Goal: Task Accomplishment & Management: Manage account settings

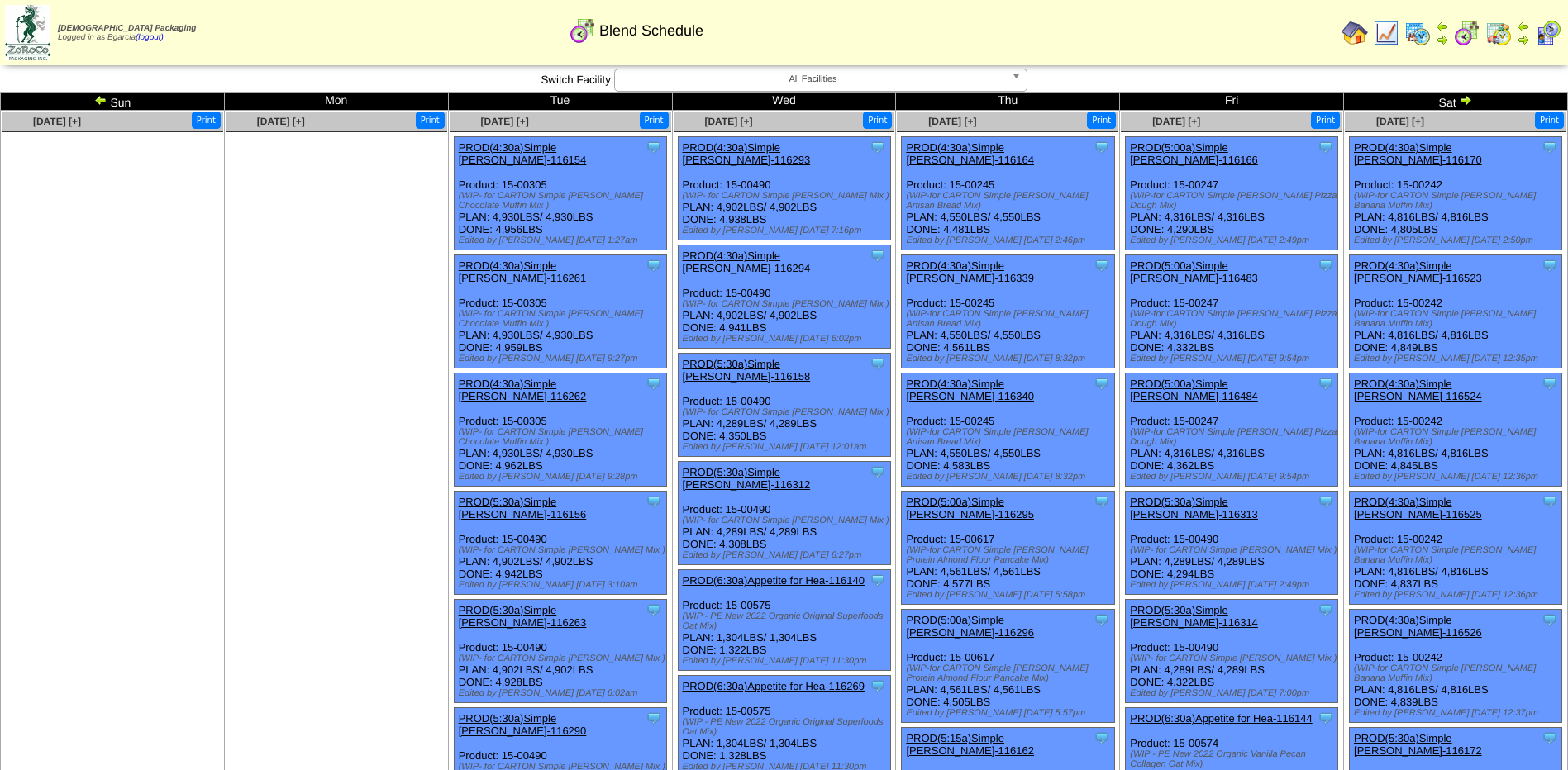
drag, startPoint x: 0, startPoint y: 0, endPoint x: 1394, endPoint y: 53, distance: 1395.0
click at [1420, 40] on img at bounding box center [1417, 33] width 26 height 26
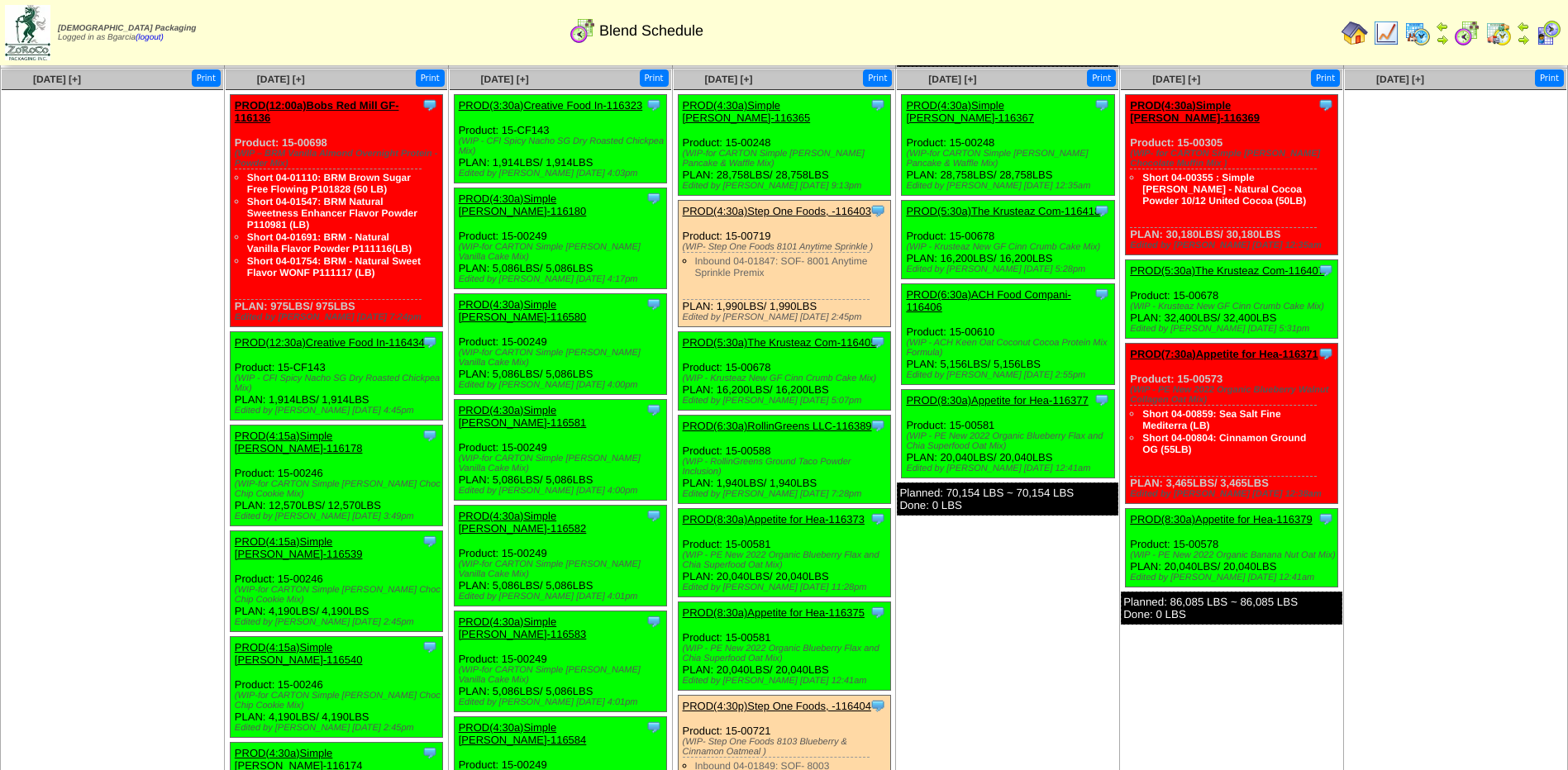
scroll to position [4215, 0]
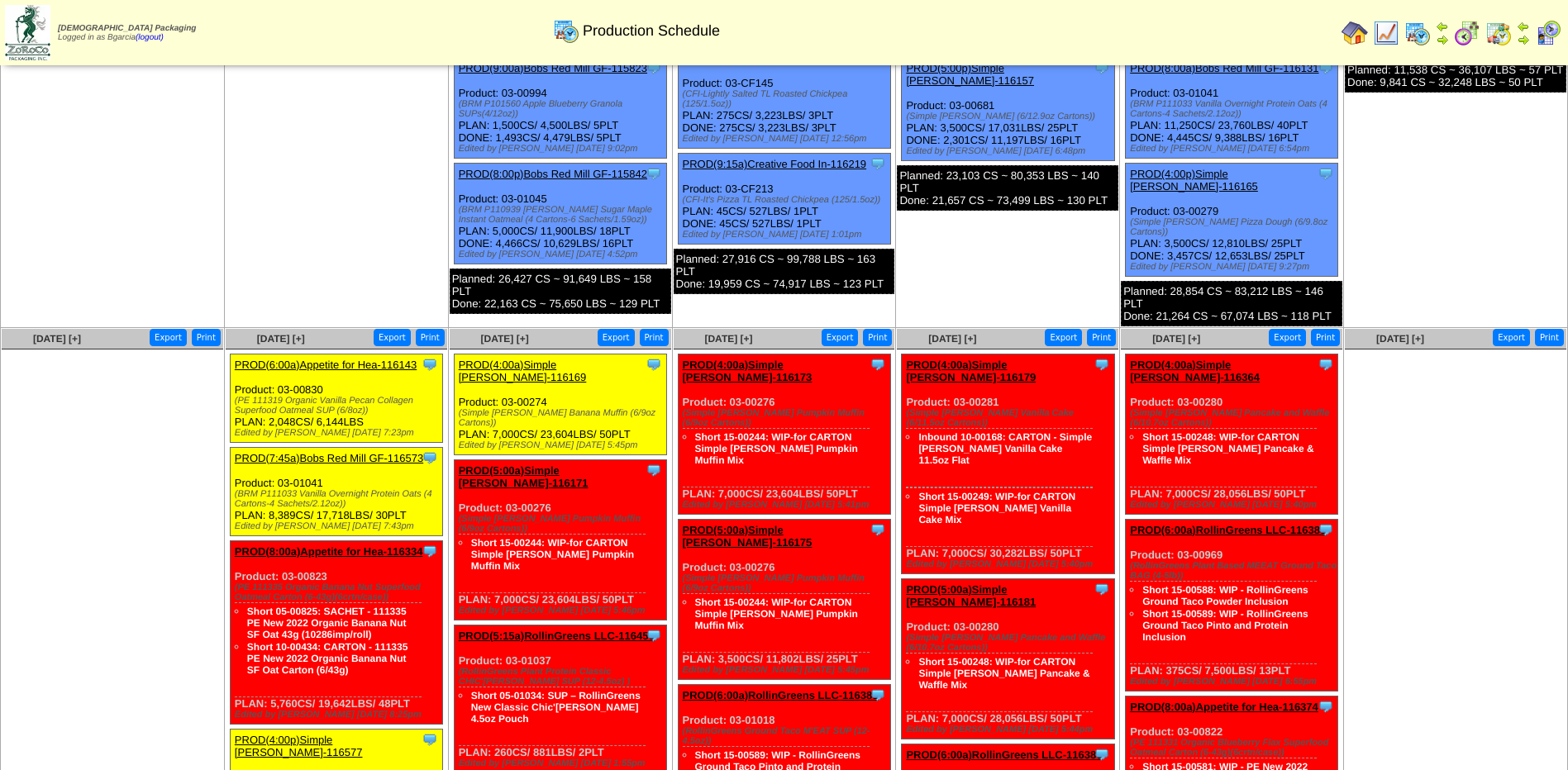
scroll to position [744, 0]
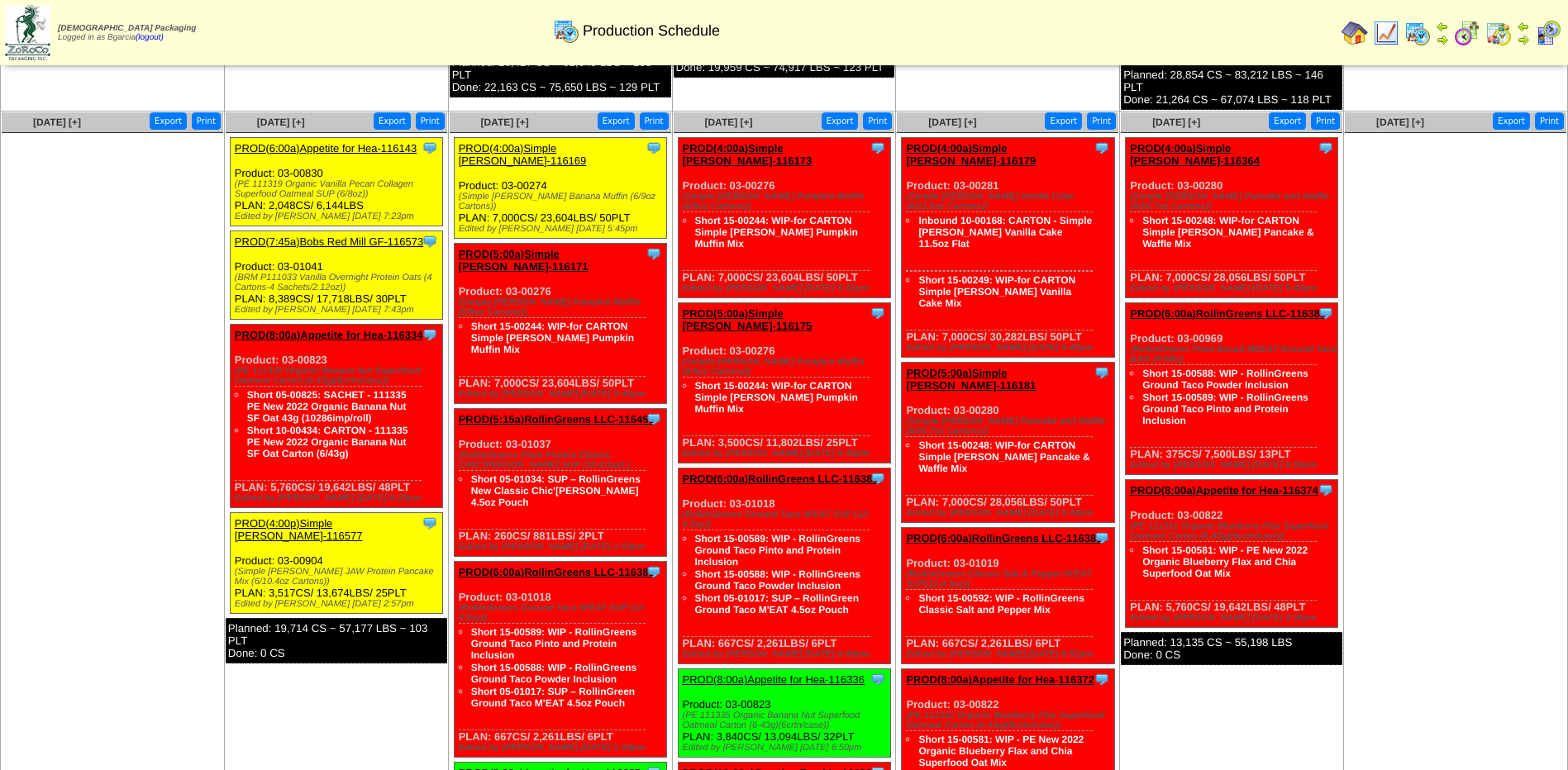
click at [547, 143] on link "PROD(4:00a)Simple Mills-116169" at bounding box center [522, 155] width 128 height 25
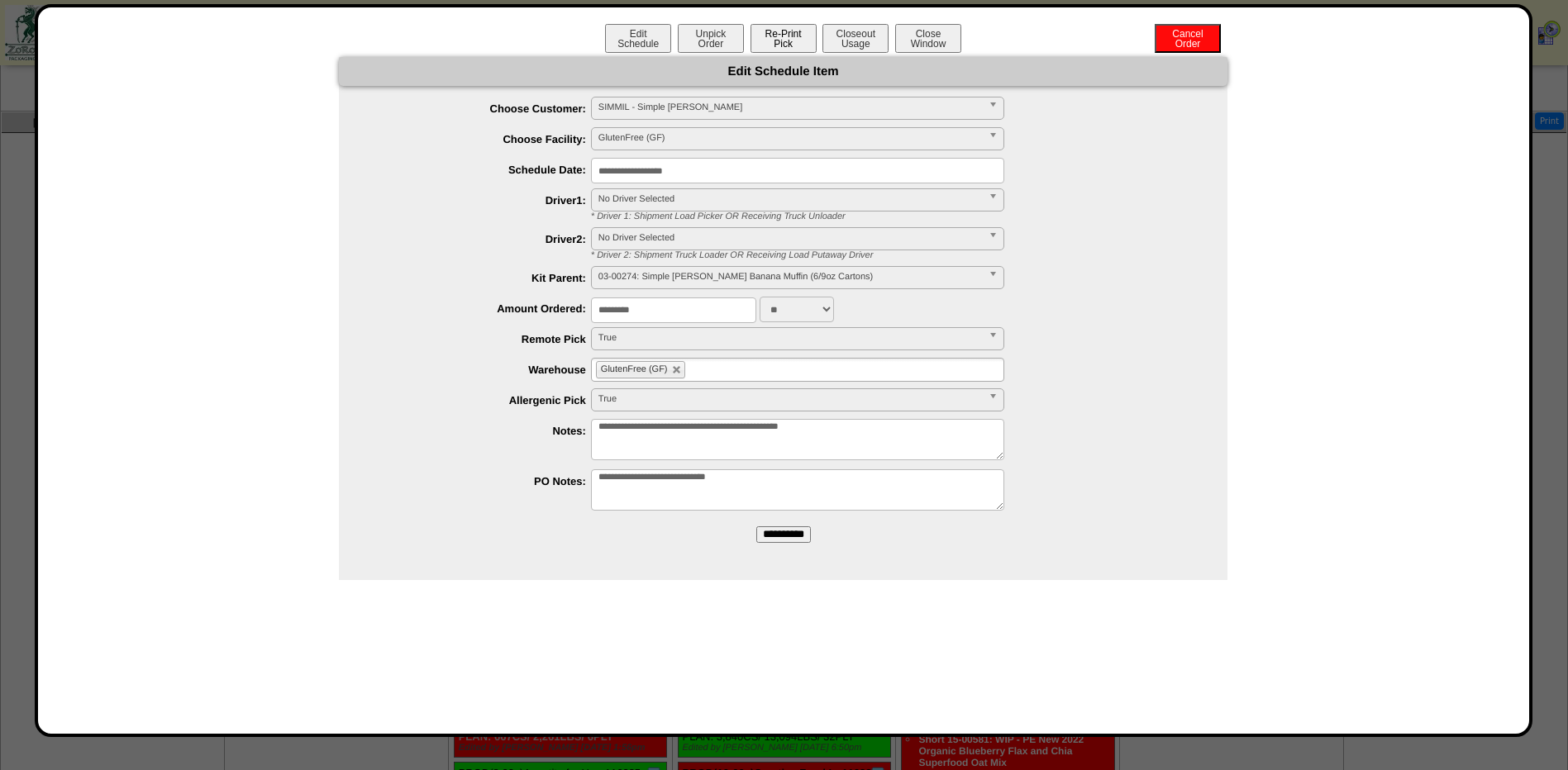
click at [791, 40] on button "Re-Print Pick" at bounding box center [784, 39] width 66 height 29
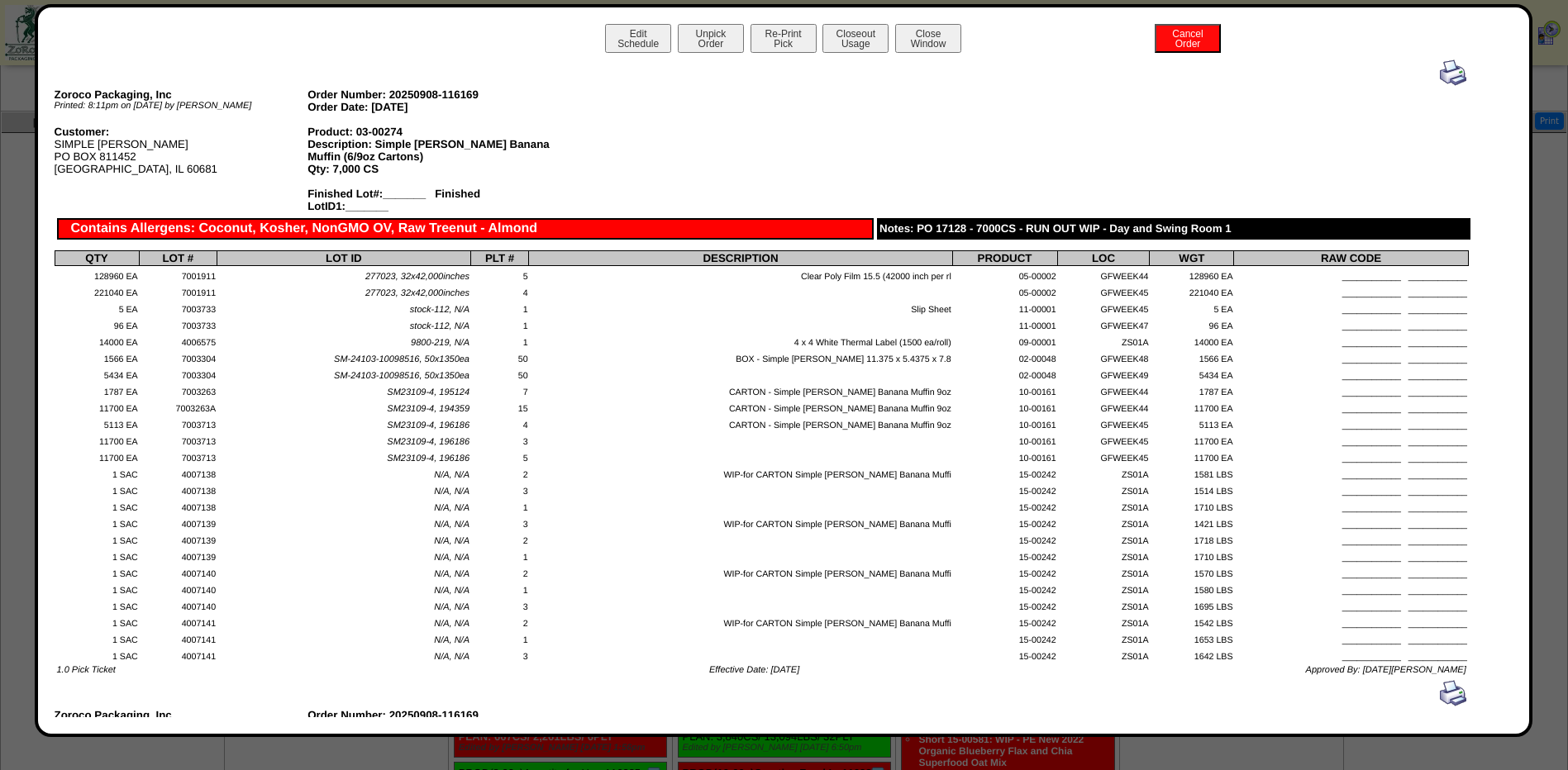
click at [1442, 73] on img at bounding box center [1452, 72] width 26 height 26
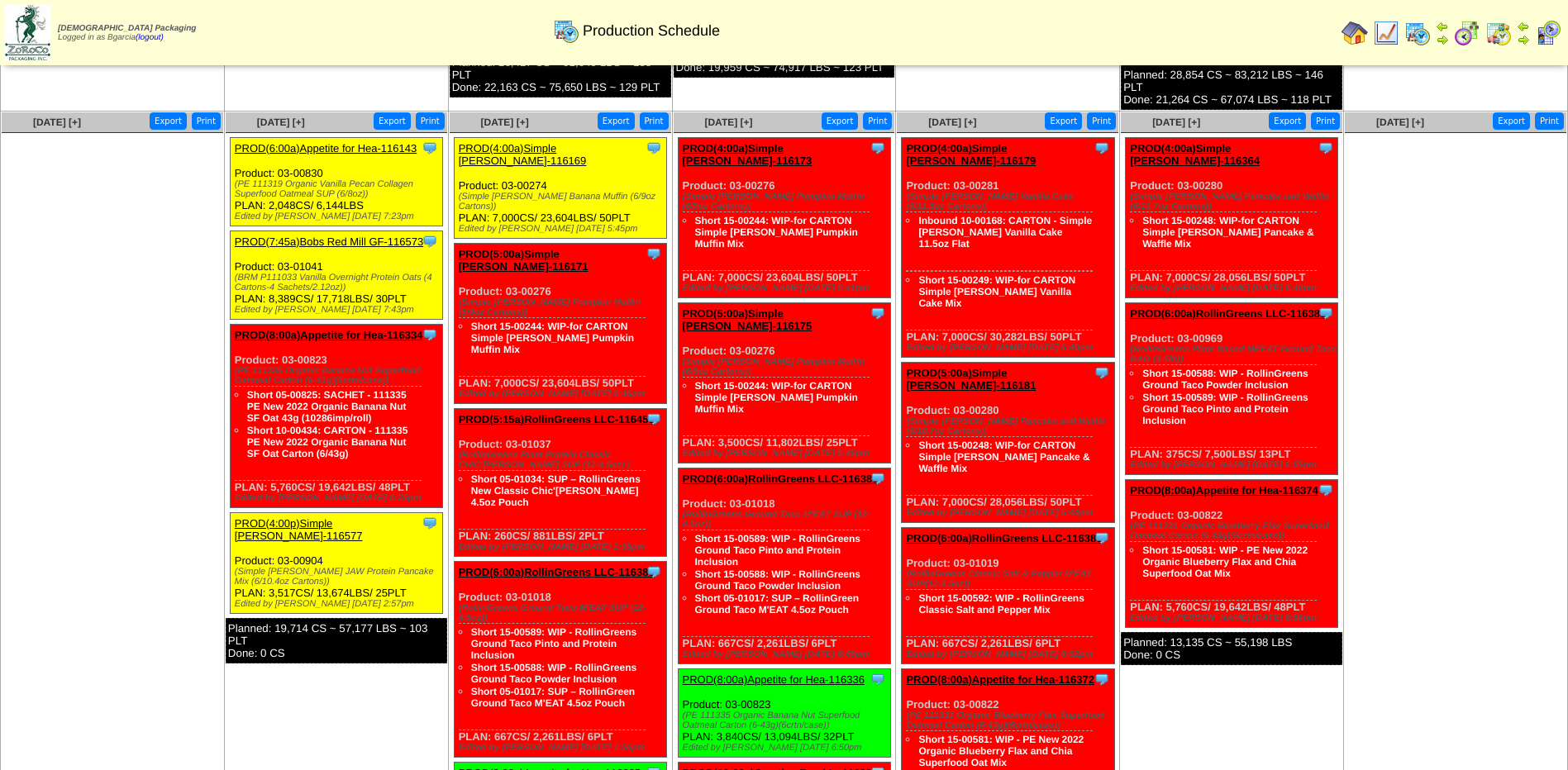
scroll to position [744, 0]
click at [511, 248] on link "PROD(5:00a)Simple Mills-116171" at bounding box center [523, 260] width 130 height 25
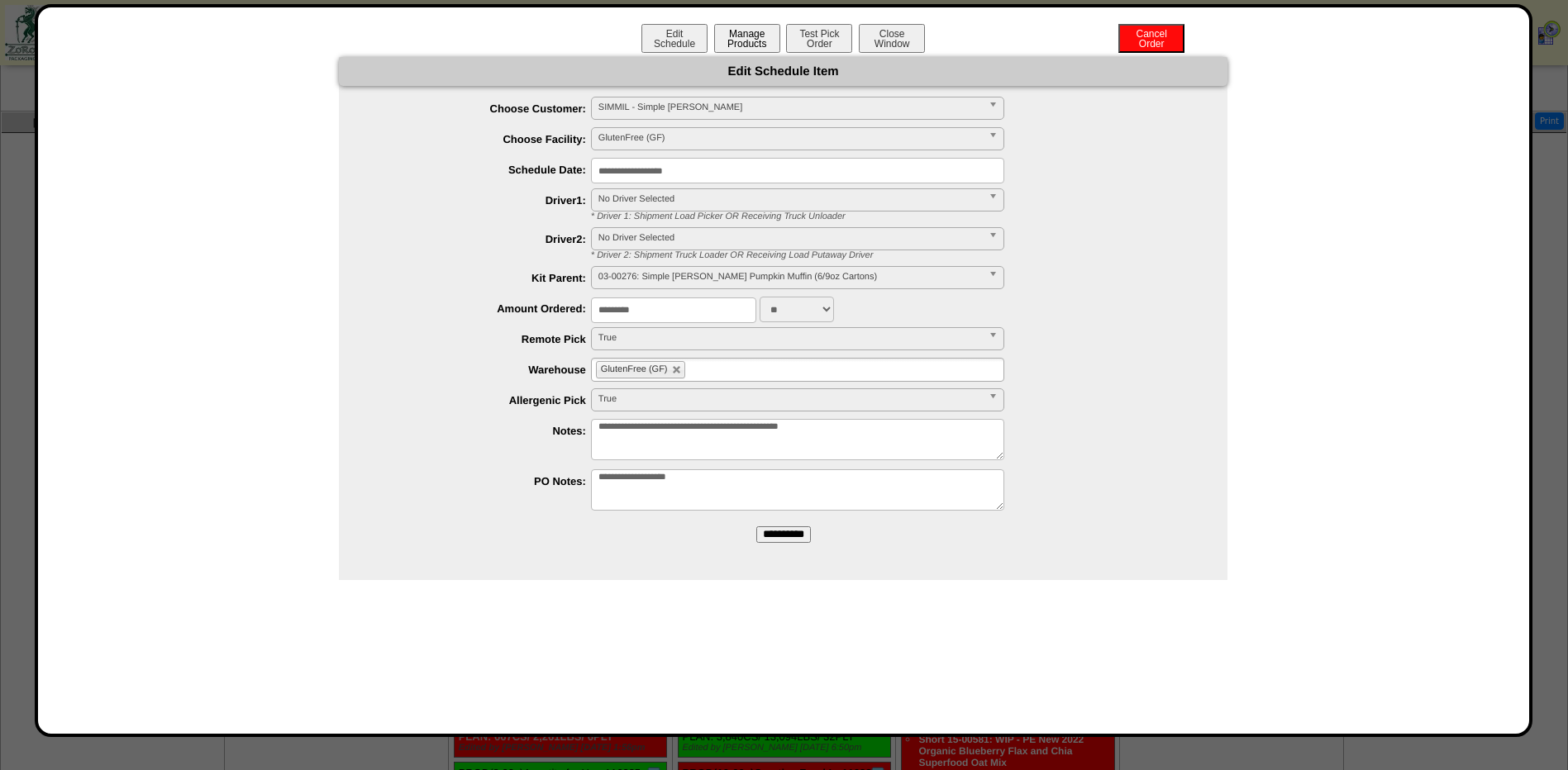
click at [761, 31] on button "Manage Products" at bounding box center [747, 39] width 66 height 29
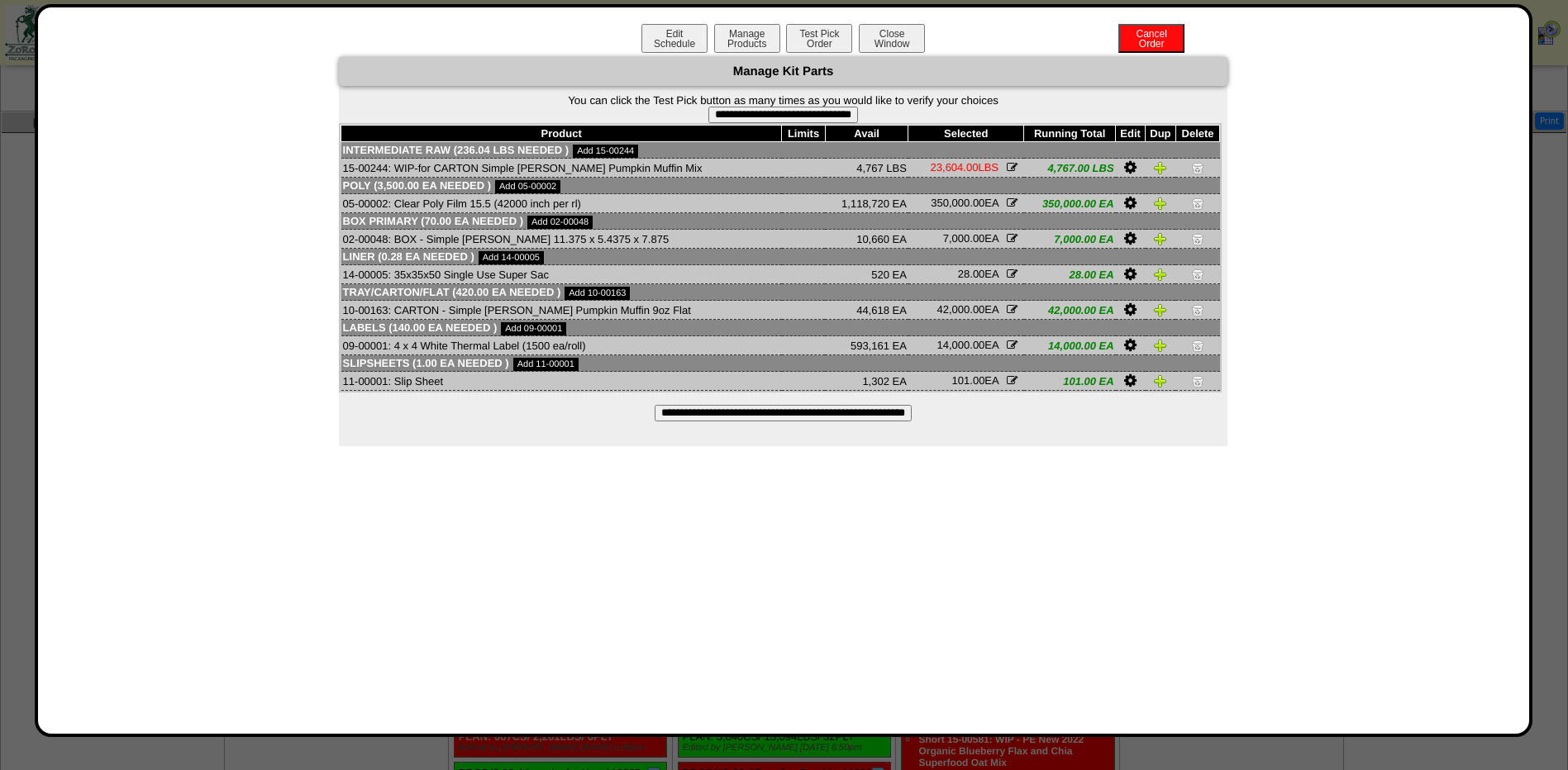
click at [749, 406] on input "**********" at bounding box center [783, 412] width 257 height 16
click at [777, 116] on input "**********" at bounding box center [783, 115] width 149 height 16
type input "**********"
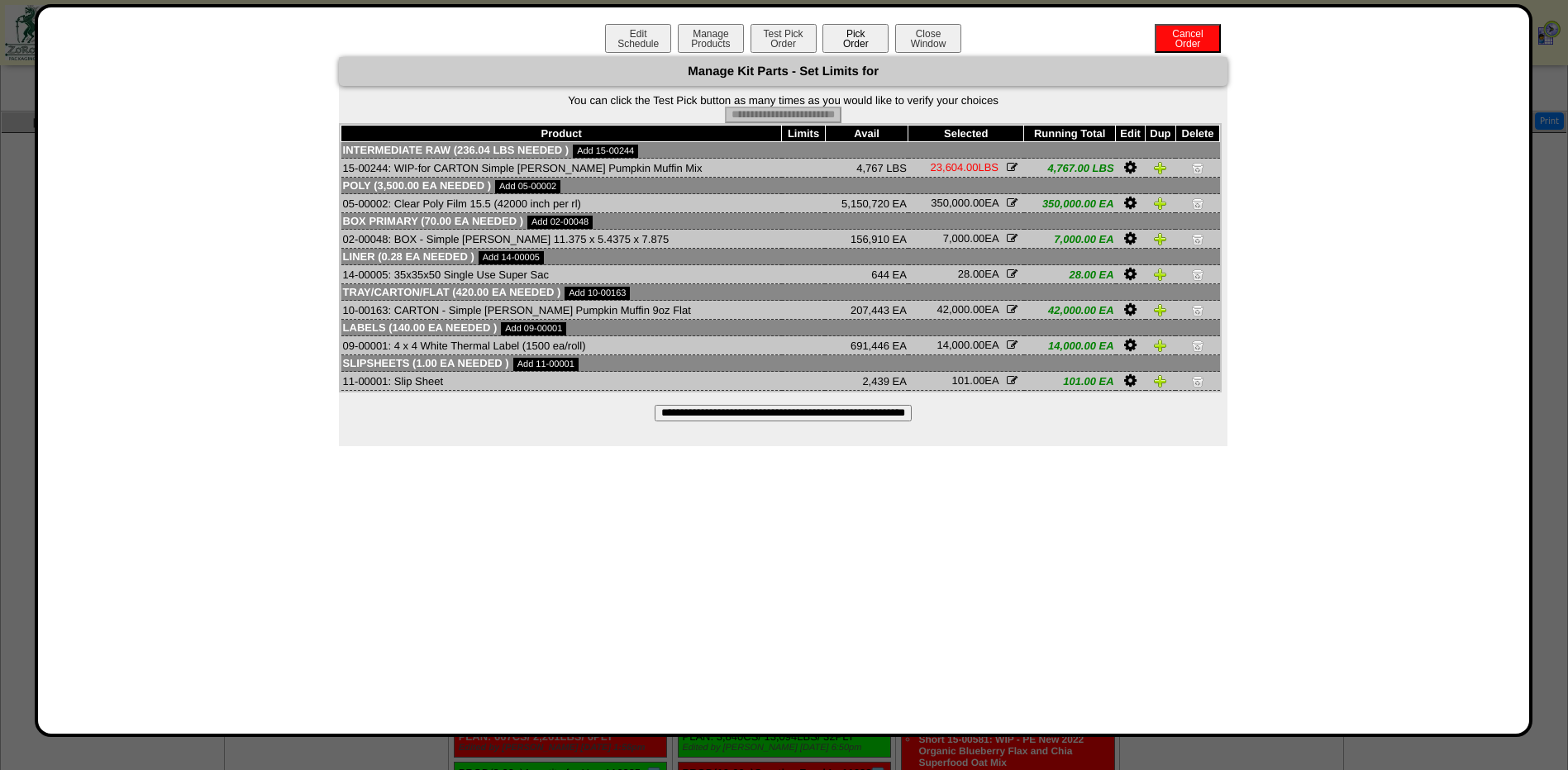
click at [857, 40] on button "Pick Order" at bounding box center [855, 39] width 66 height 29
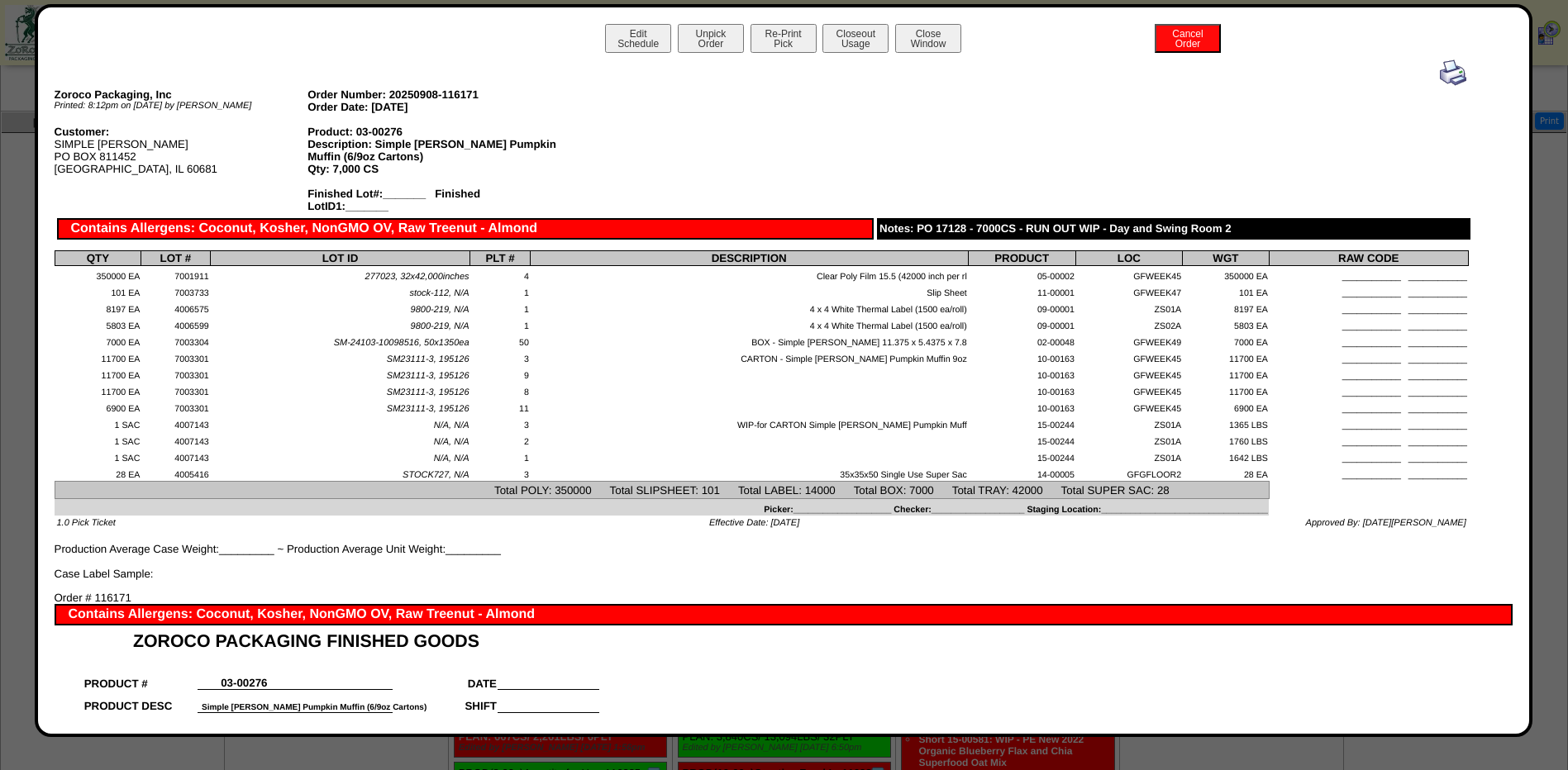
click at [1440, 72] on img at bounding box center [1452, 72] width 26 height 26
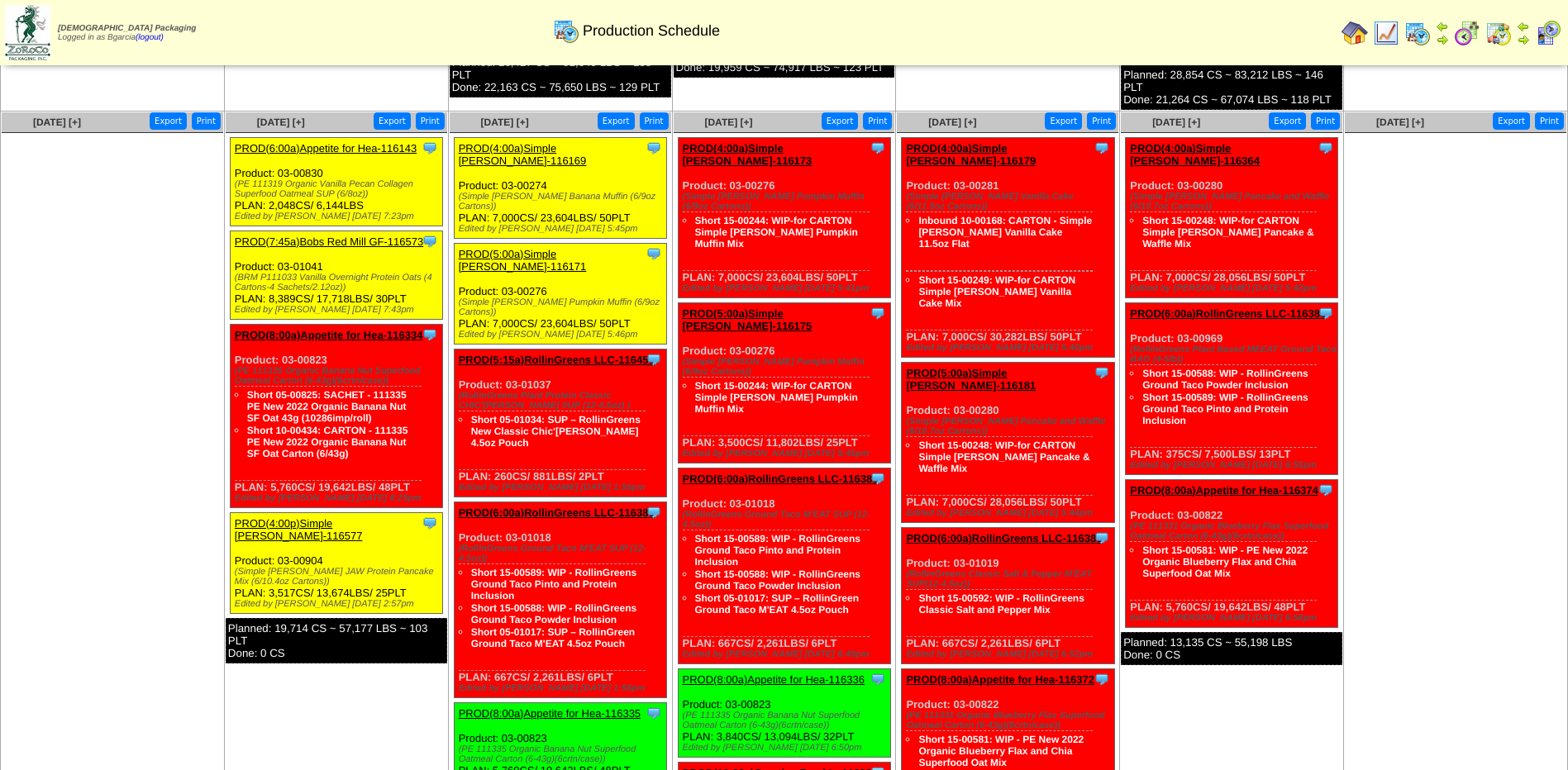
scroll to position [744, 0]
click at [493, 248] on link "PROD(5:00a)Simple Mills-116171" at bounding box center [522, 260] width 128 height 25
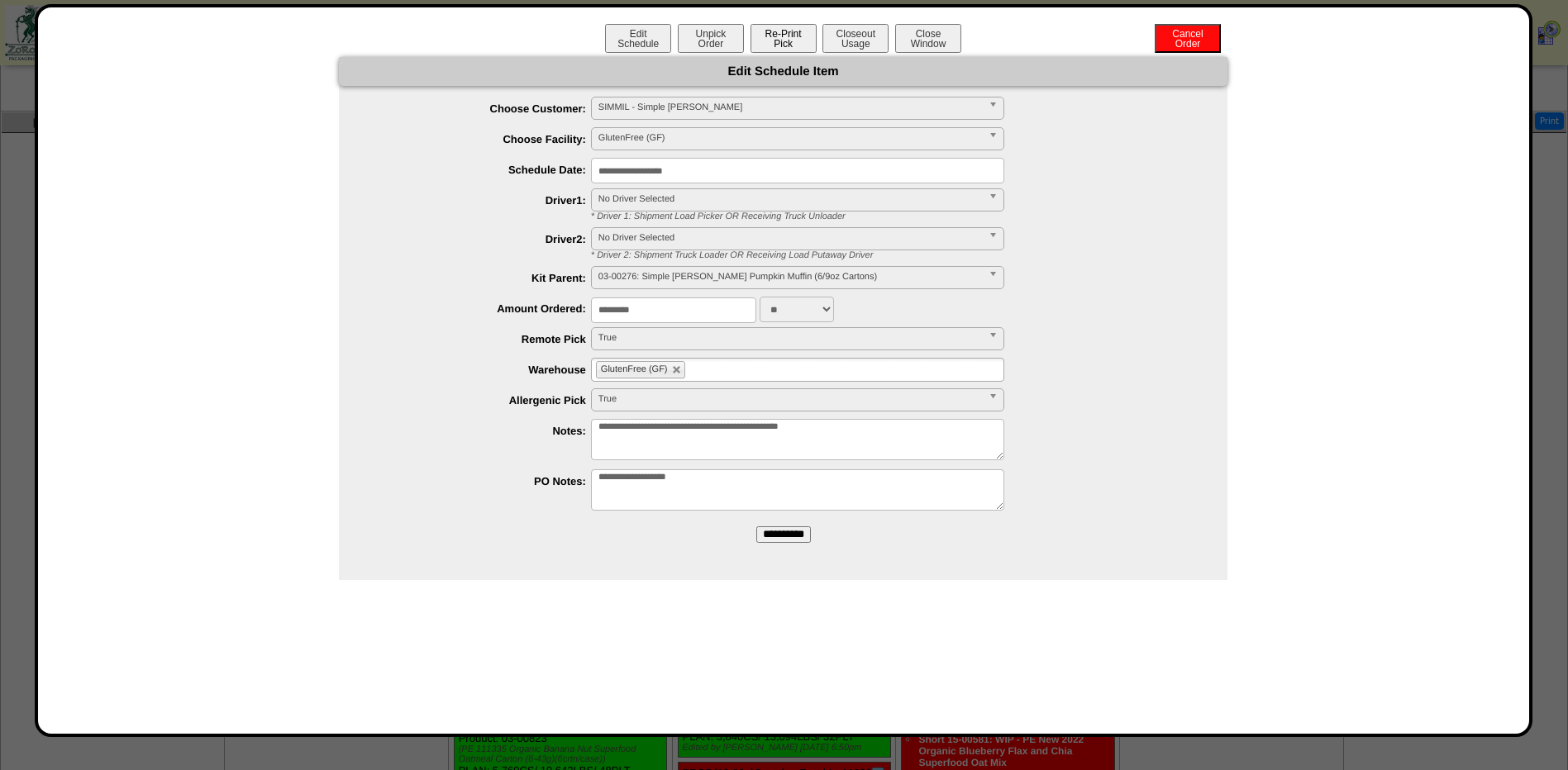
click at [782, 37] on button "Re-Print Pick" at bounding box center [784, 39] width 66 height 29
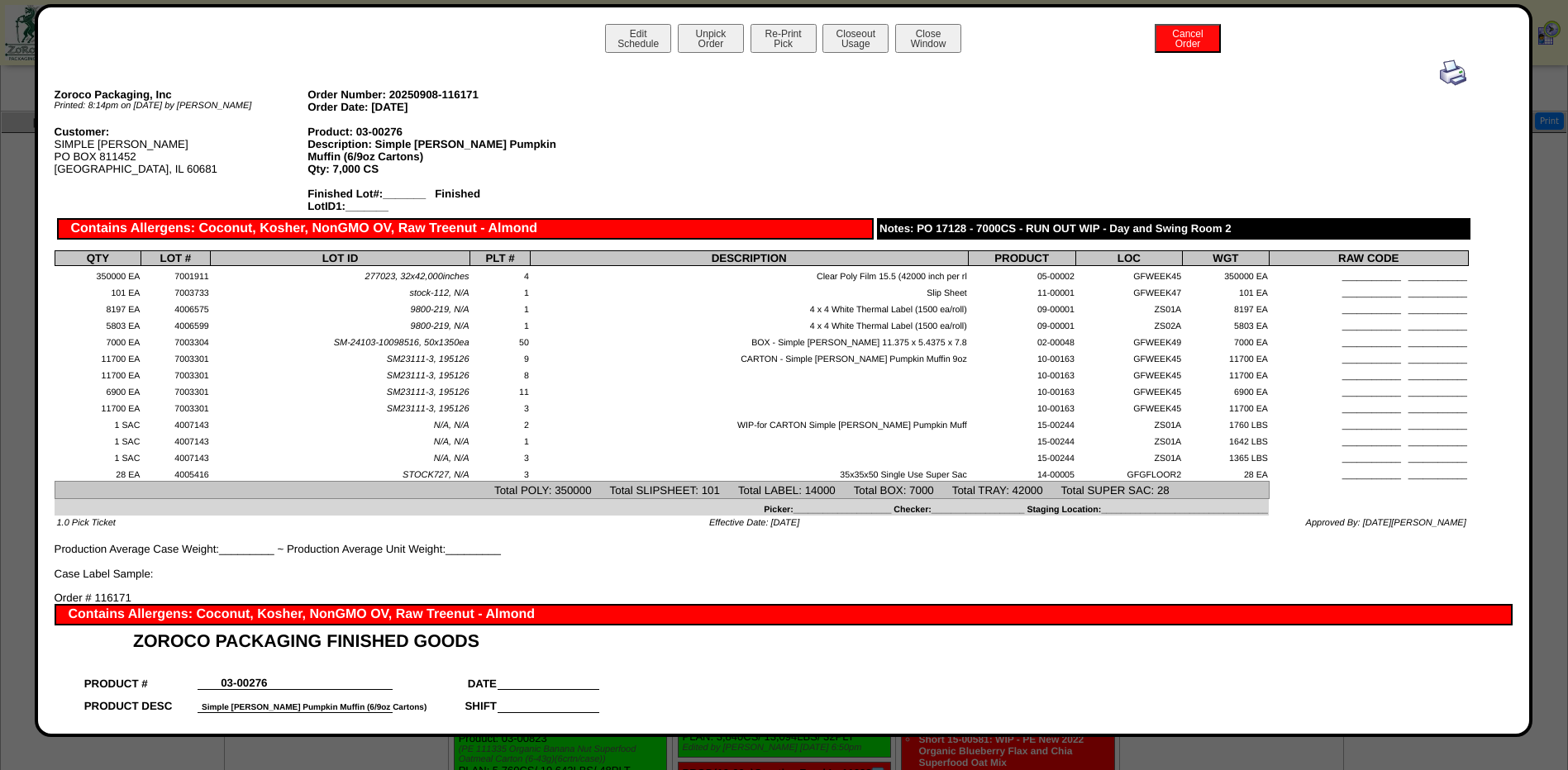
click at [1440, 78] on img at bounding box center [1452, 72] width 26 height 26
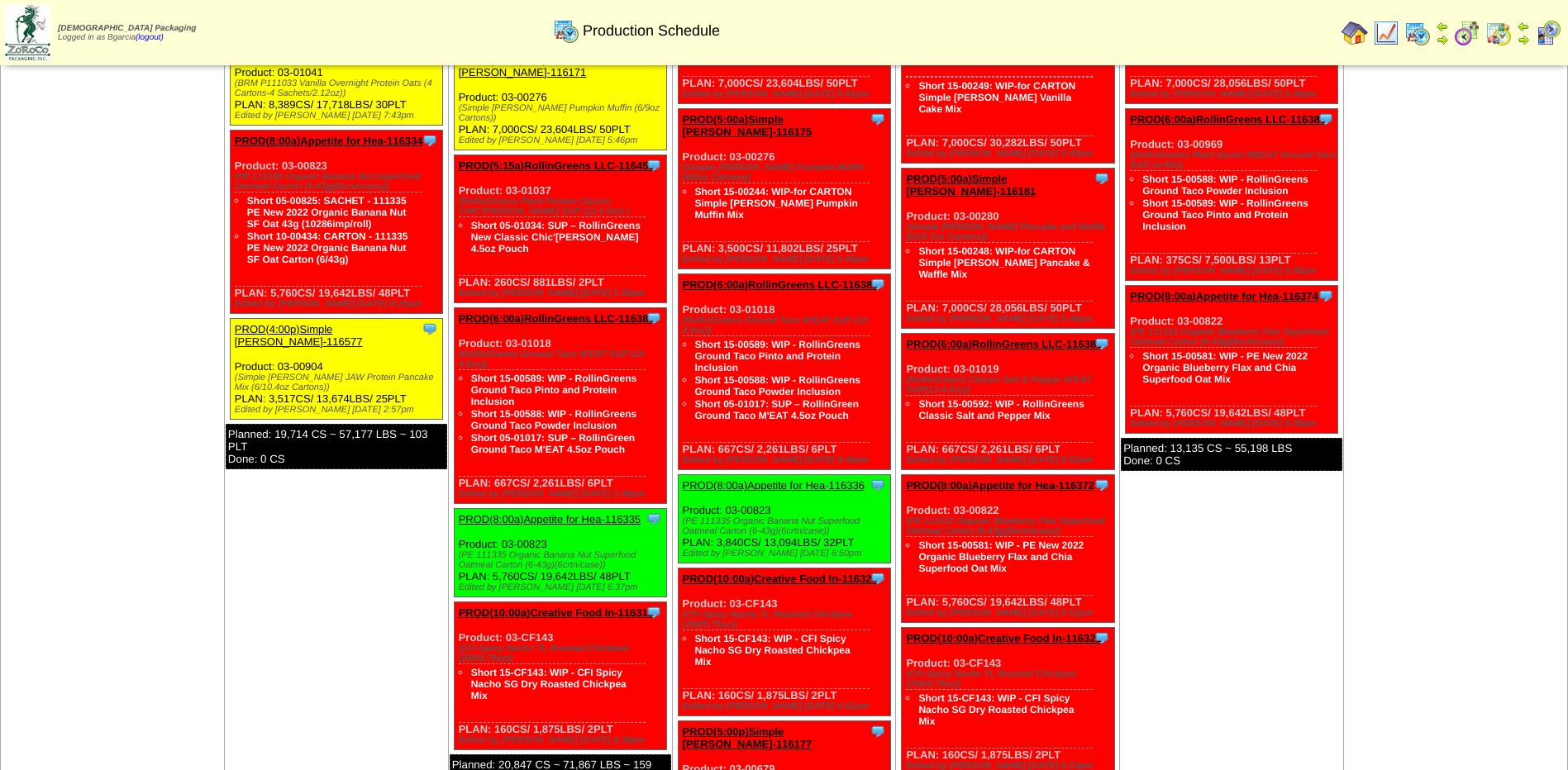
scroll to position [909, 0]
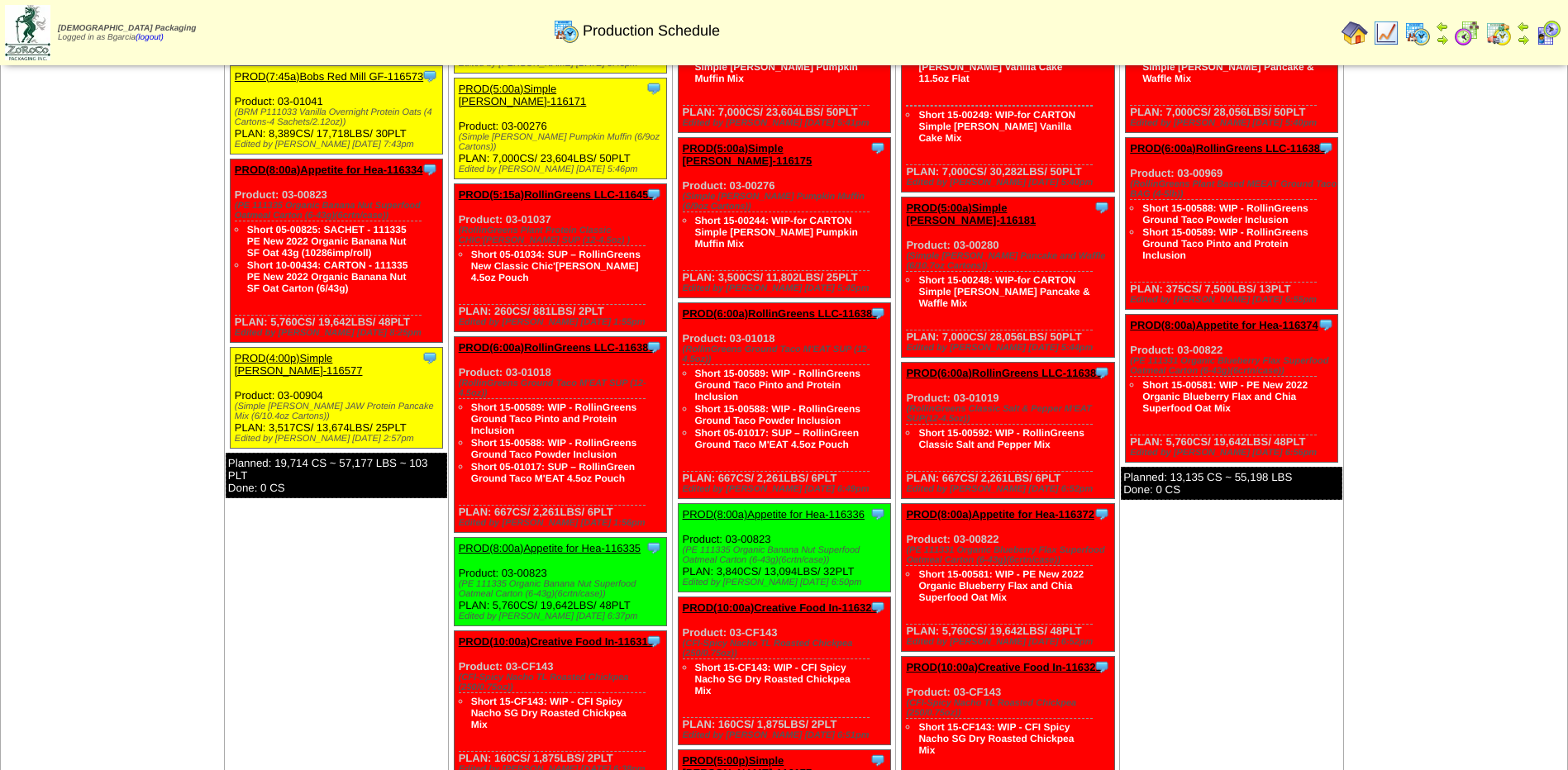
drag, startPoint x: 17, startPoint y: 351, endPoint x: 522, endPoint y: 107, distance: 560.9
click at [522, 189] on link "PROD(5:15a)RollinGreens LLC-116458" at bounding box center [556, 195] width 196 height 13
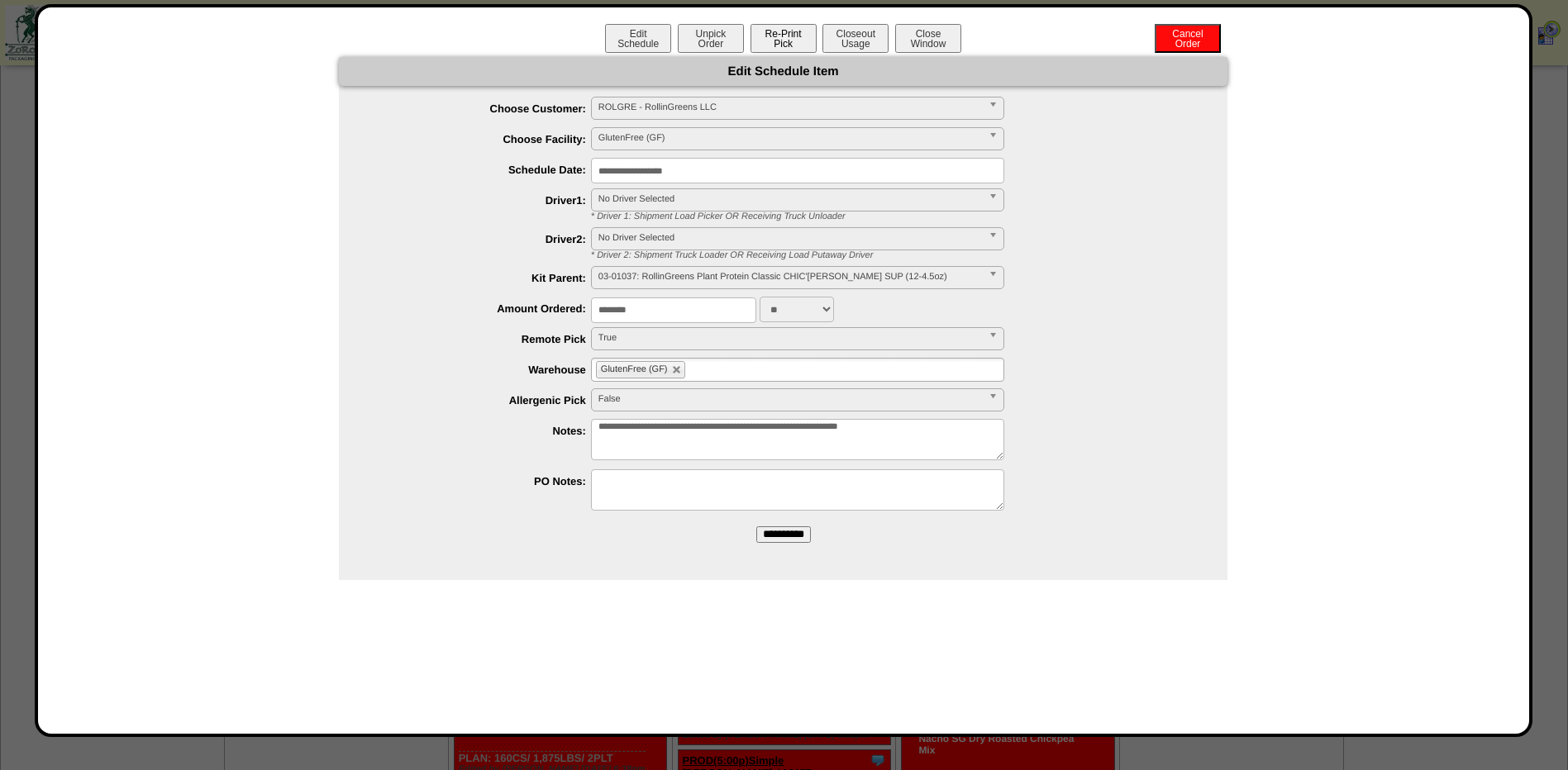
click at [776, 38] on button "Re-Print Pick" at bounding box center [784, 39] width 66 height 29
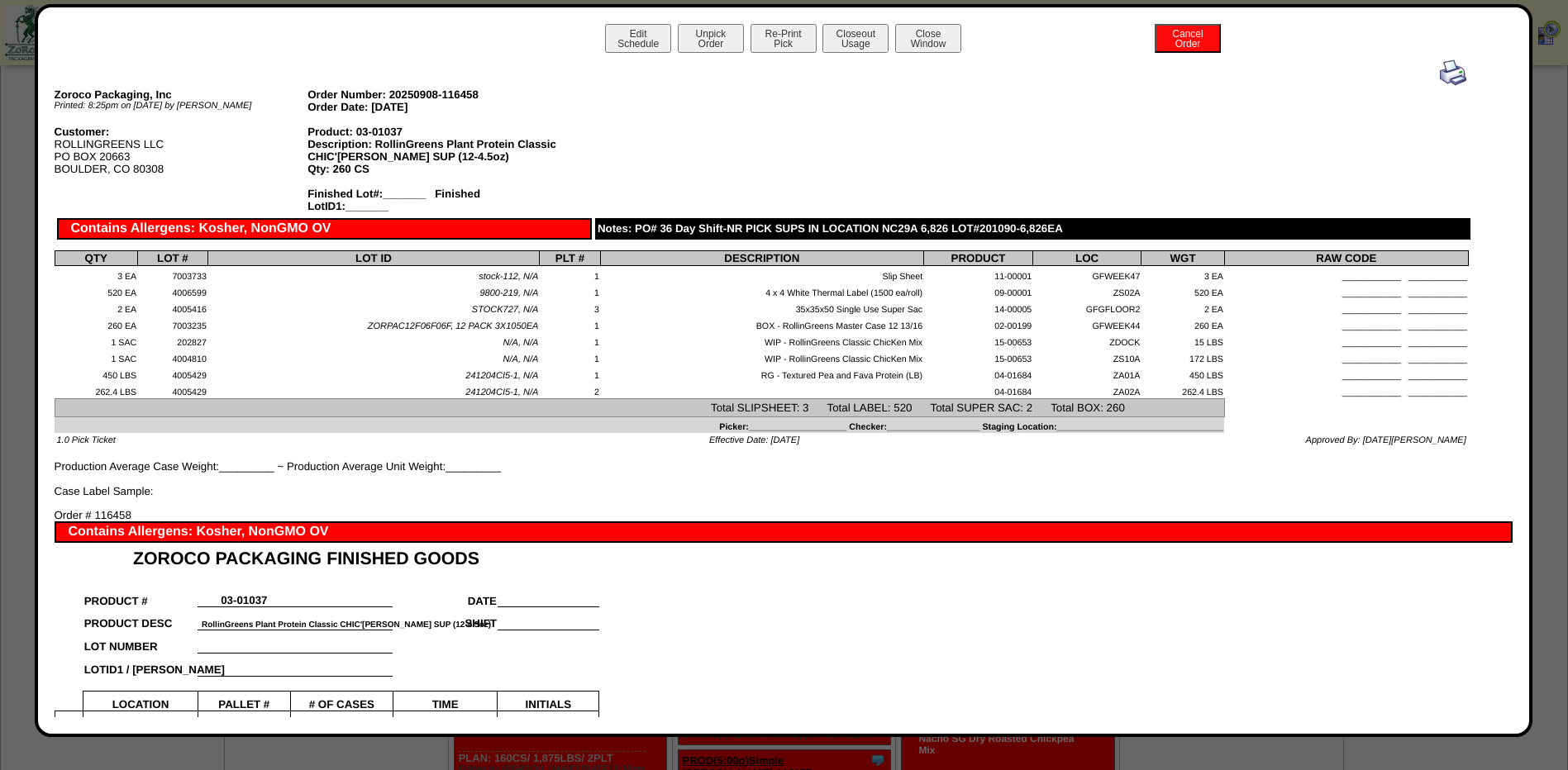
click at [1444, 77] on img at bounding box center [1452, 72] width 26 height 26
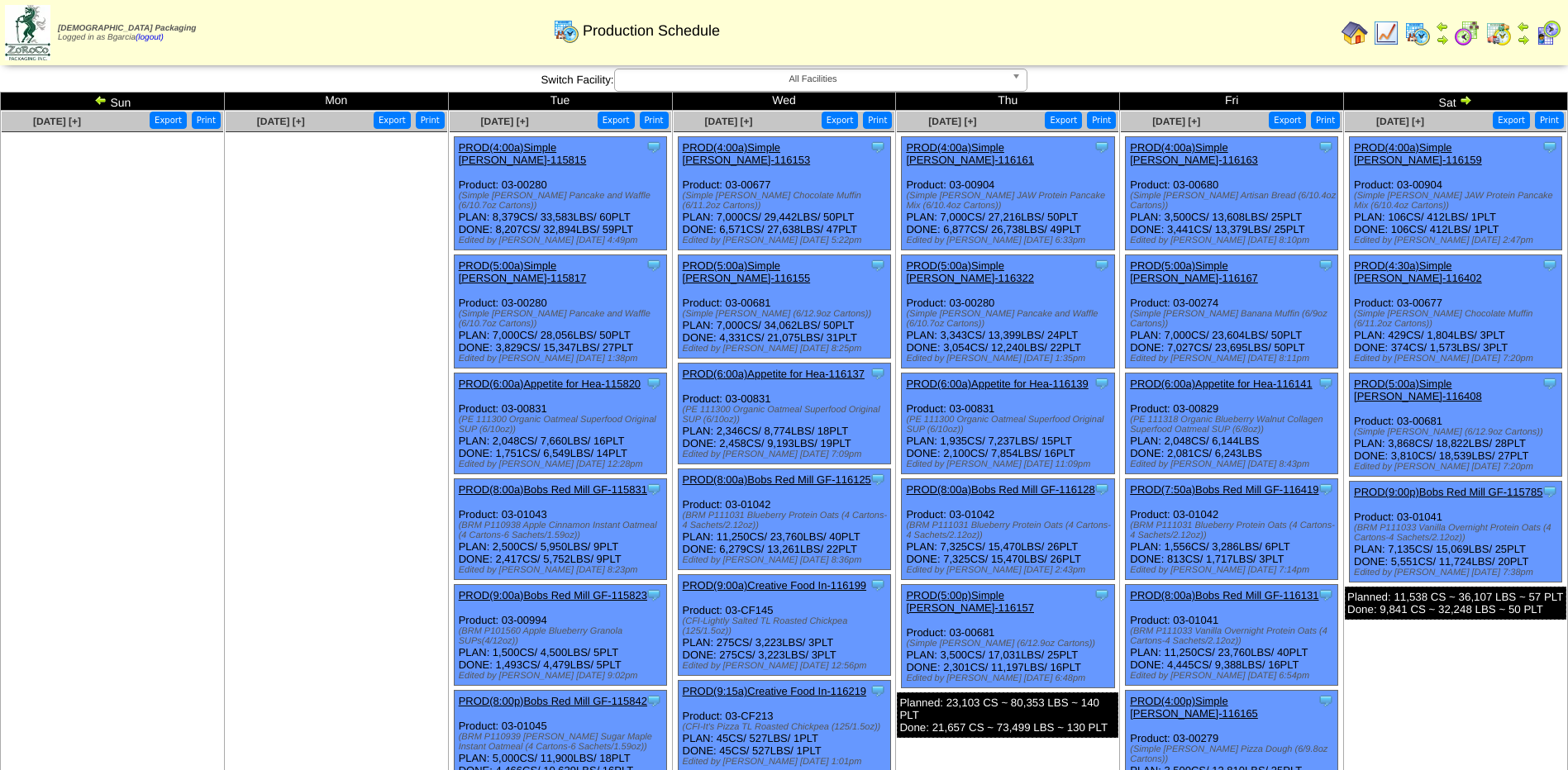
scroll to position [909, 0]
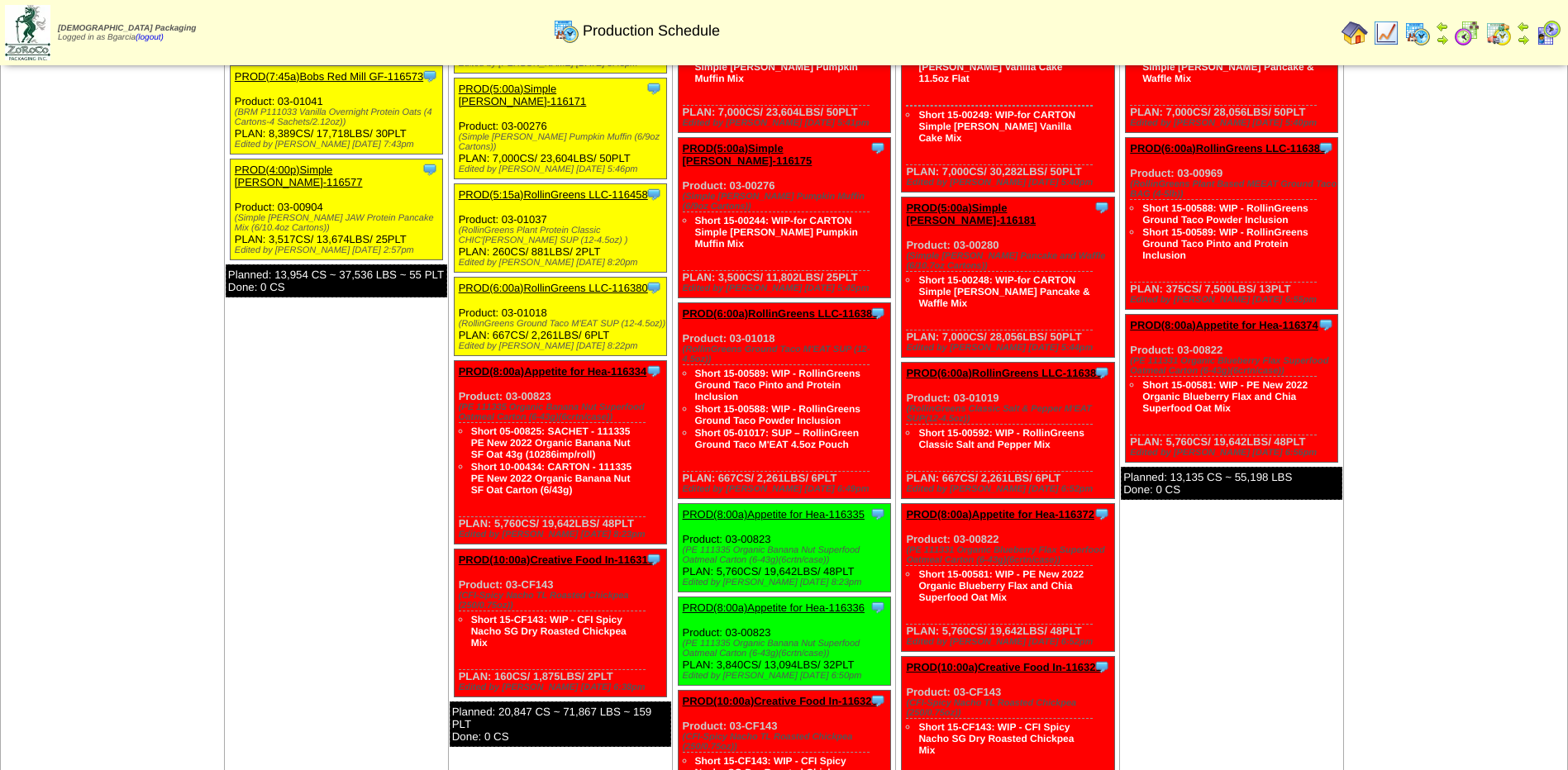
click at [503, 281] on link "PROD(6:00a)RollinGreens LLC-116380" at bounding box center [553, 287] width 189 height 13
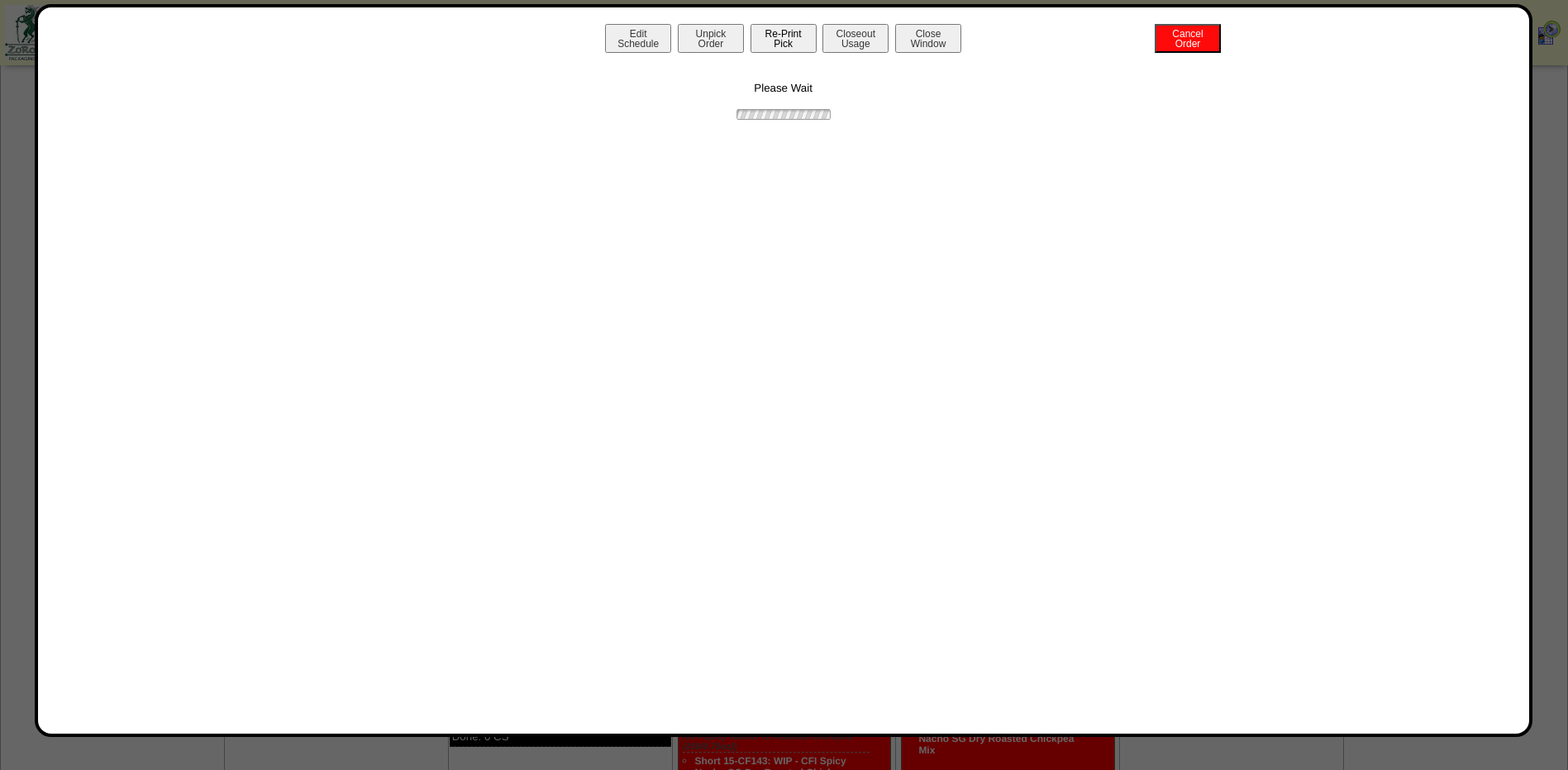
click at [793, 46] on button "Re-Print Pick" at bounding box center [784, 39] width 66 height 29
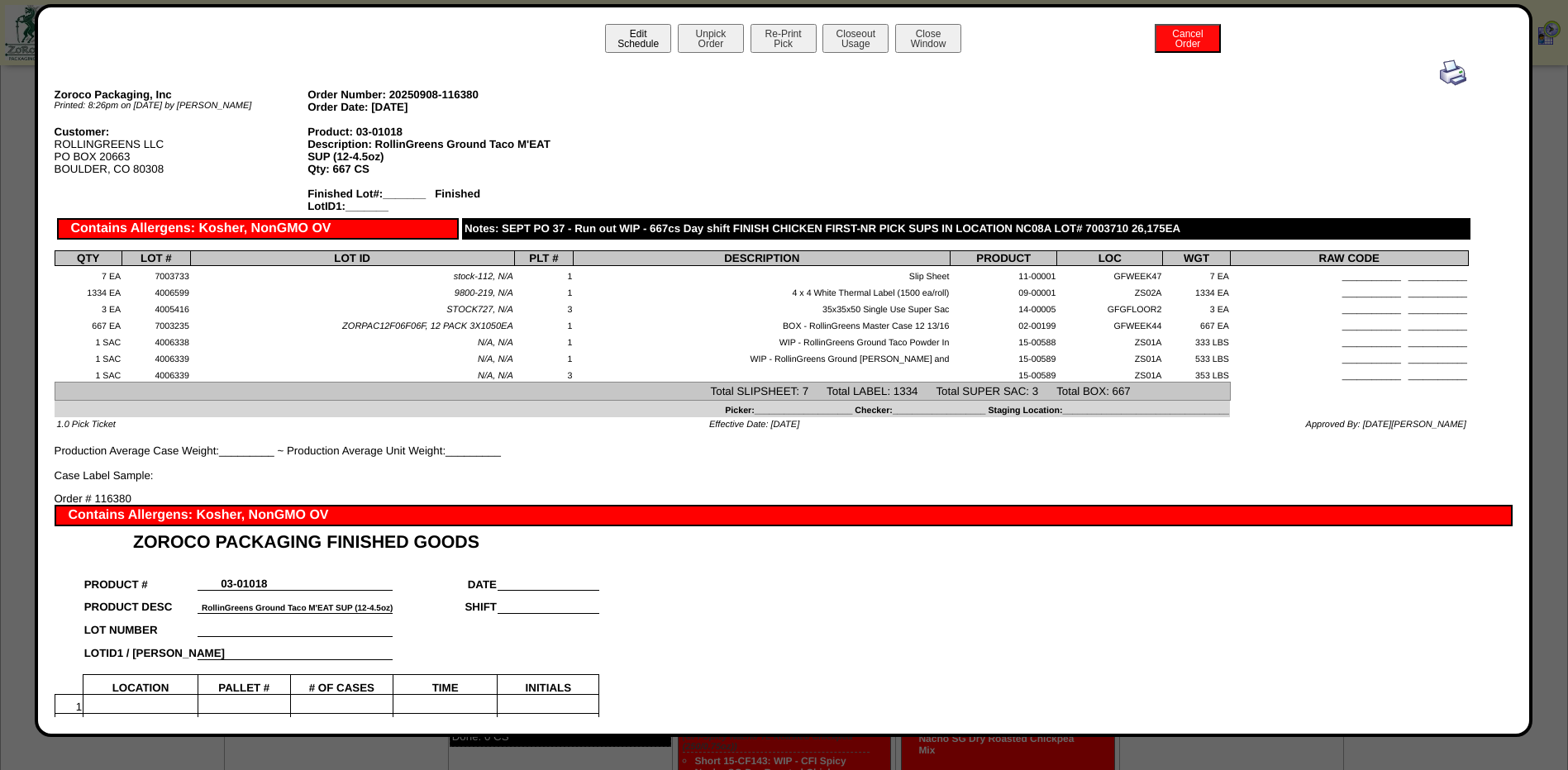
click at [651, 42] on button "Edit Schedule" at bounding box center [638, 39] width 66 height 29
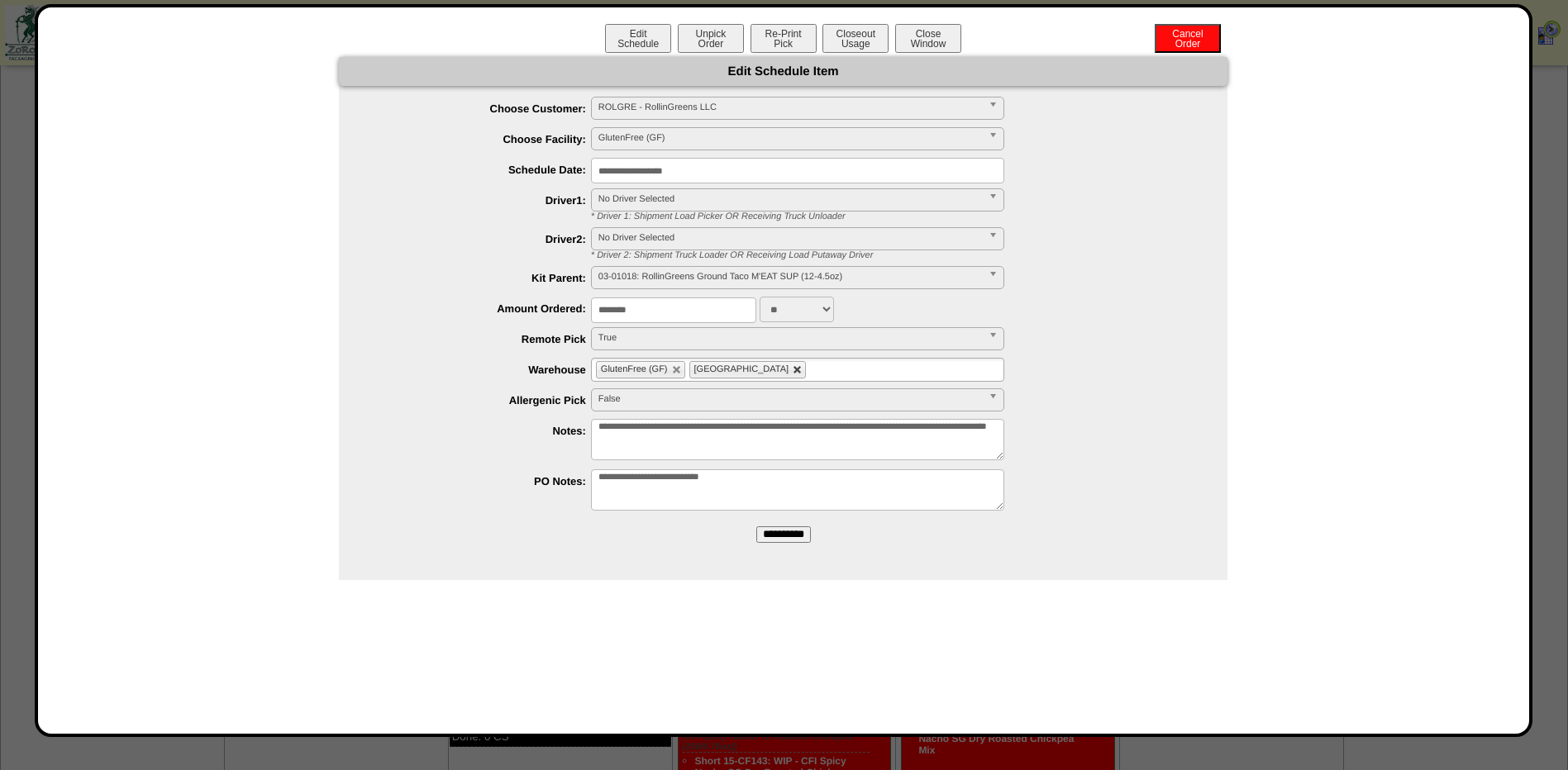
click at [793, 369] on link at bounding box center [798, 370] width 10 height 10
click at [788, 532] on input "**********" at bounding box center [784, 534] width 55 height 16
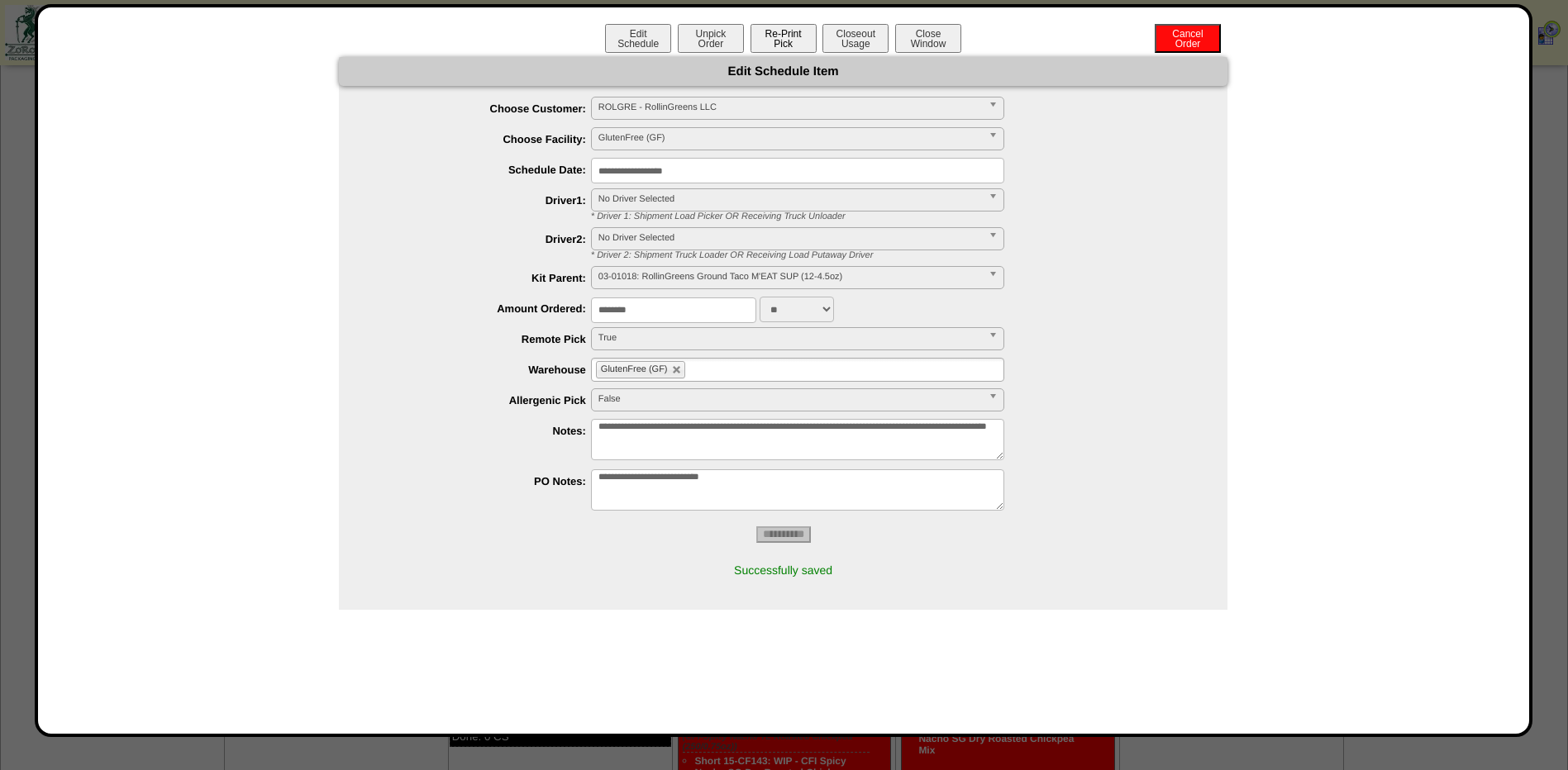
click at [763, 41] on button "Re-Print Pick" at bounding box center [784, 39] width 66 height 29
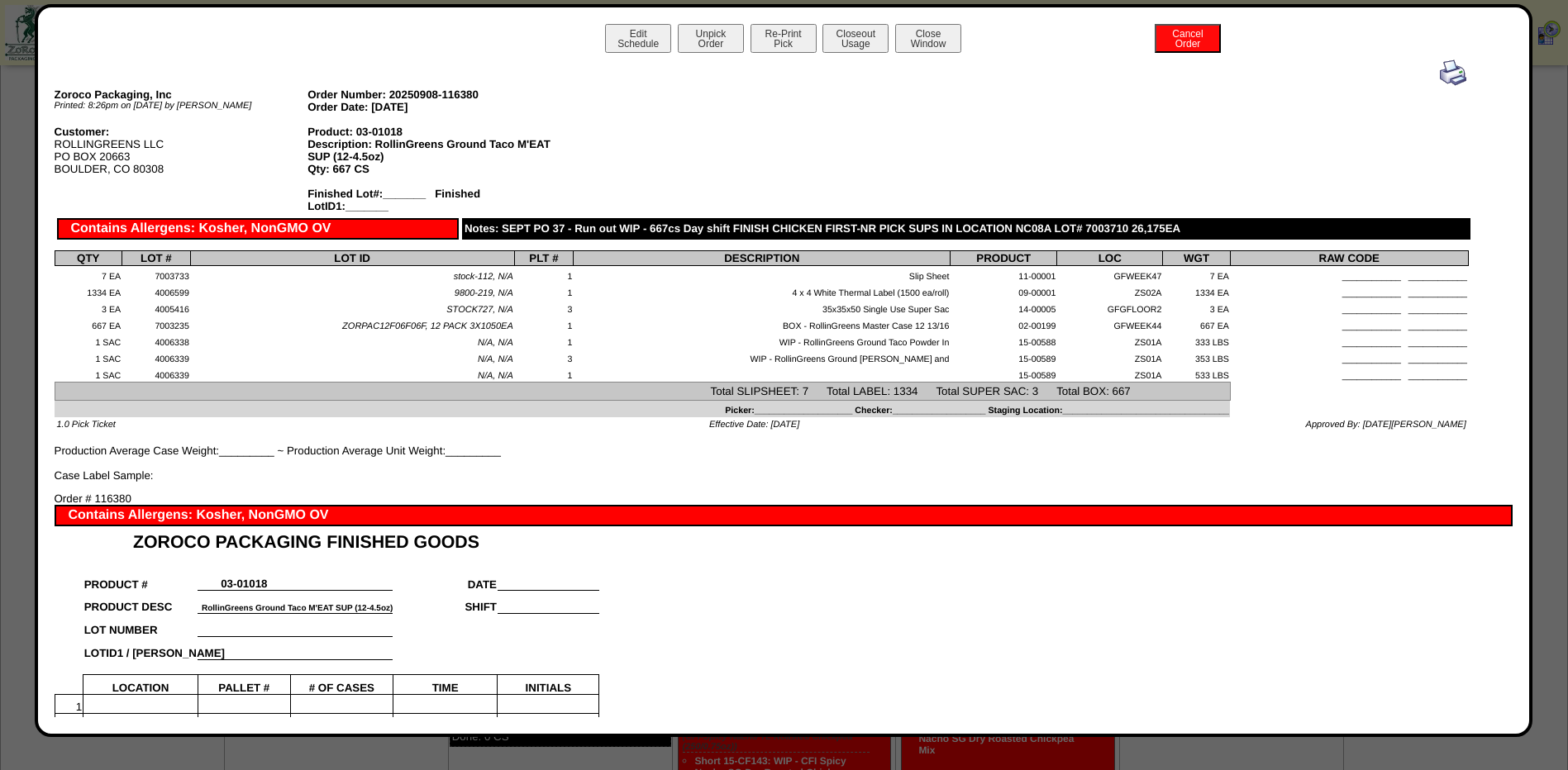
click at [1440, 78] on img at bounding box center [1452, 72] width 26 height 26
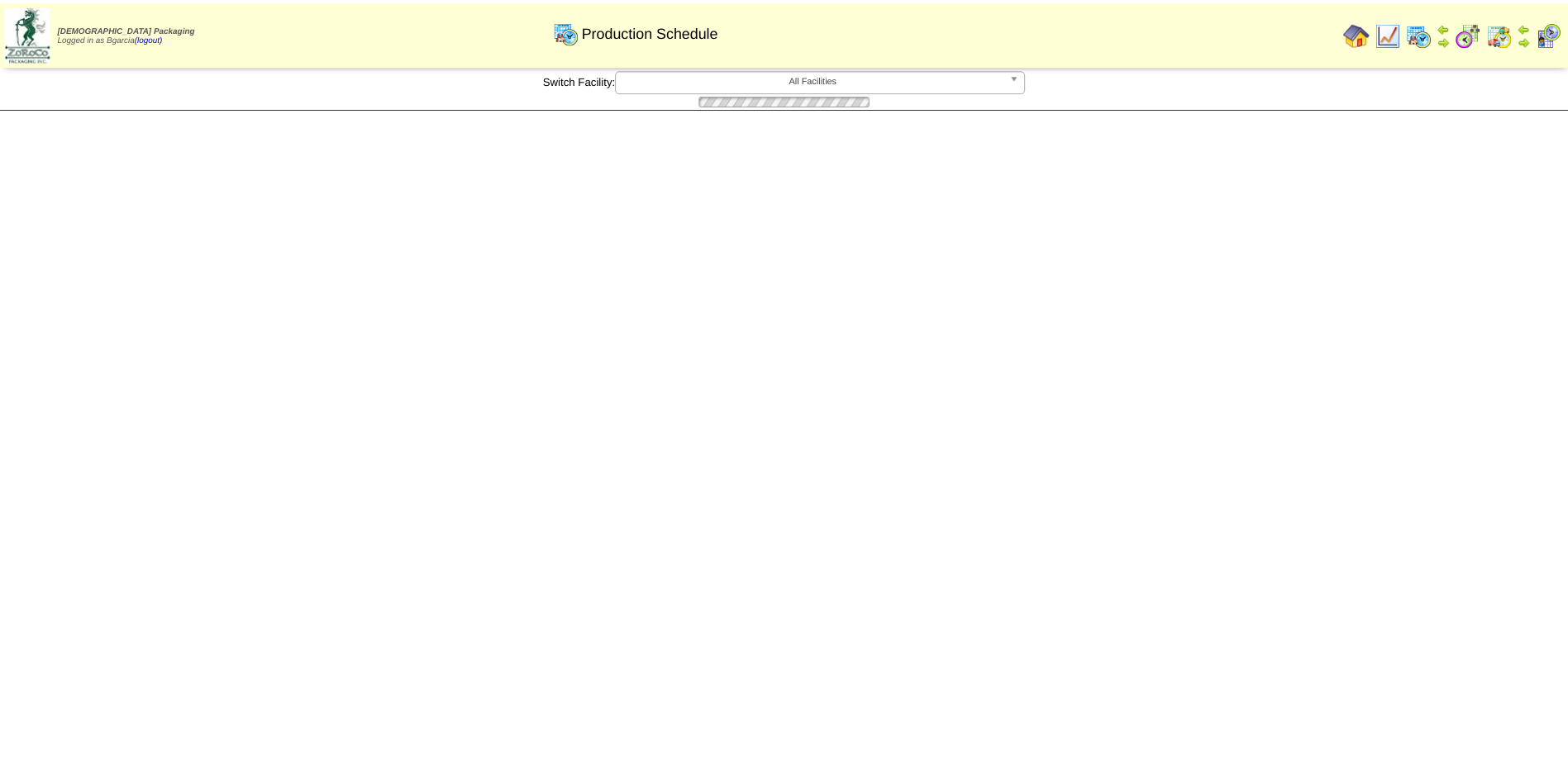
scroll to position [909, 0]
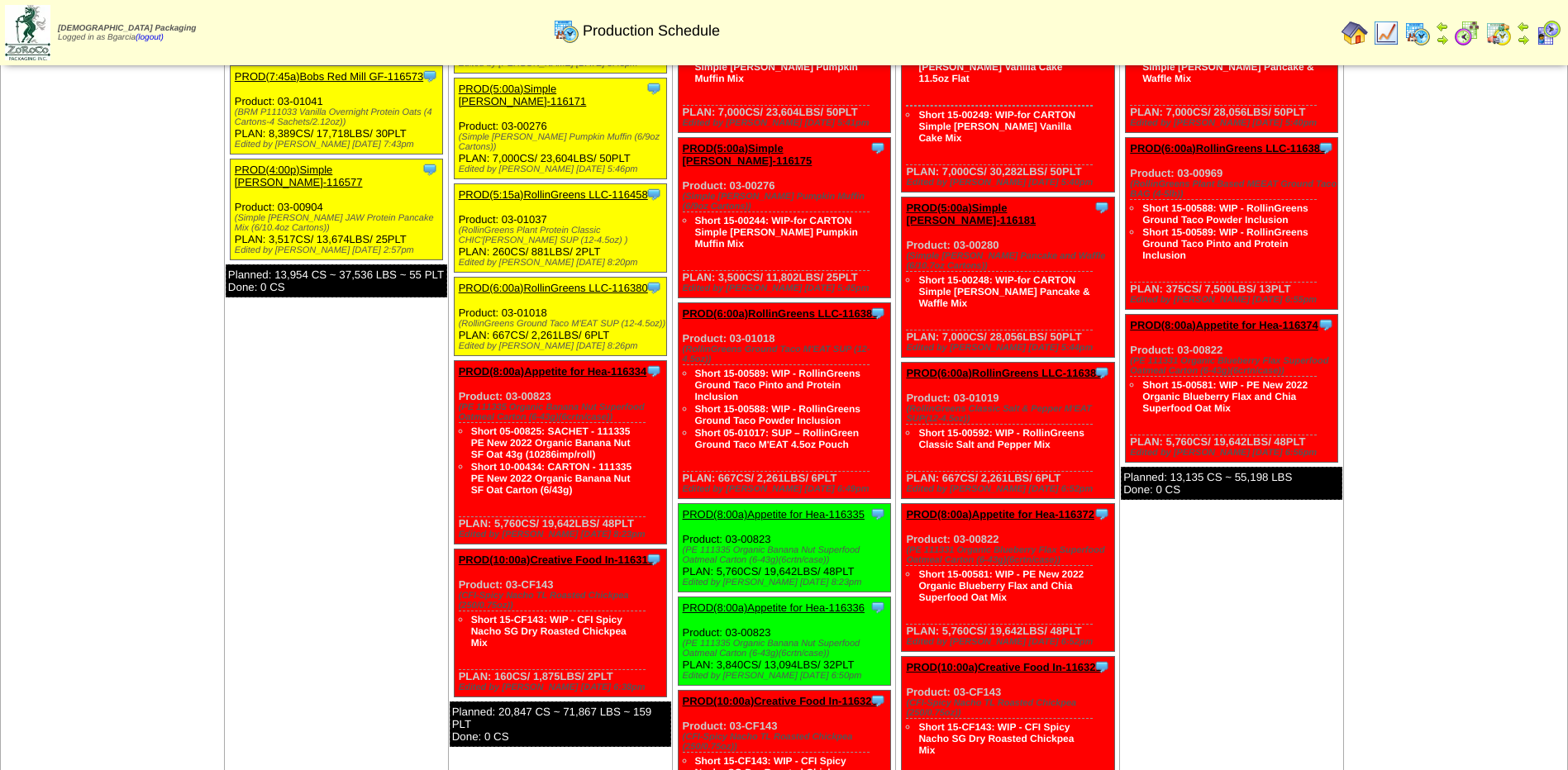
click at [513, 365] on link "PROD(8:00a)Appetite for Hea-116334" at bounding box center [553, 371] width 189 height 13
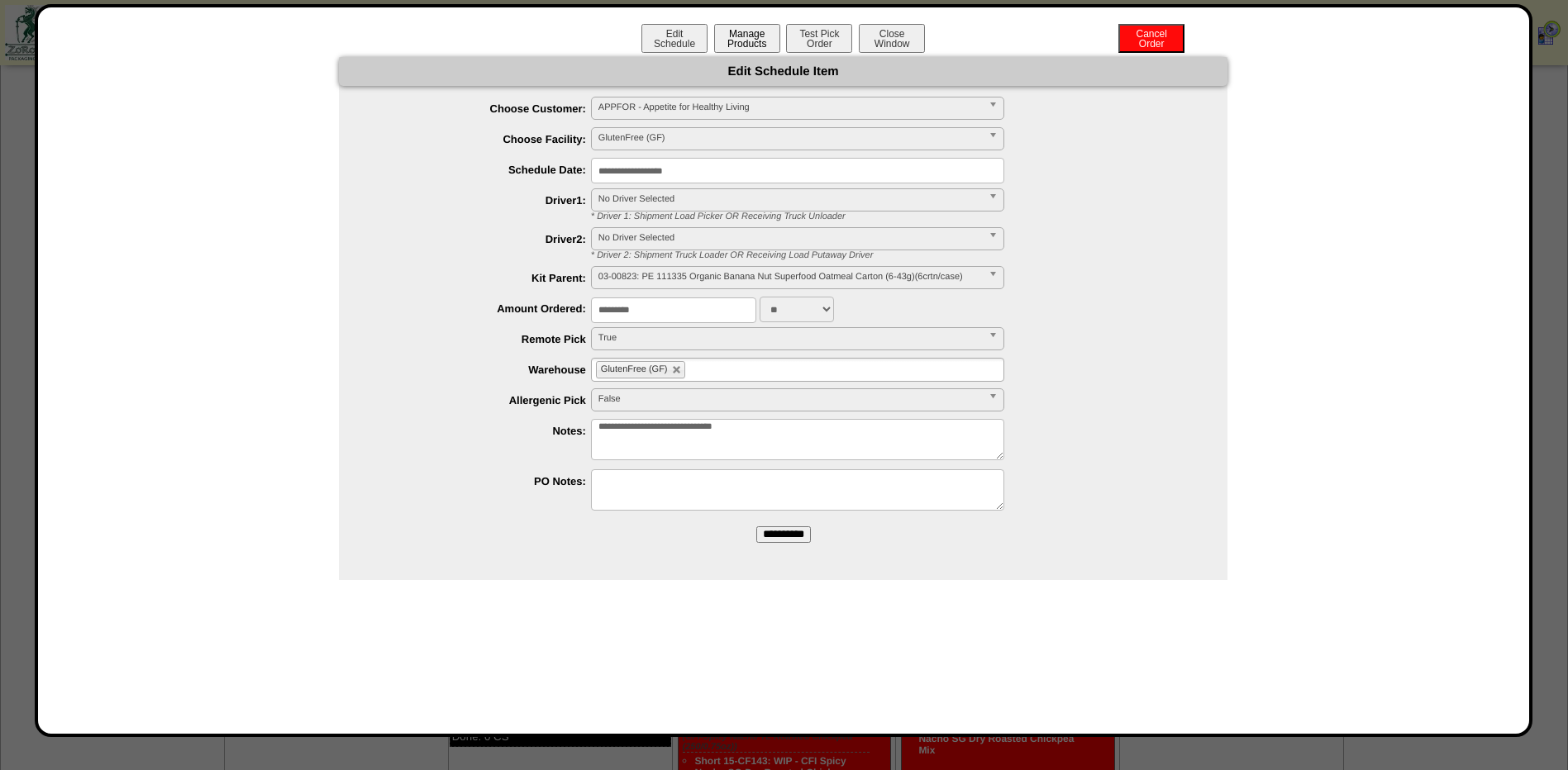
click at [744, 38] on button "Manage Products" at bounding box center [747, 39] width 66 height 29
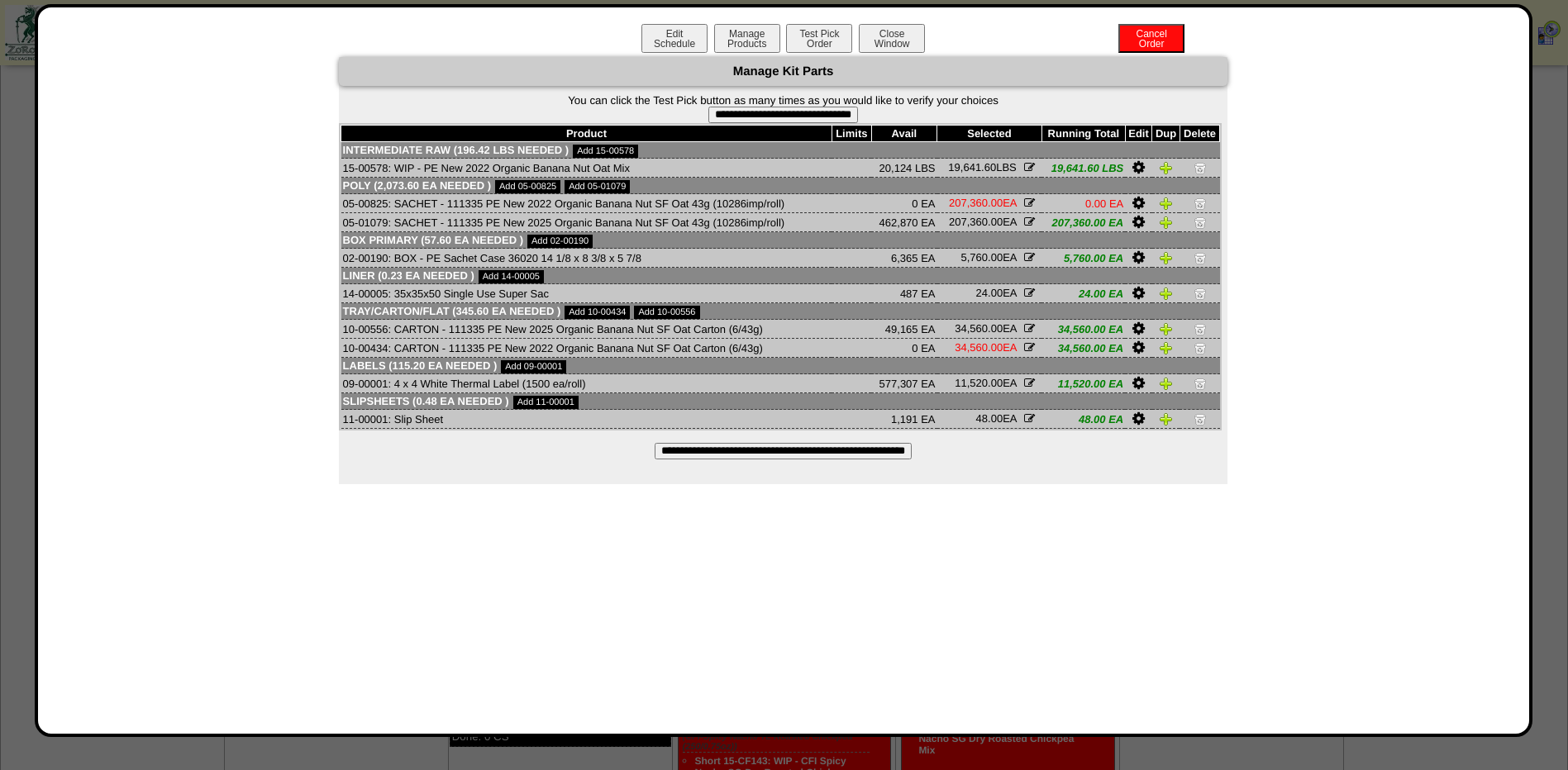
click at [804, 113] on input "**********" at bounding box center [783, 115] width 149 height 16
type input "**********"
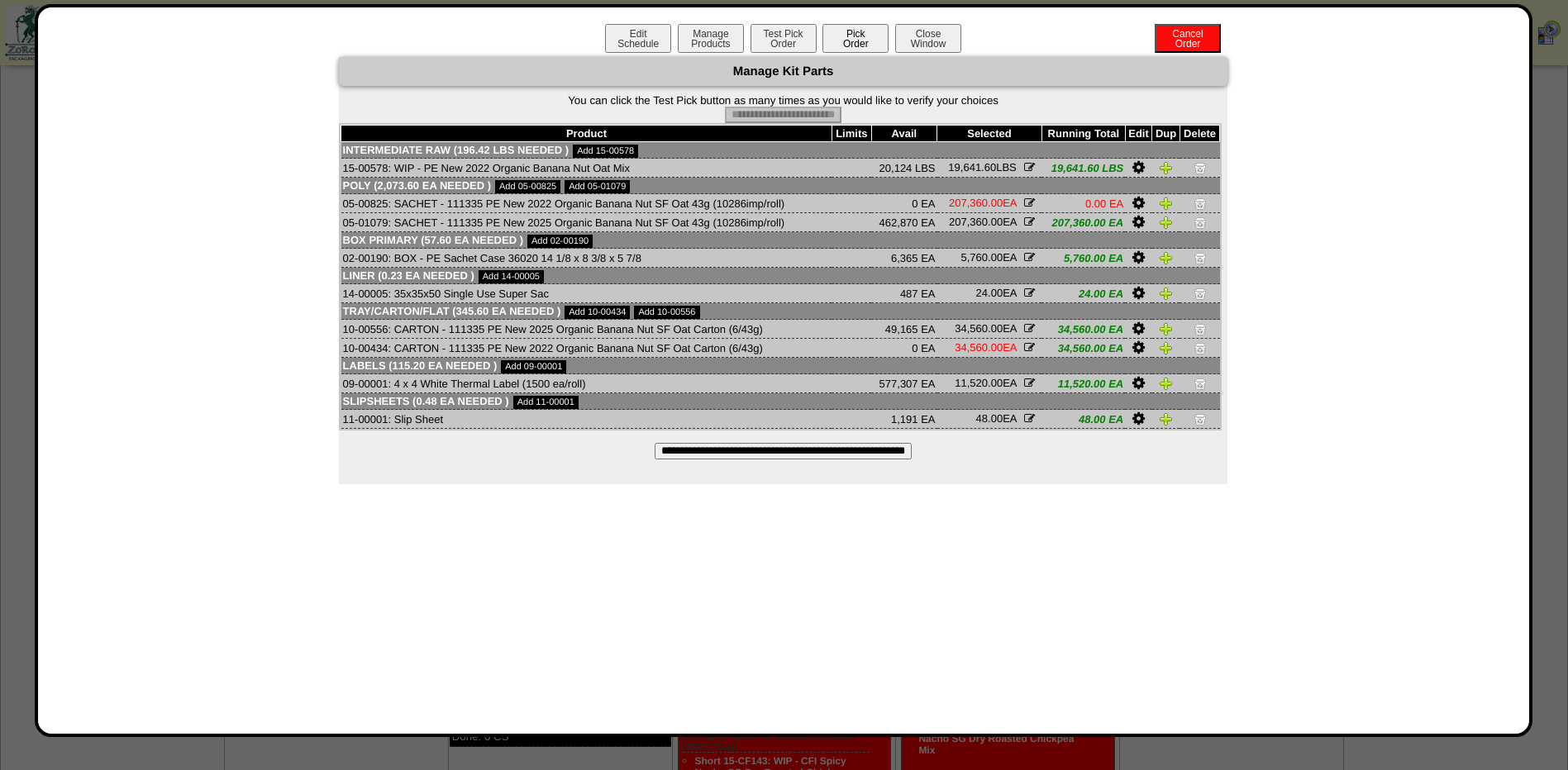
click at [853, 35] on button "Pick Order" at bounding box center [855, 39] width 66 height 29
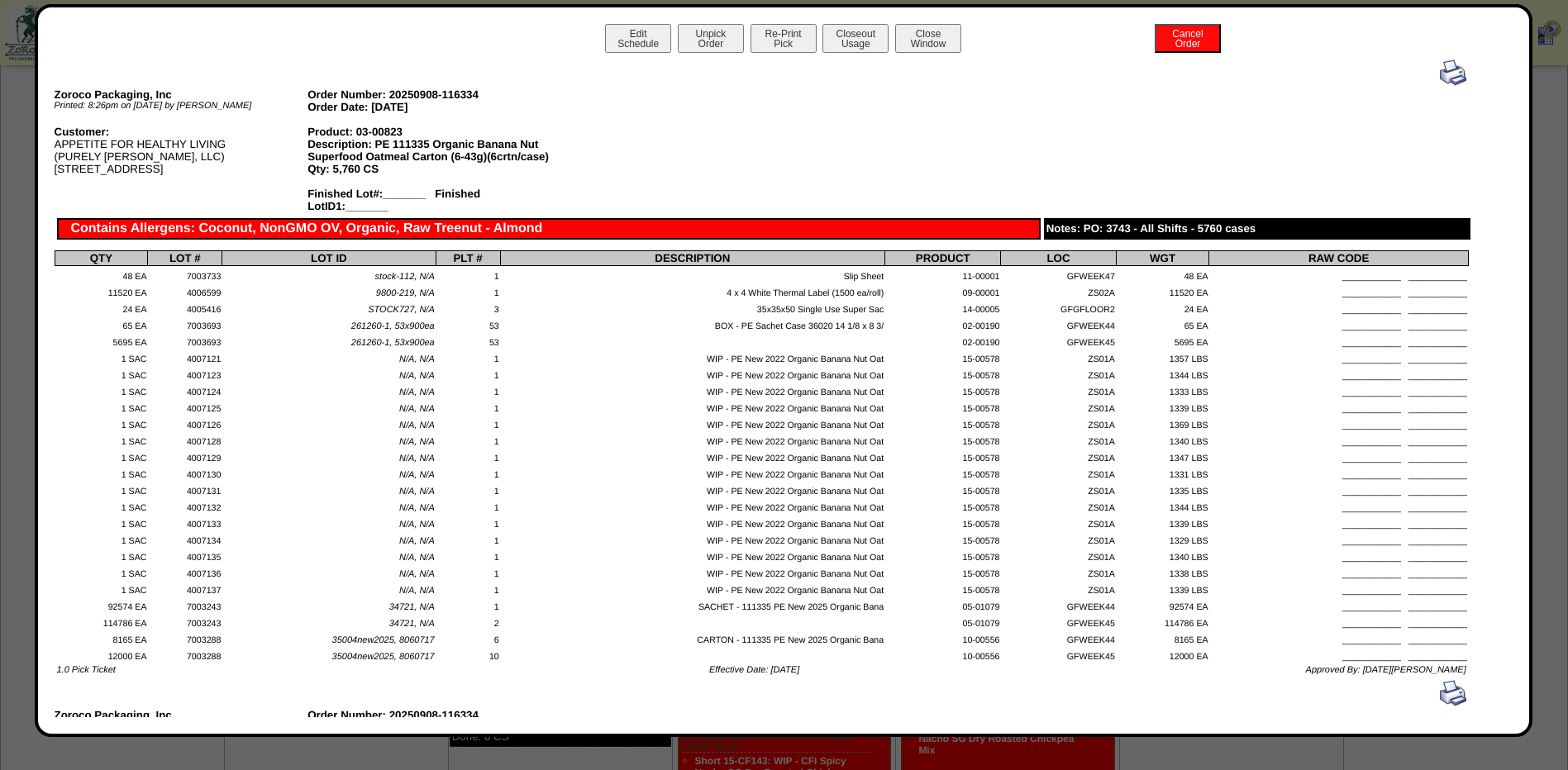
click at [1440, 75] on img at bounding box center [1452, 72] width 26 height 26
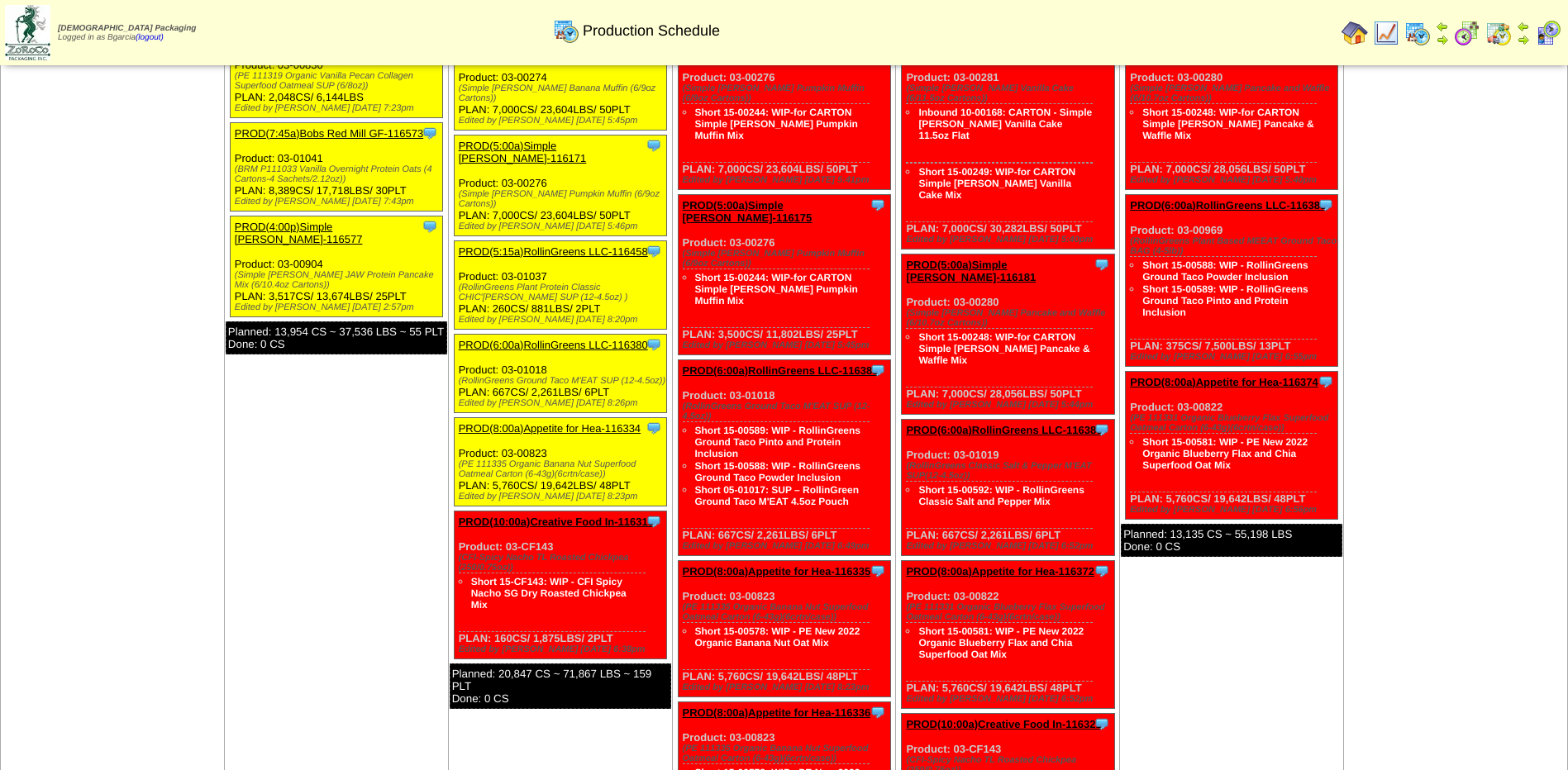
scroll to position [744, 0]
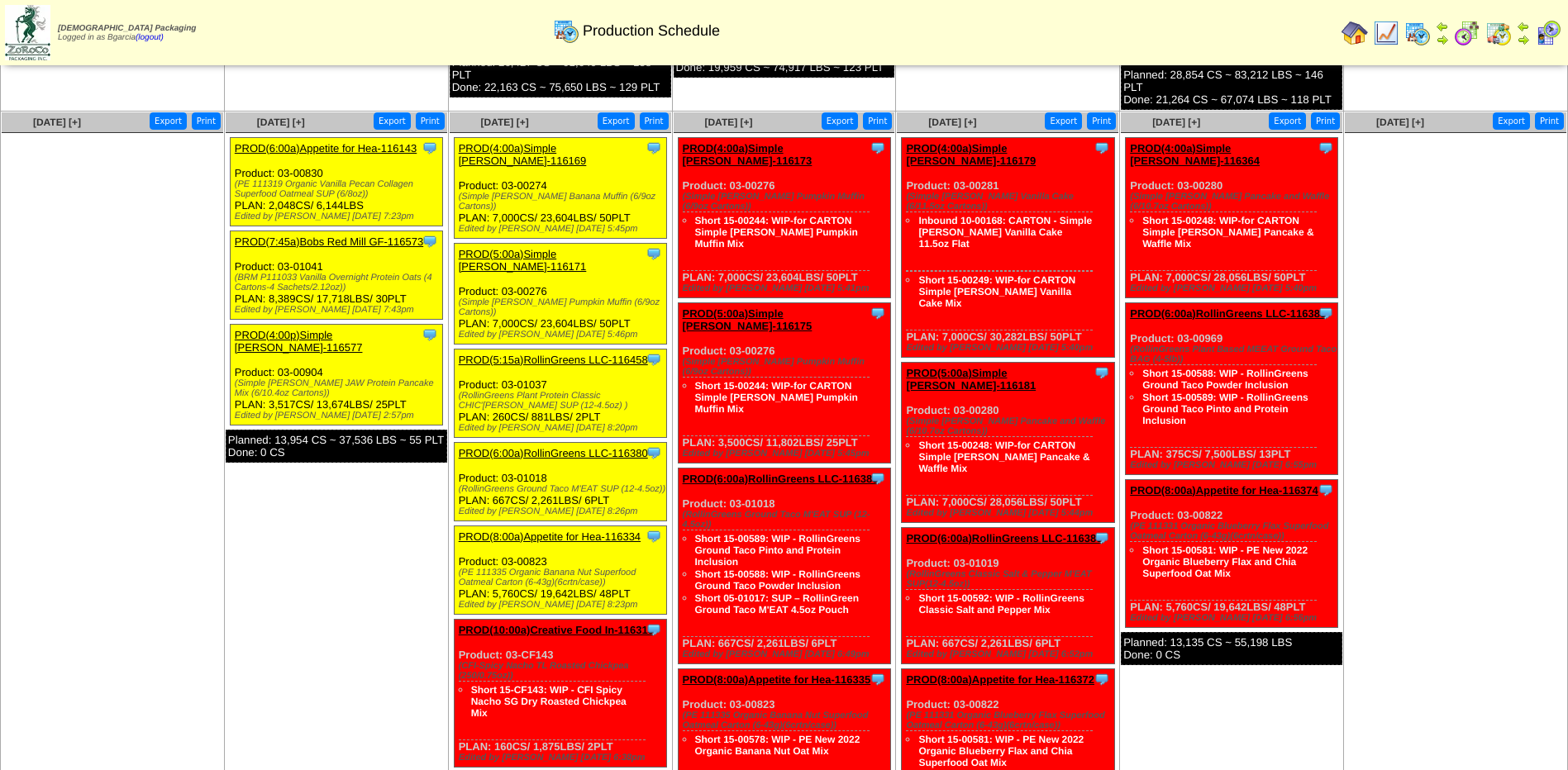
click at [544, 447] on link "PROD(6:00a)RollinGreens LLC-116380" at bounding box center [553, 453] width 189 height 13
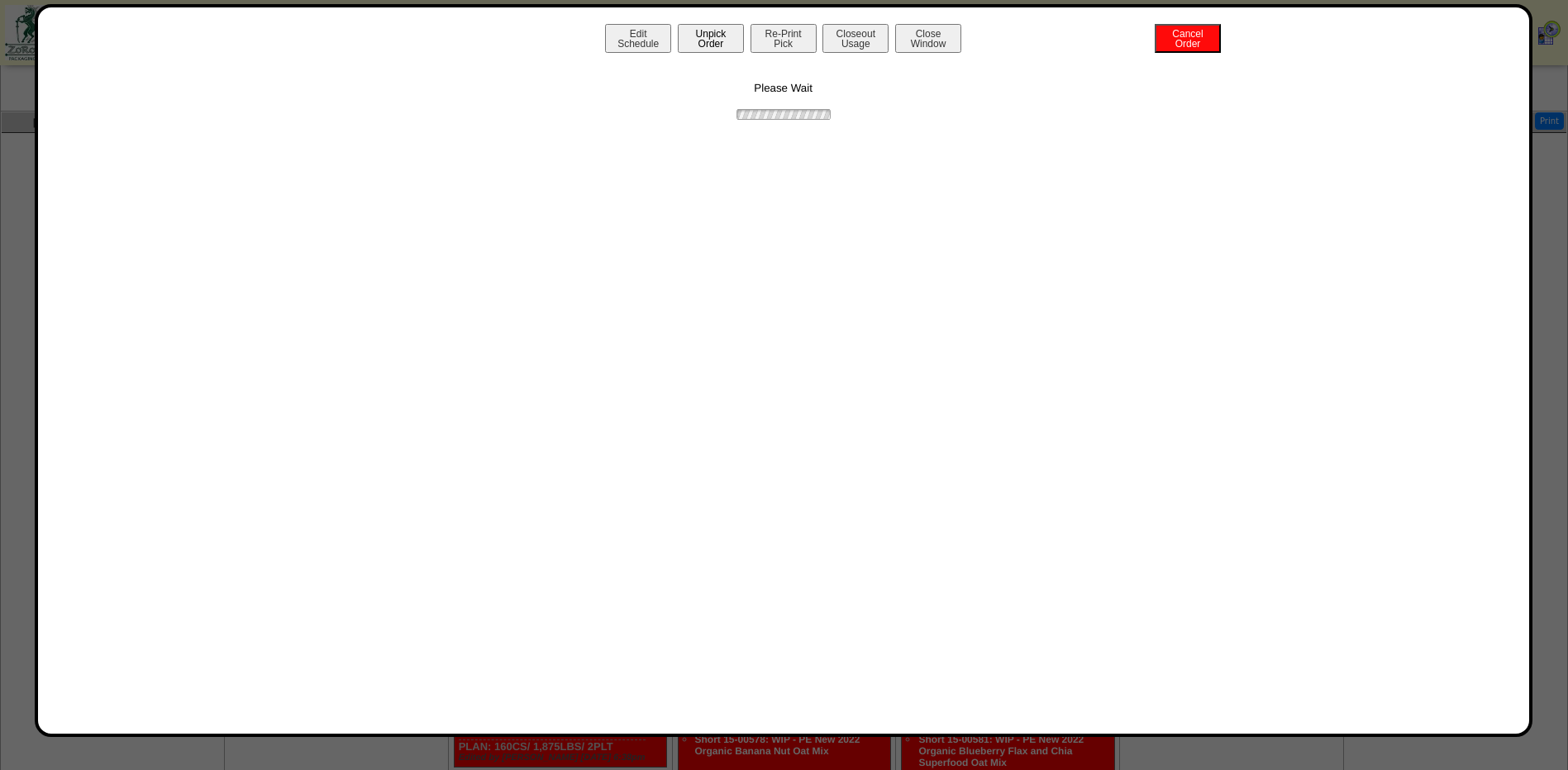
click at [730, 43] on button "Unpick Order" at bounding box center [710, 39] width 66 height 29
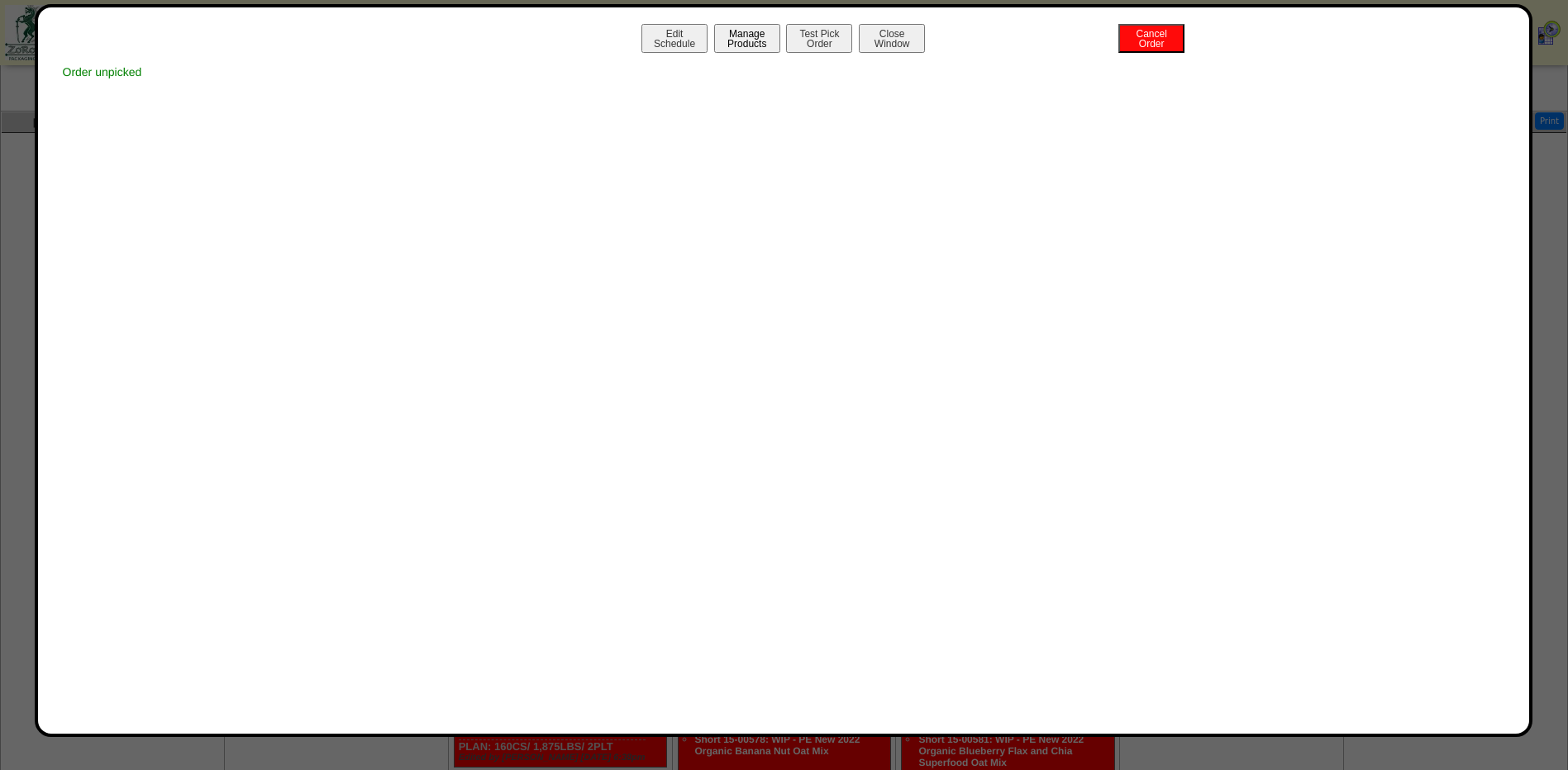
click at [750, 45] on button "Manage Products" at bounding box center [747, 39] width 66 height 29
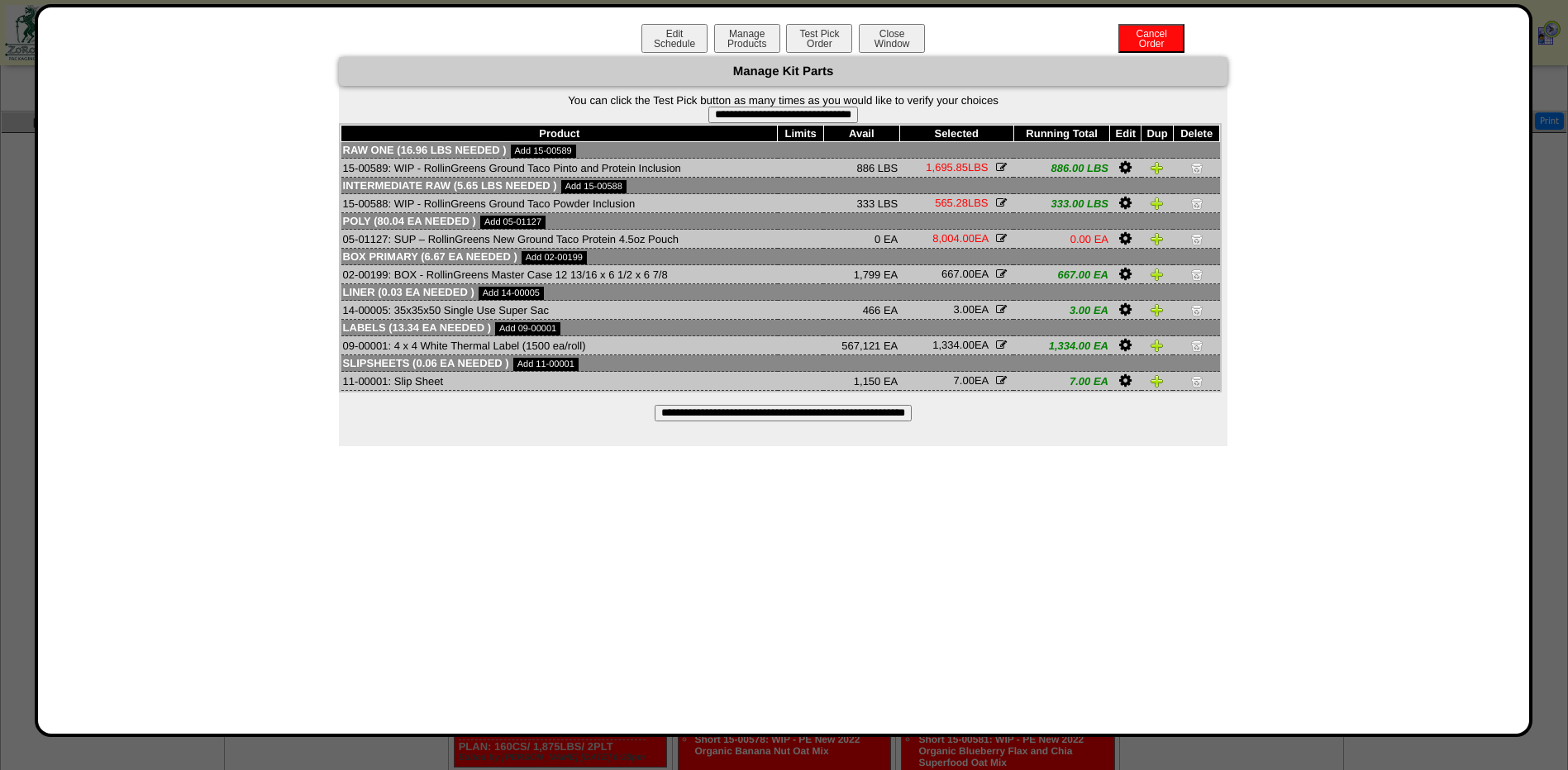
drag, startPoint x: 804, startPoint y: 114, endPoint x: 864, endPoint y: 84, distance: 67.1
click at [805, 115] on input "**********" at bounding box center [783, 115] width 149 height 16
type input "**********"
click at [891, 43] on button "Close Window" at bounding box center [891, 39] width 66 height 29
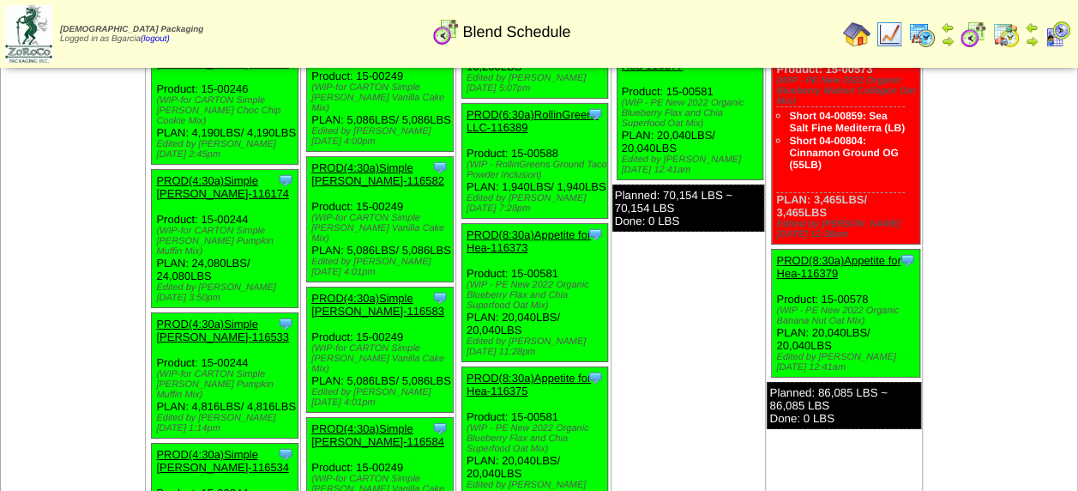
scroll to position [6261, 0]
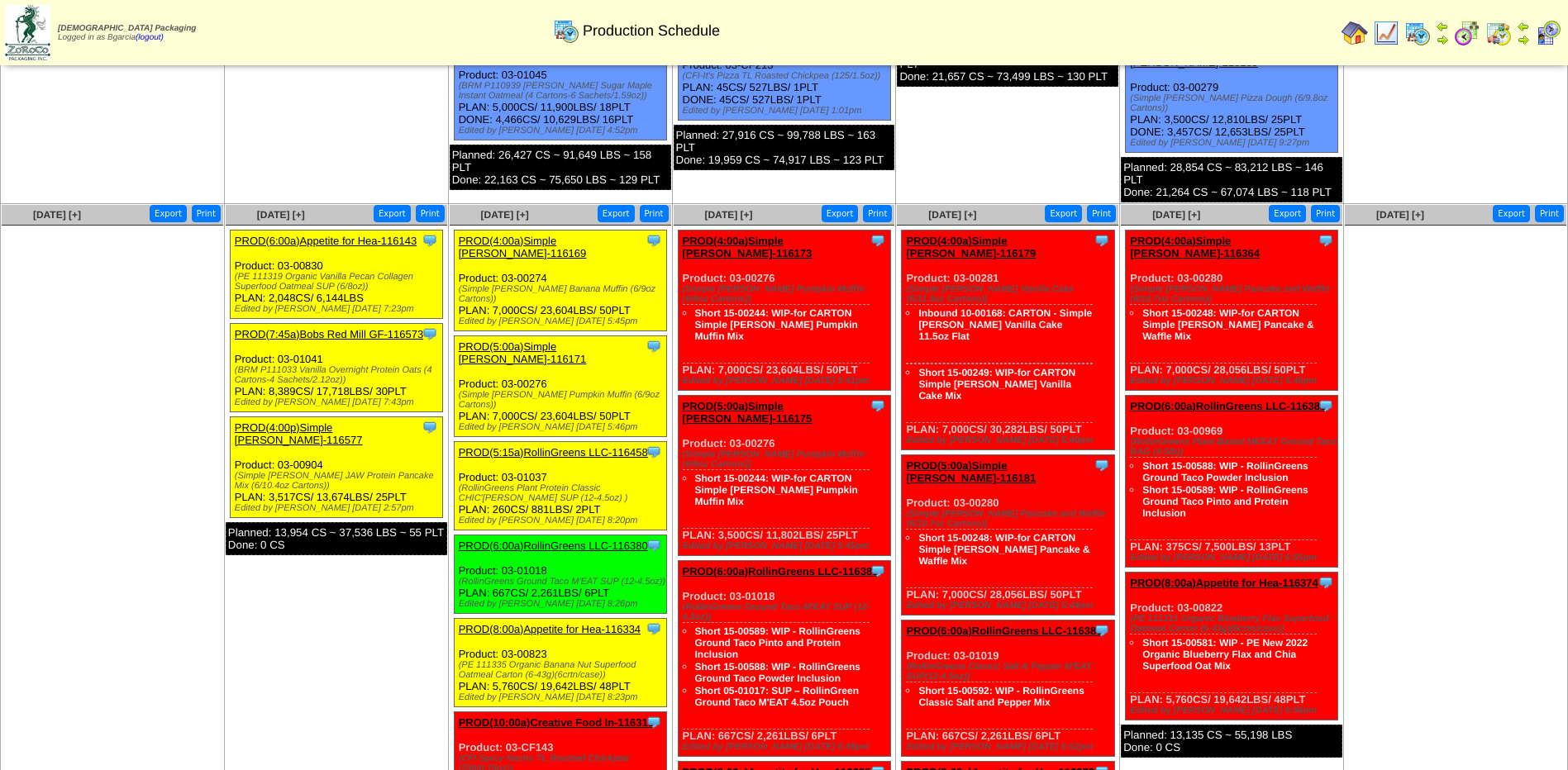
scroll to position [661, 0]
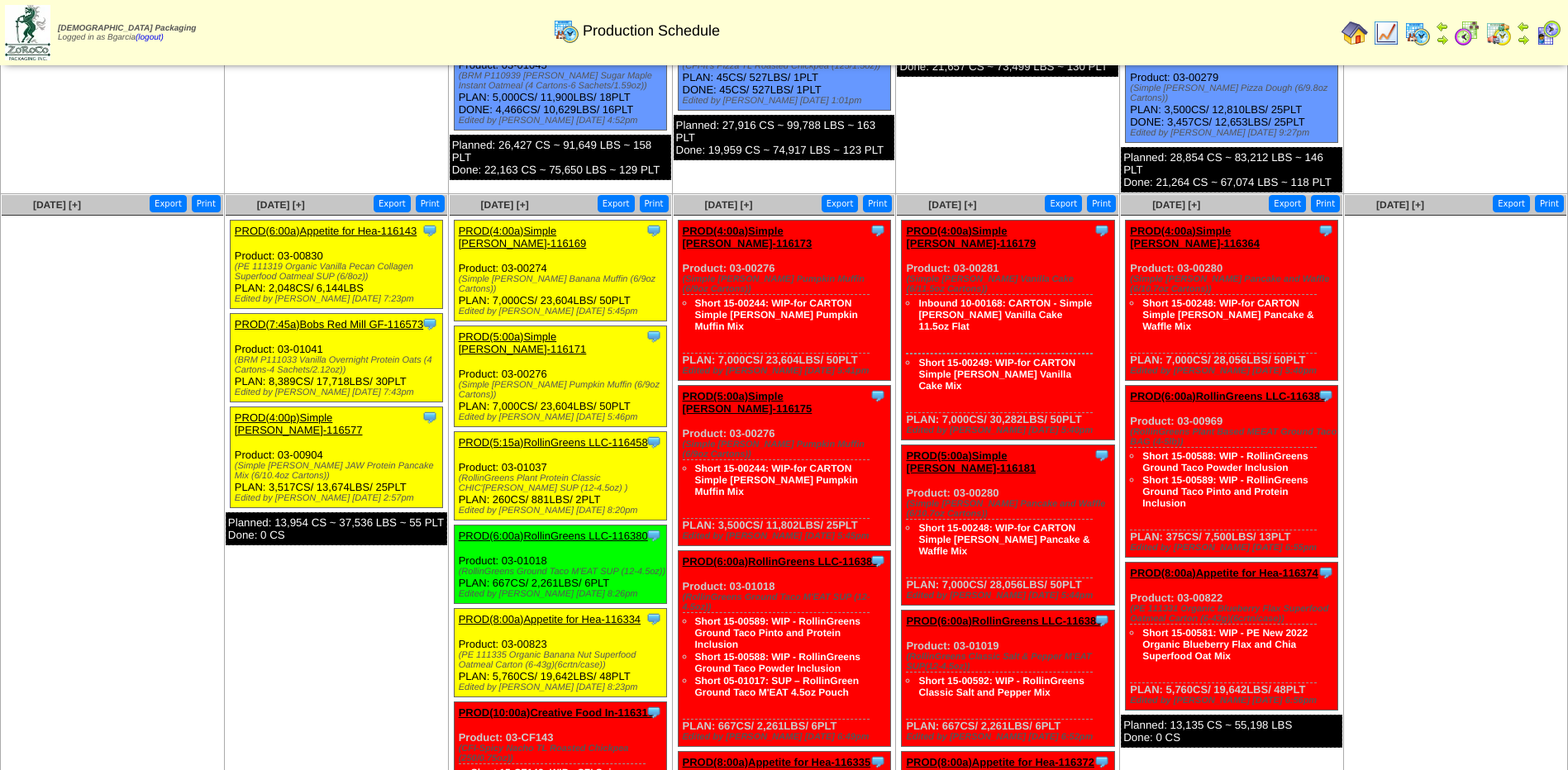
click at [580, 530] on link "PROD(6:00a)RollinGreens LLC-116380" at bounding box center [553, 536] width 189 height 13
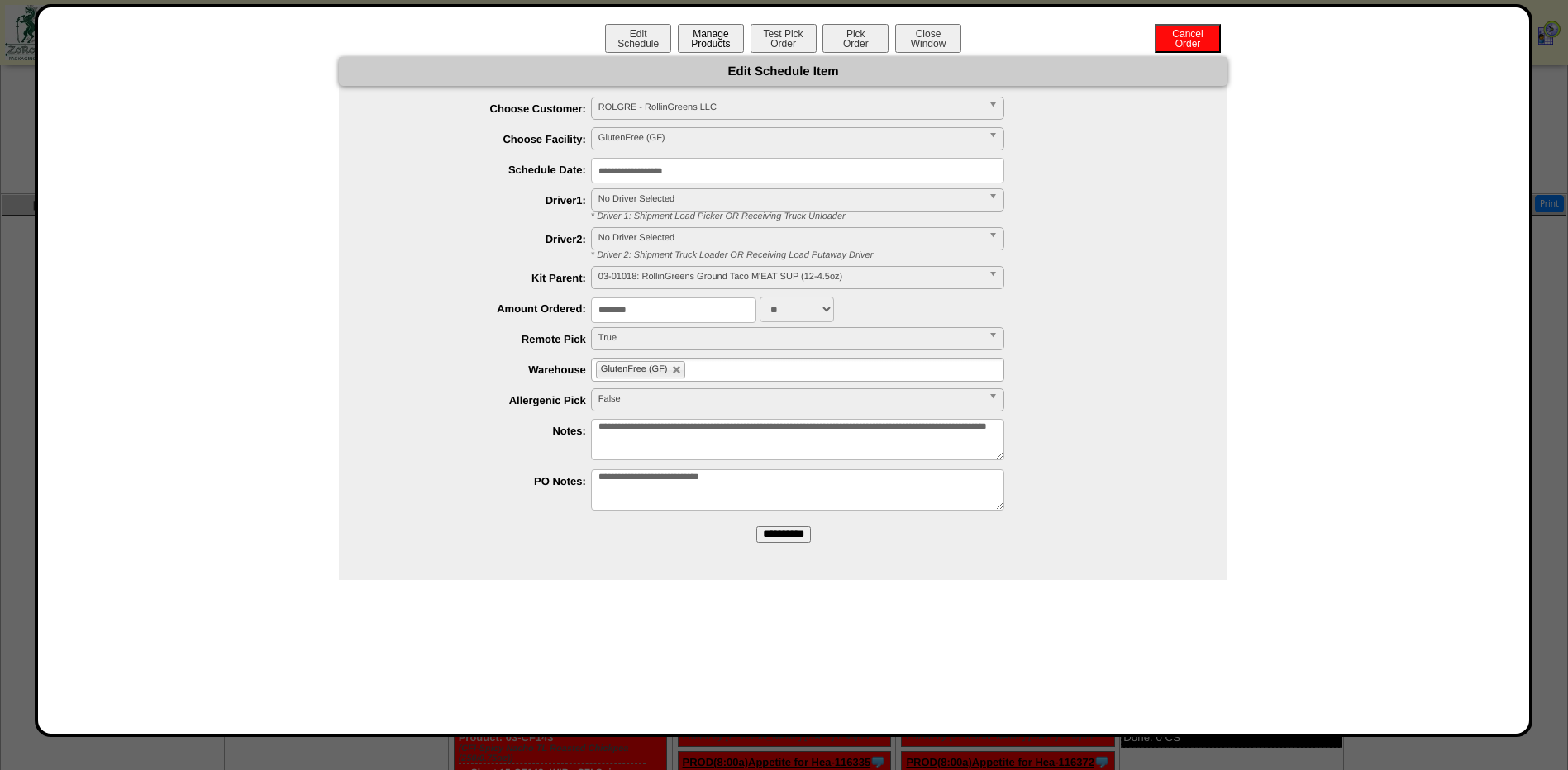
click at [737, 44] on button "Manage Products" at bounding box center [710, 39] width 66 height 29
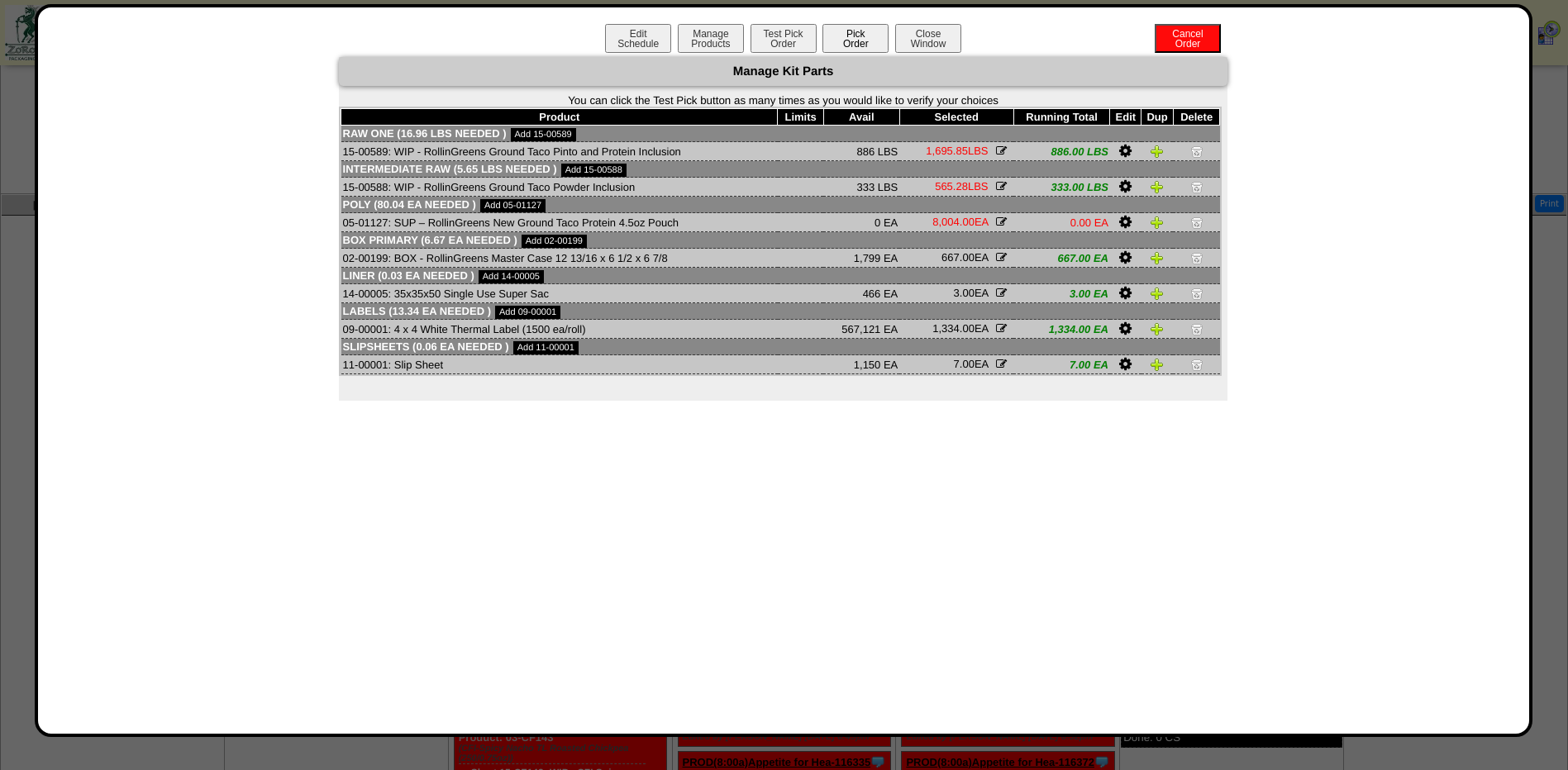
click at [834, 39] on button "Pick Order" at bounding box center [855, 39] width 66 height 29
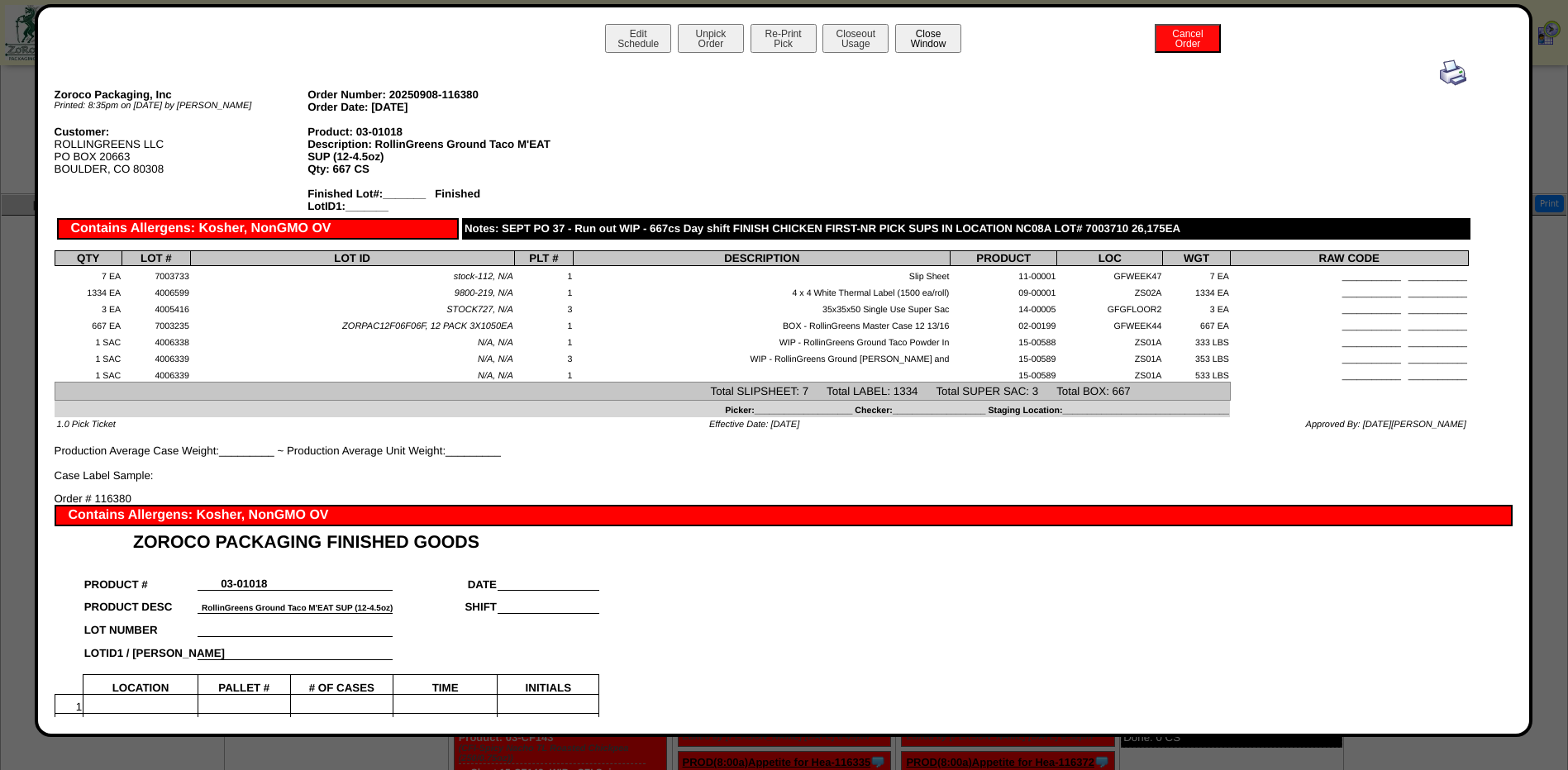
click at [913, 26] on button "Close Window" at bounding box center [928, 39] width 66 height 29
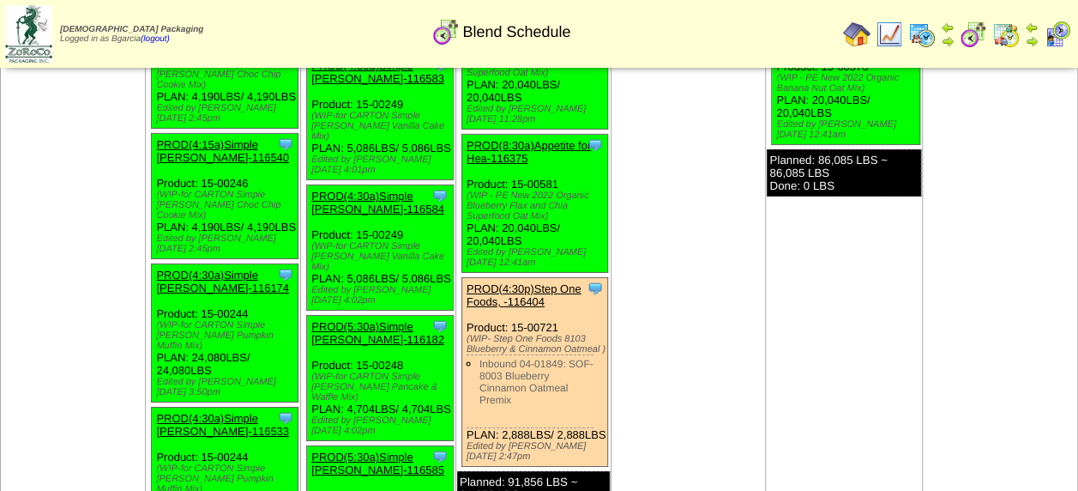
scroll to position [6554, 0]
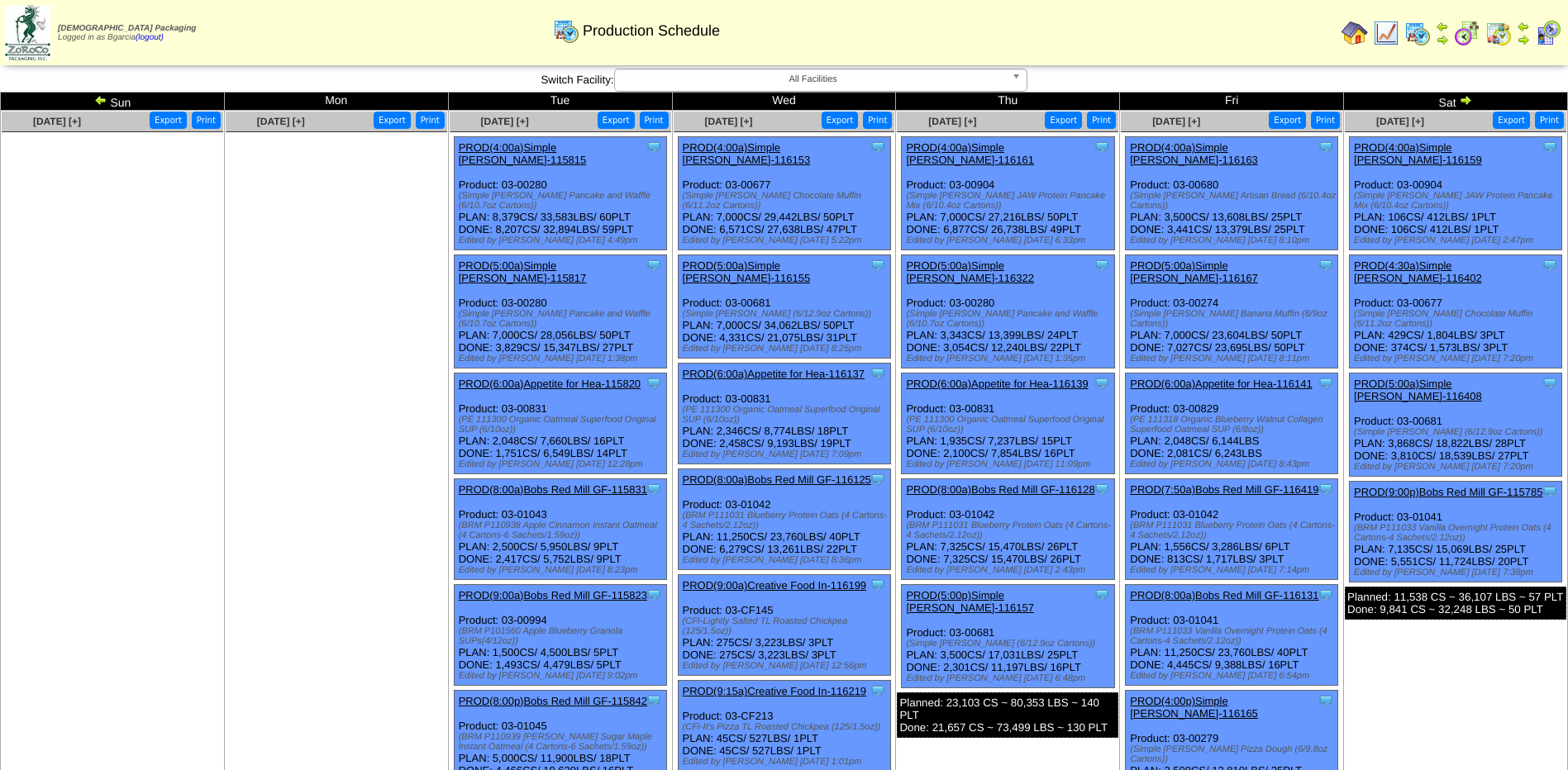
click at [1469, 23] on img at bounding box center [1467, 33] width 26 height 26
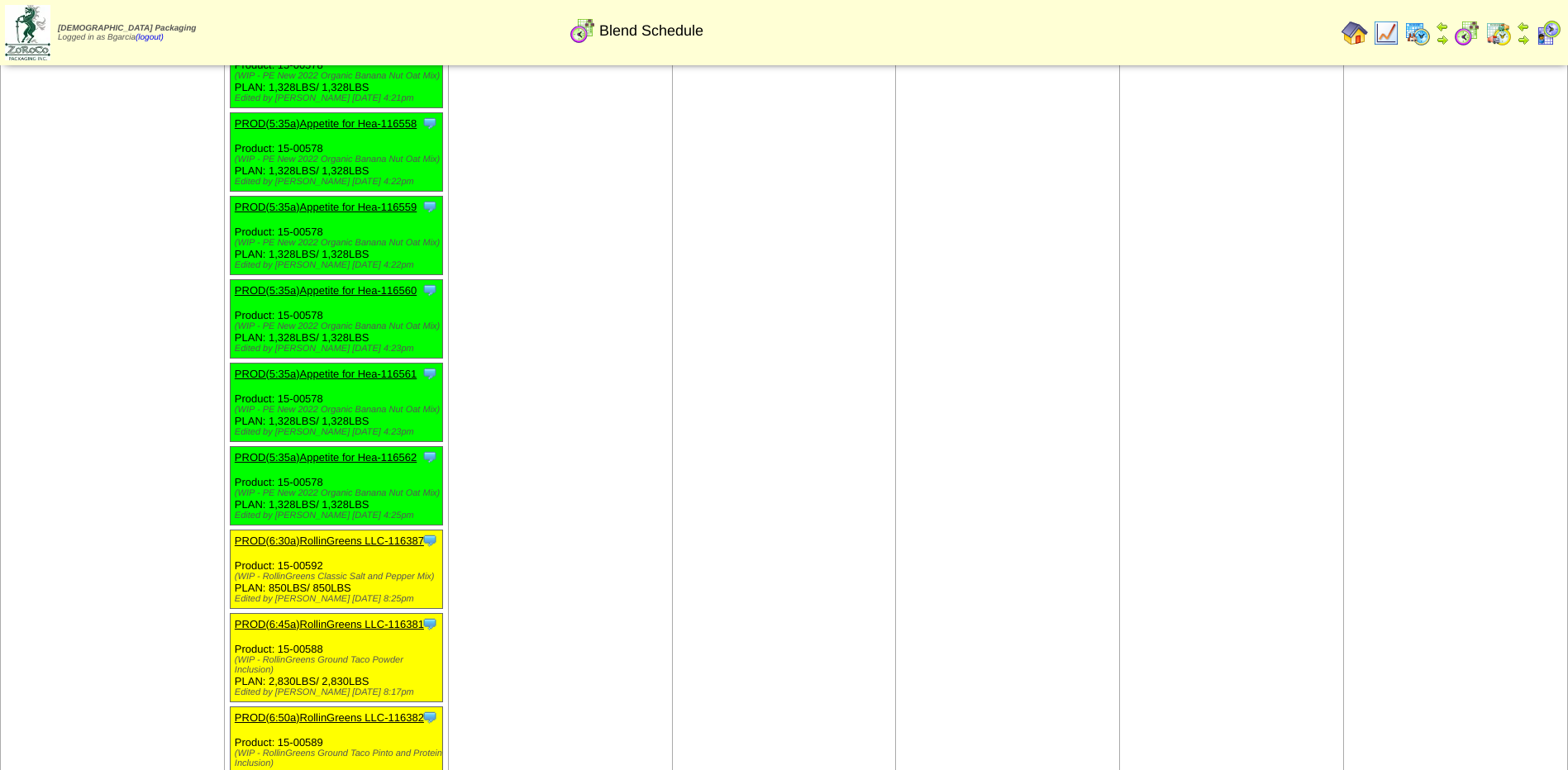
scroll to position [6573, 0]
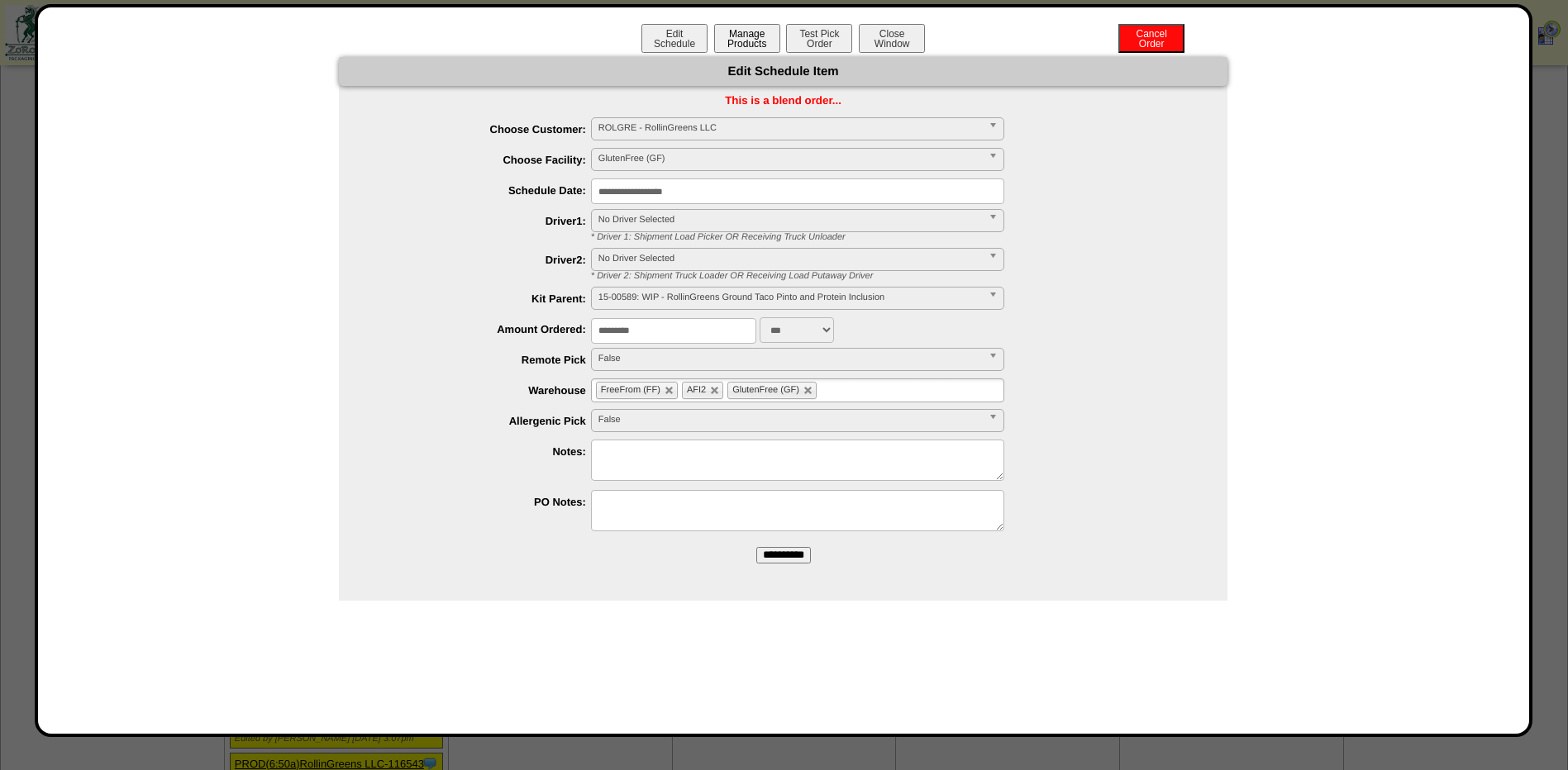
click at [749, 44] on button "Manage Products" at bounding box center [747, 39] width 66 height 29
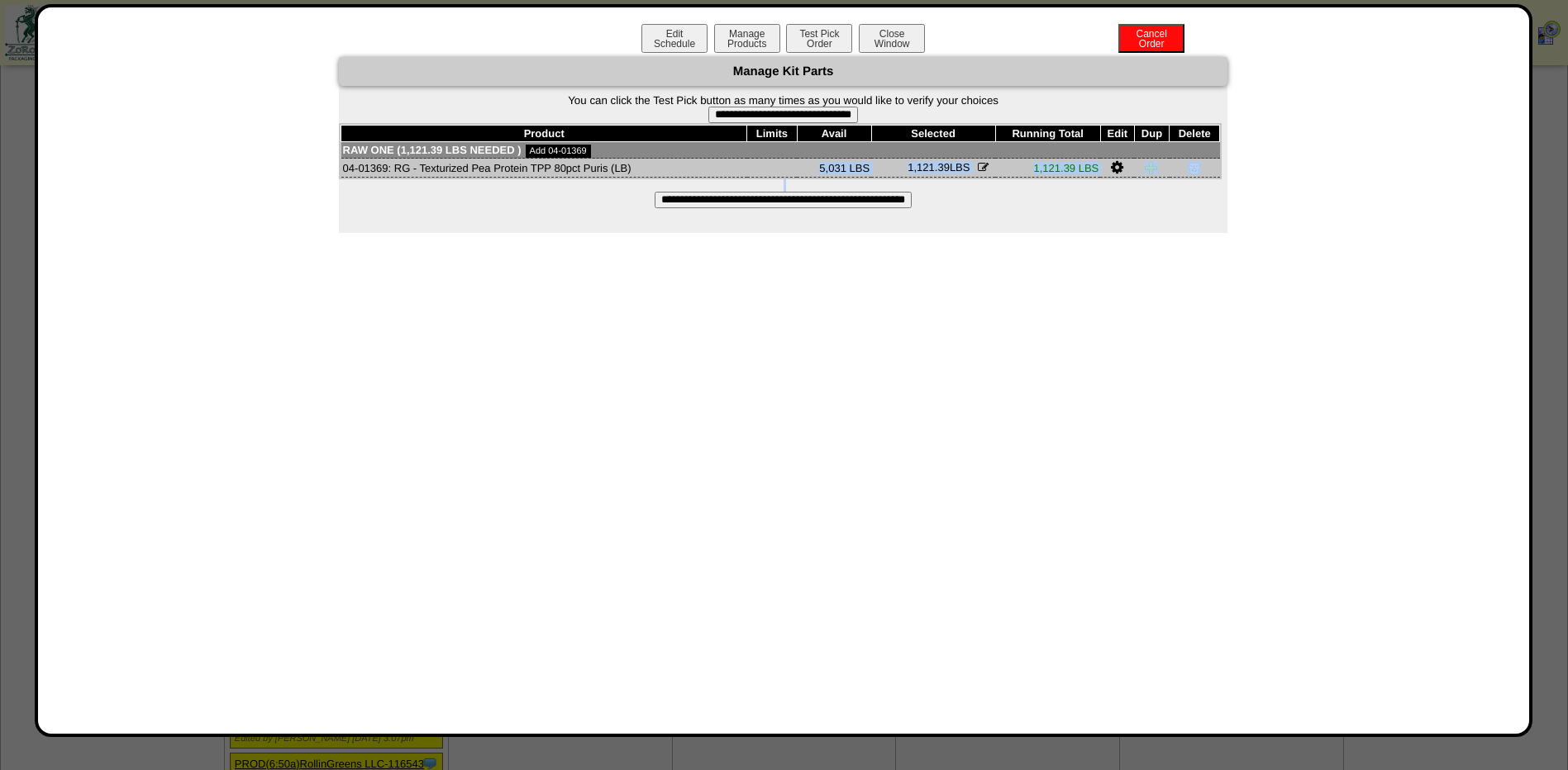
drag, startPoint x: 770, startPoint y: 167, endPoint x: 1110, endPoint y: 197, distance: 341.3
click at [1110, 197] on div "**********" at bounding box center [784, 145] width 889 height 176
drag, startPoint x: 1110, startPoint y: 197, endPoint x: 1083, endPoint y: 216, distance: 33.0
click at [1083, 216] on div "**********" at bounding box center [784, 145] width 889 height 176
drag, startPoint x: 851, startPoint y: 117, endPoint x: 875, endPoint y: 84, distance: 40.8
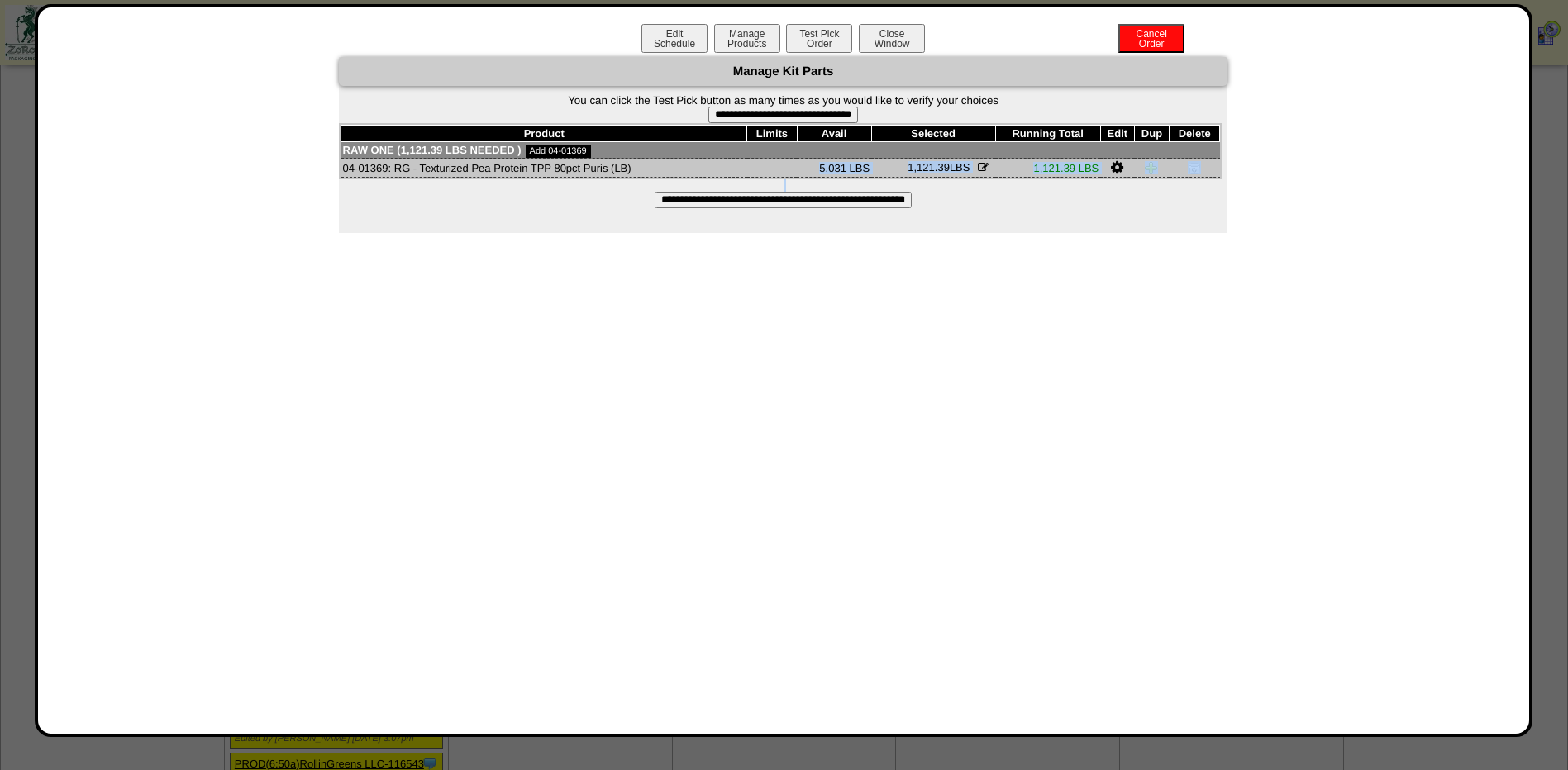
click at [853, 118] on input "**********" at bounding box center [783, 115] width 149 height 16
type input "**********"
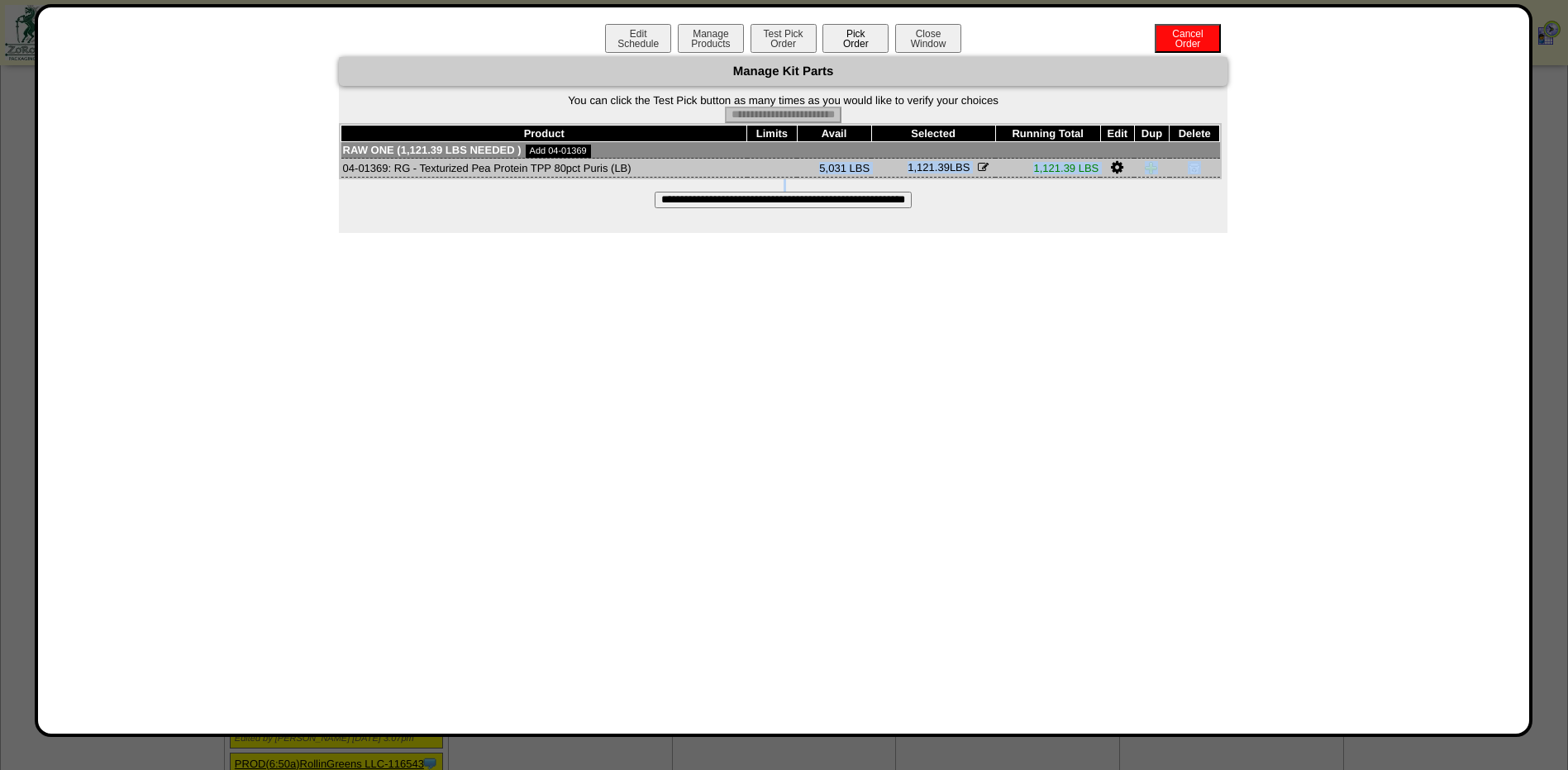
click at [839, 38] on button "Pick Order" at bounding box center [855, 39] width 66 height 29
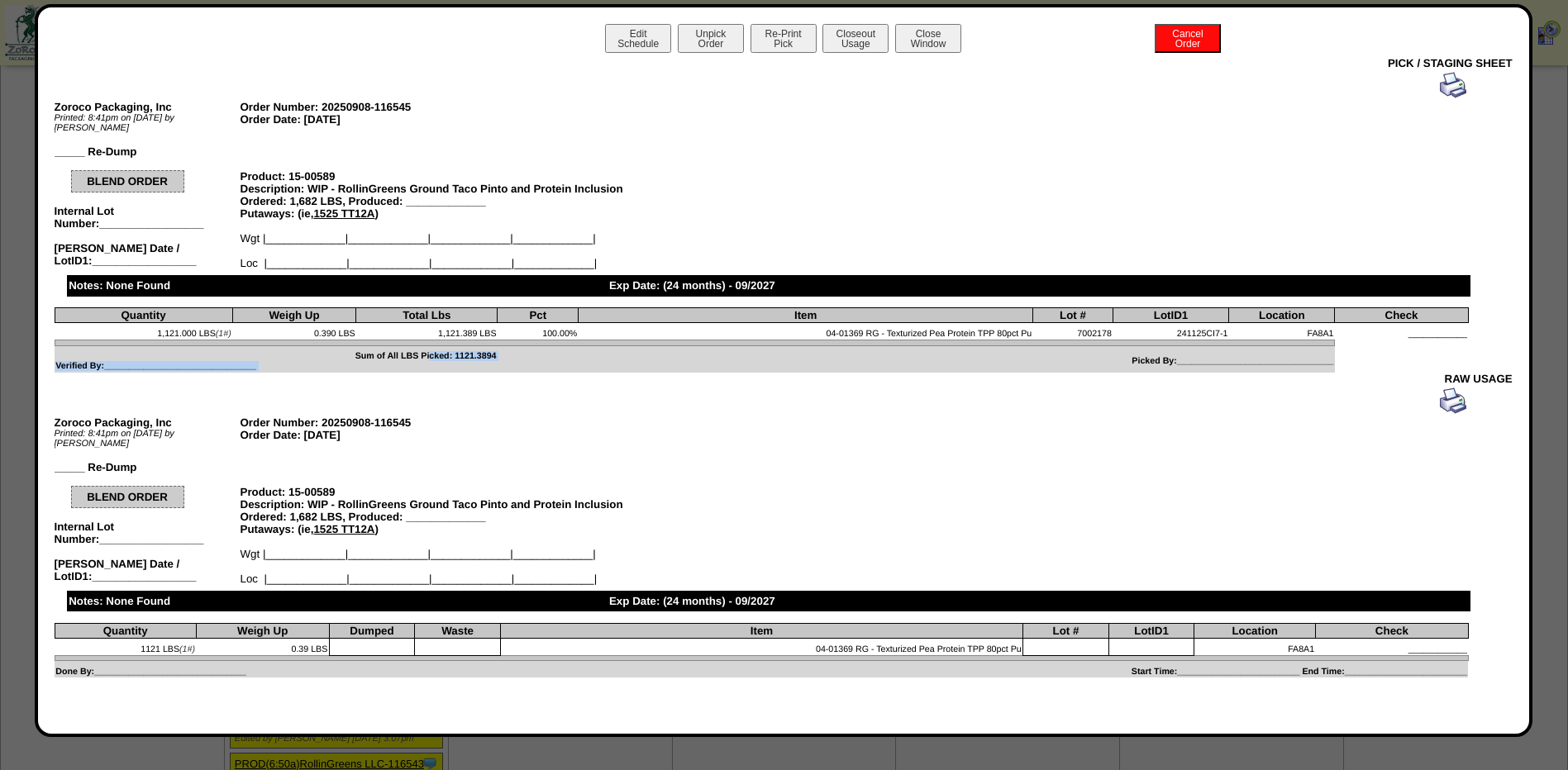
drag, startPoint x: 355, startPoint y: 347, endPoint x: 503, endPoint y: 351, distance: 148.1
click at [503, 351] on tr "Sum of All LBS Picked: 1121.3894 Verified By:_______________________________ Pi…" at bounding box center [761, 358] width 1414 height 26
click at [825, 212] on div "Zoroco Packaging, Inc Printed: 8:41pm on 9/8/25 by Bgarcia _____ Re-Dump Order …" at bounding box center [761, 223] width 1414 height 301
click at [712, 46] on button "Unpick Order" at bounding box center [710, 39] width 66 height 29
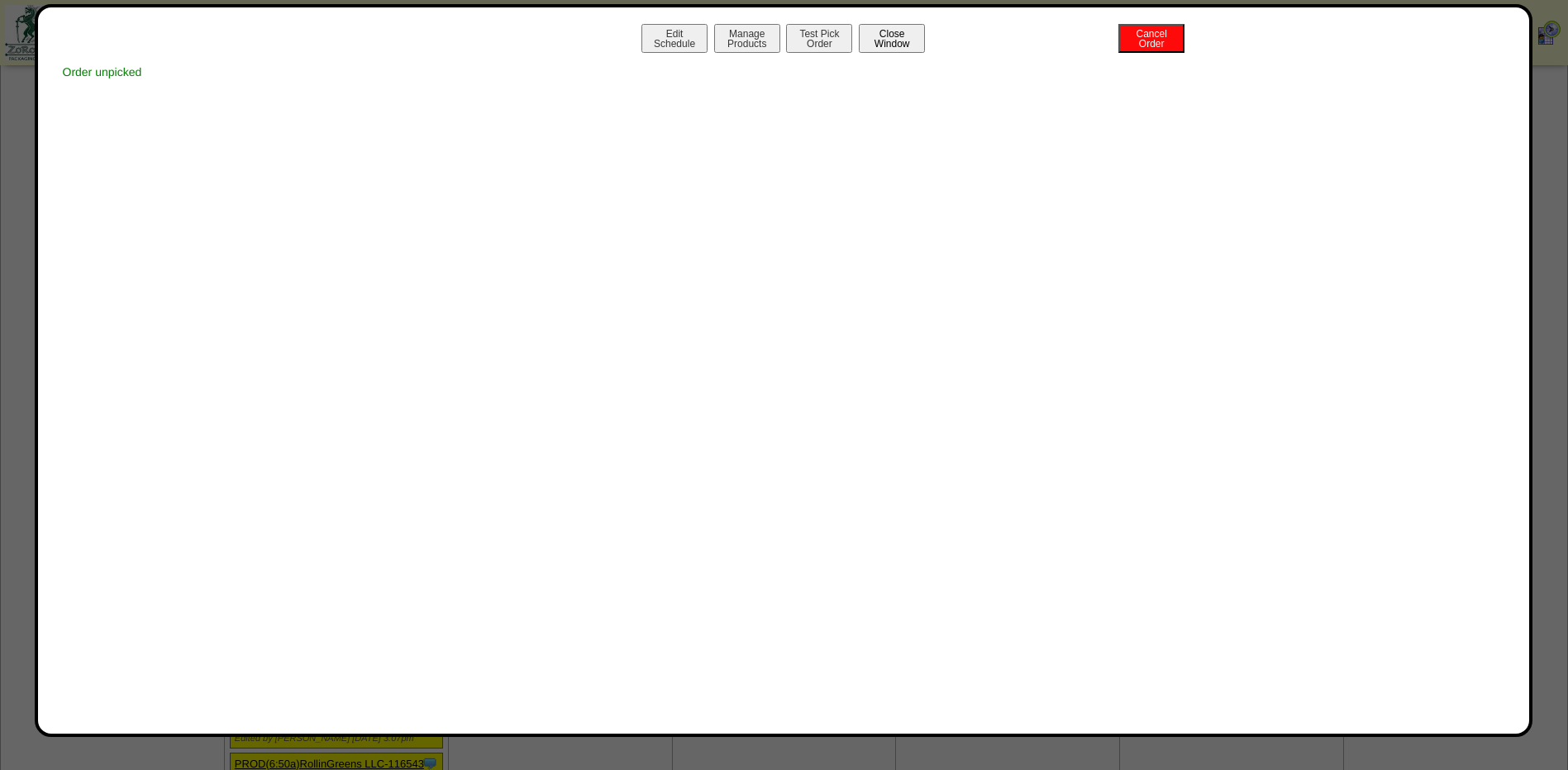
click at [885, 43] on button "Close Window" at bounding box center [891, 39] width 66 height 29
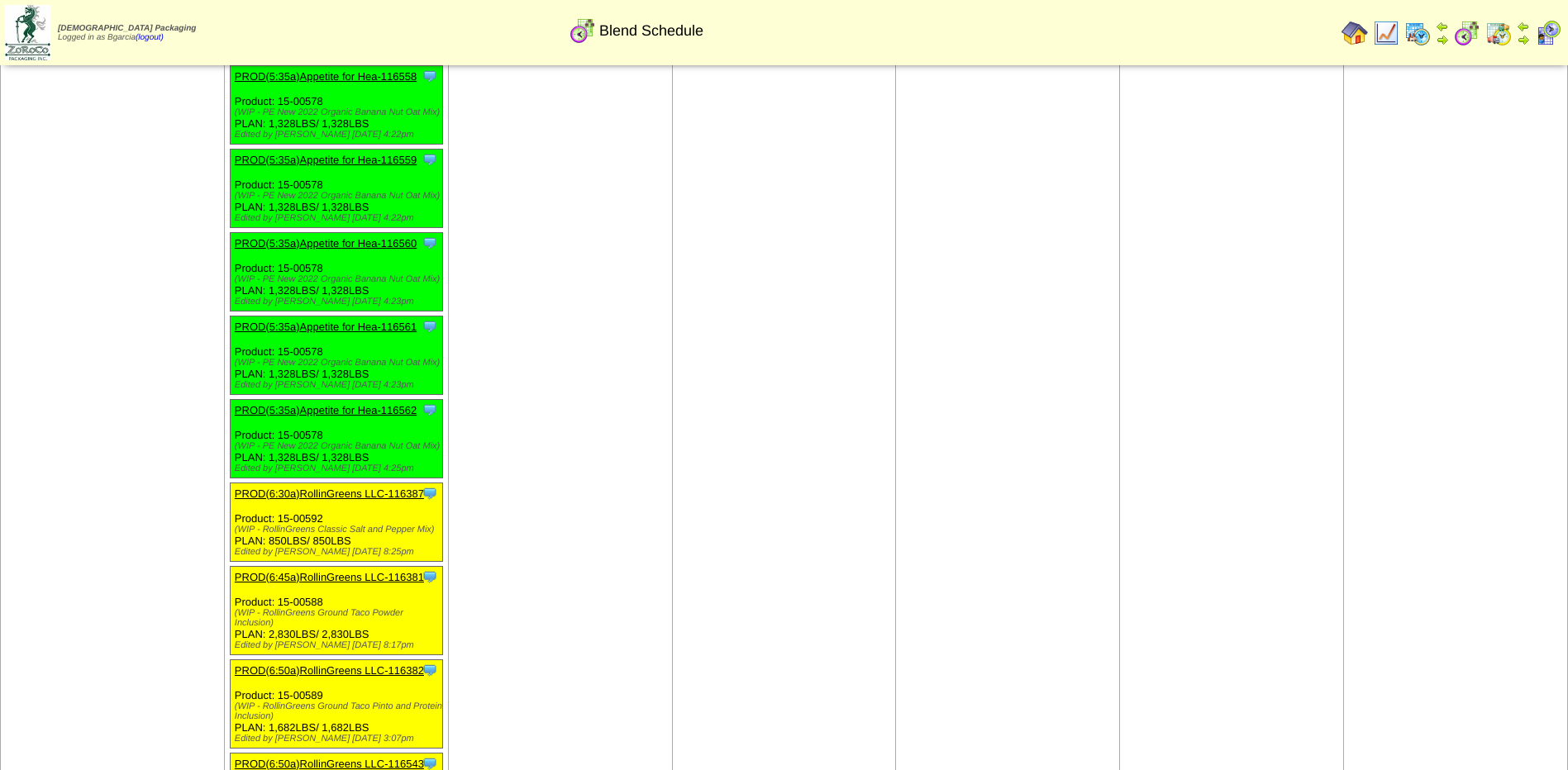
scroll to position [6559, 0]
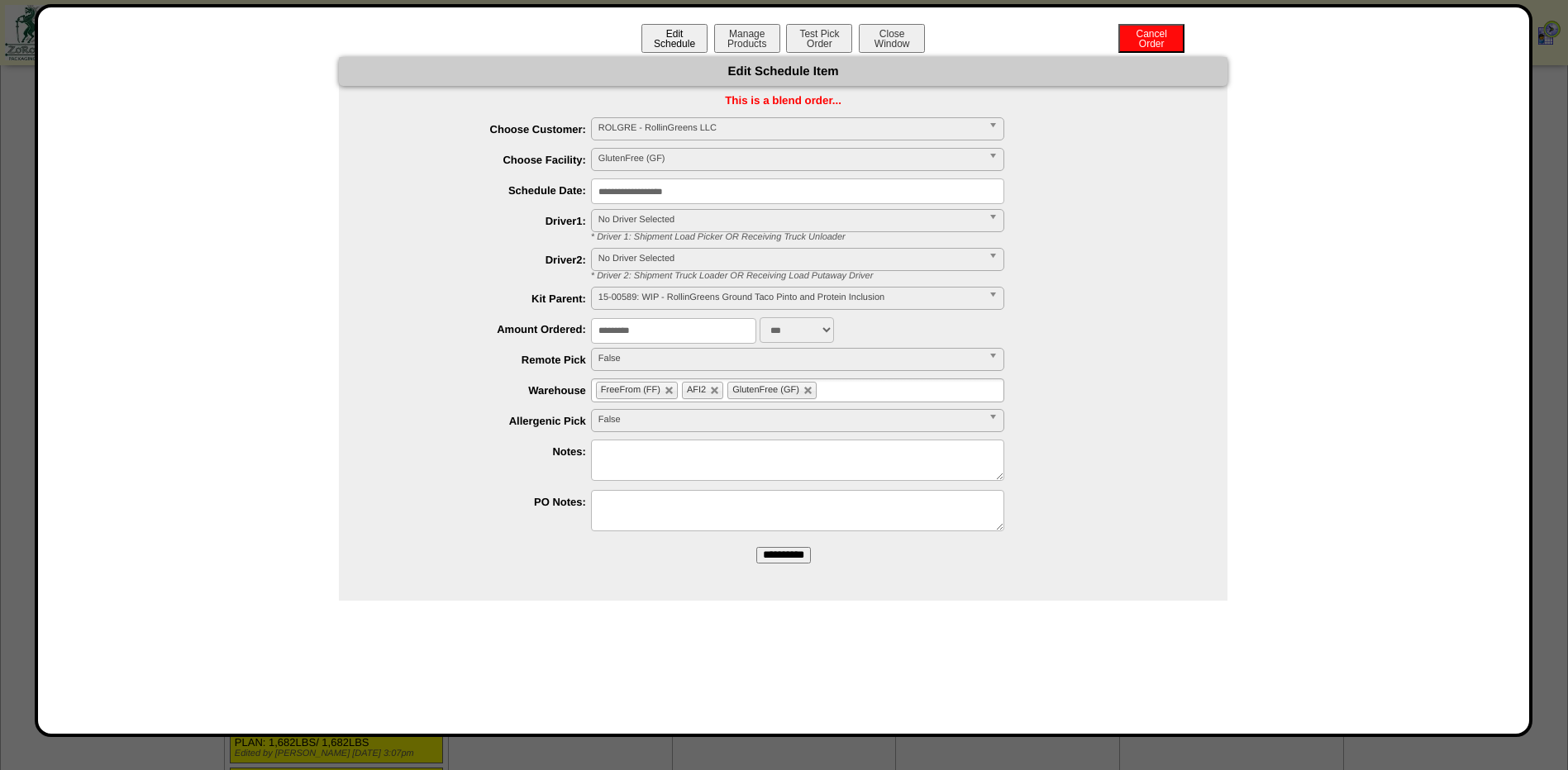
click at [674, 40] on button "Edit Schedule" at bounding box center [675, 39] width 66 height 29
click at [707, 389] on li "AFI2" at bounding box center [703, 390] width 41 height 17
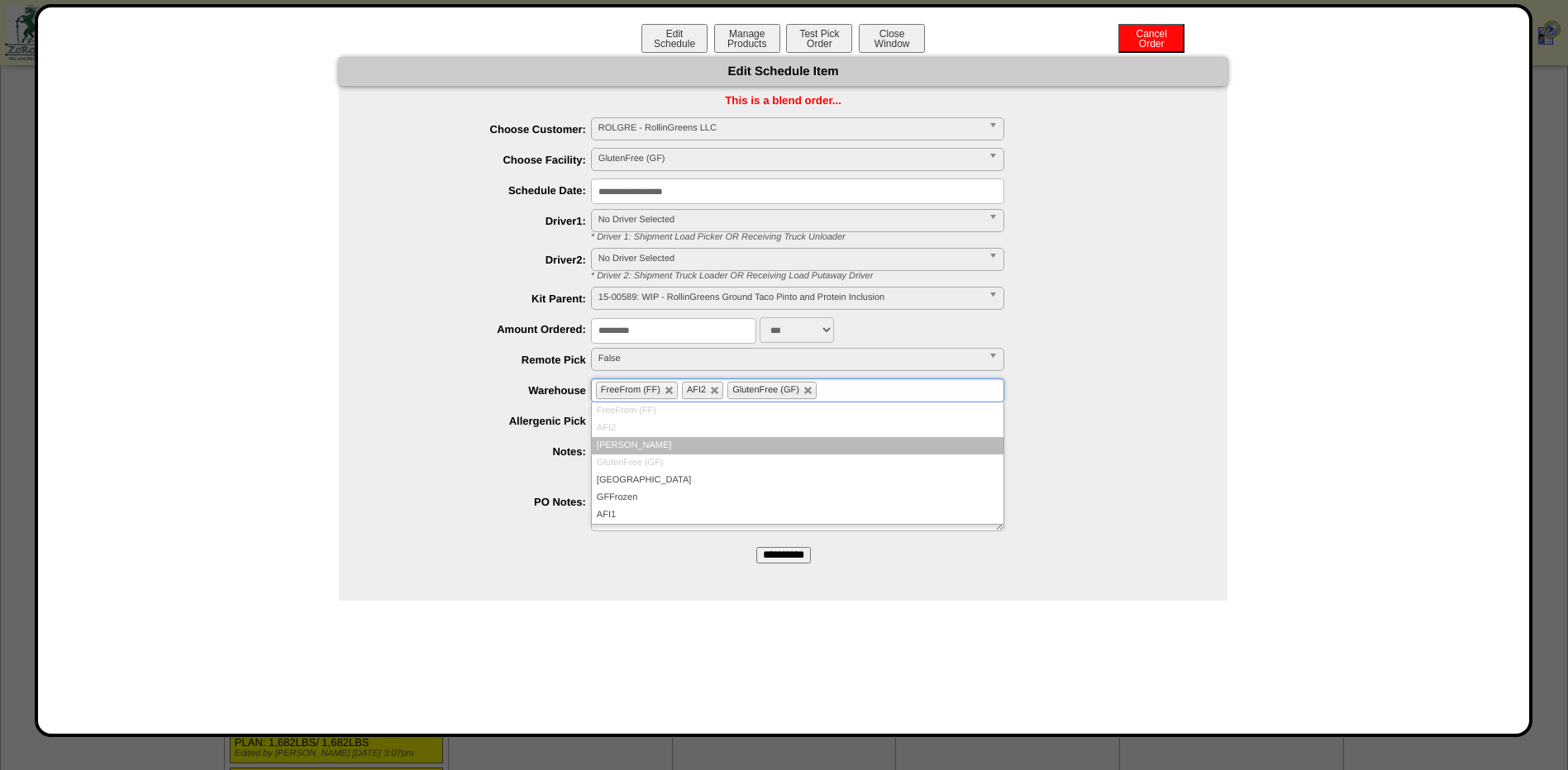
click at [668, 394] on link at bounding box center [670, 391] width 10 height 10
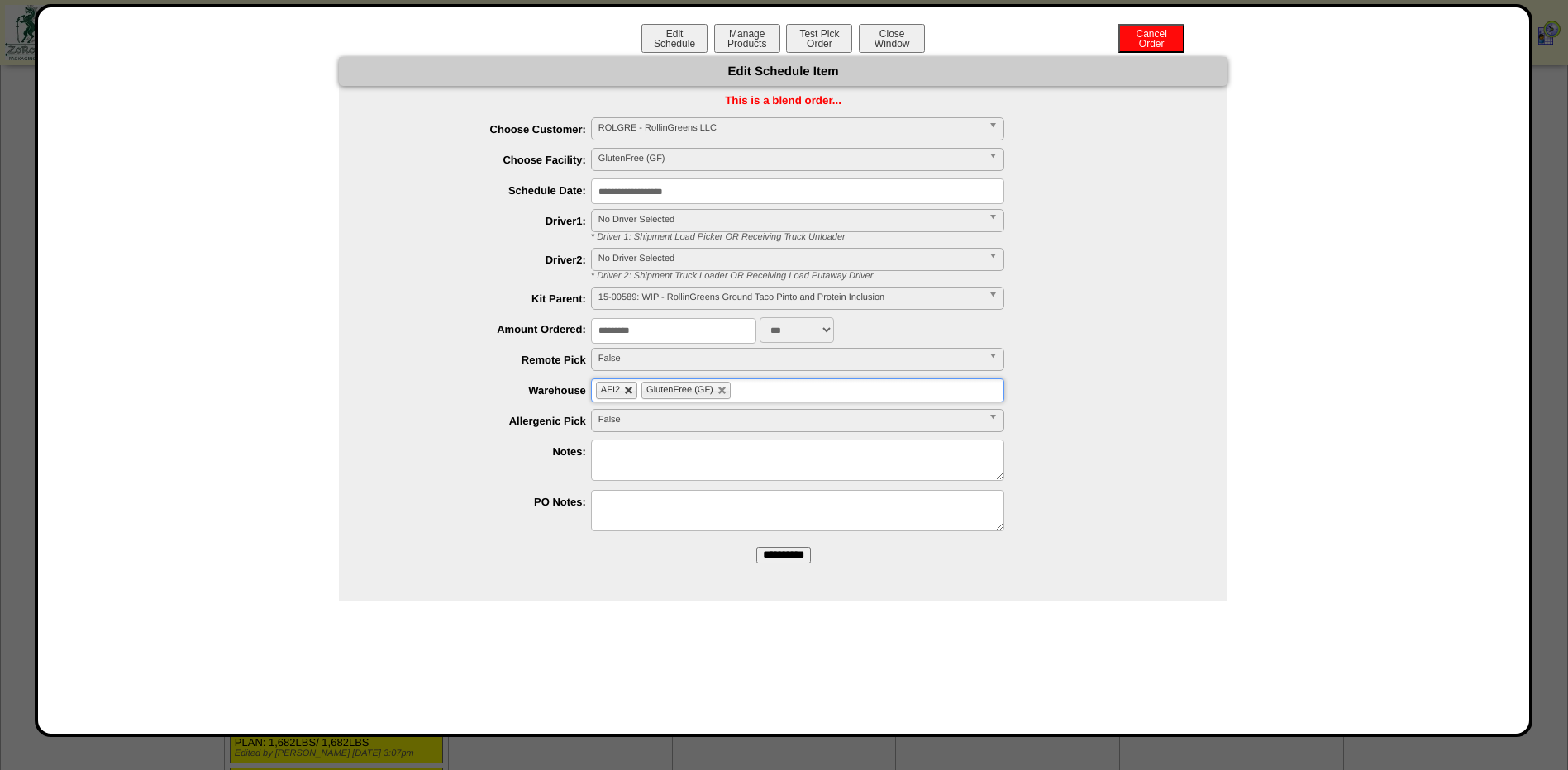
click at [625, 386] on link at bounding box center [629, 391] width 10 height 10
click at [784, 554] on input "**********" at bounding box center [784, 555] width 55 height 16
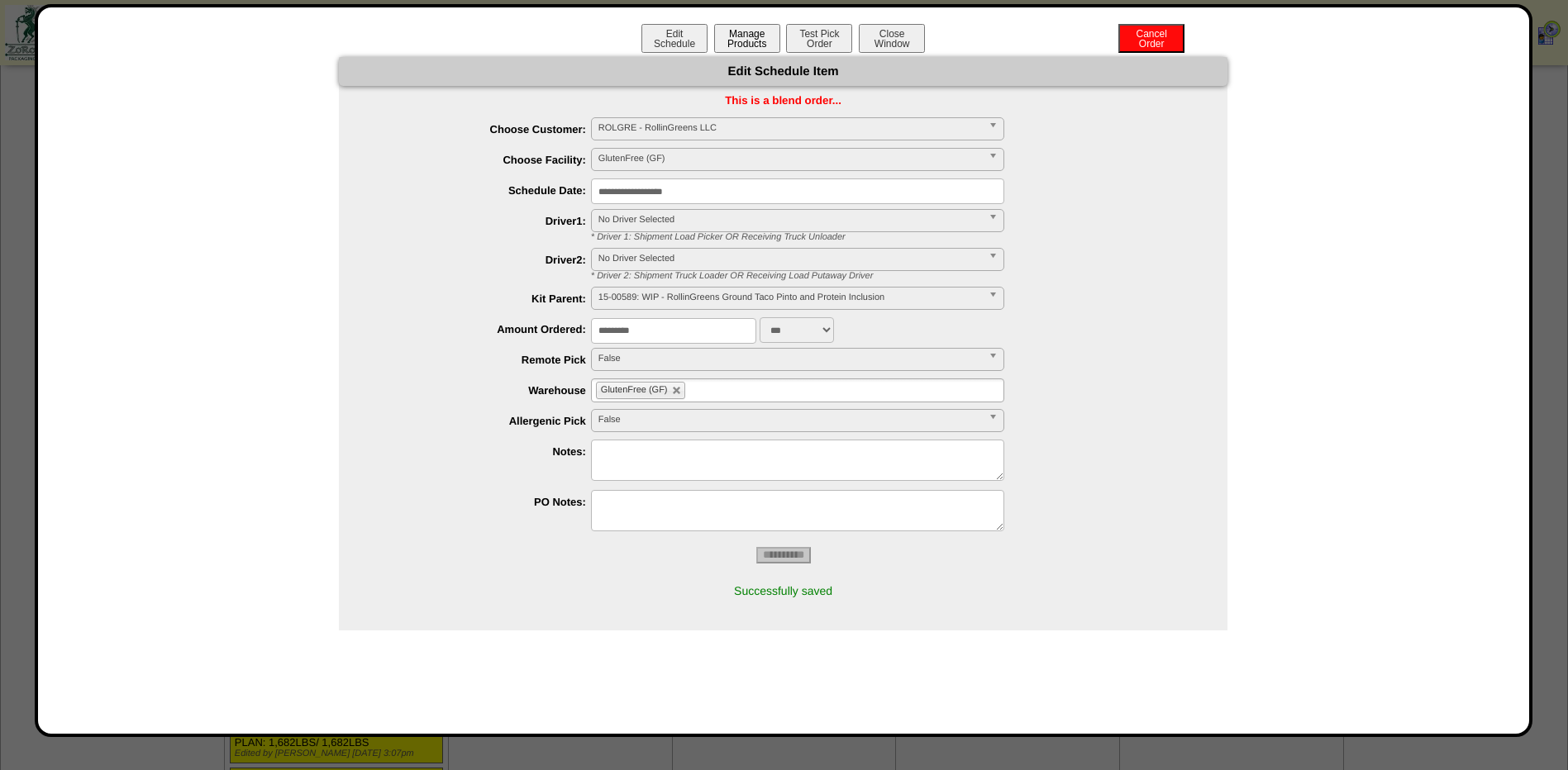
click at [747, 38] on button "Manage Products" at bounding box center [747, 39] width 66 height 29
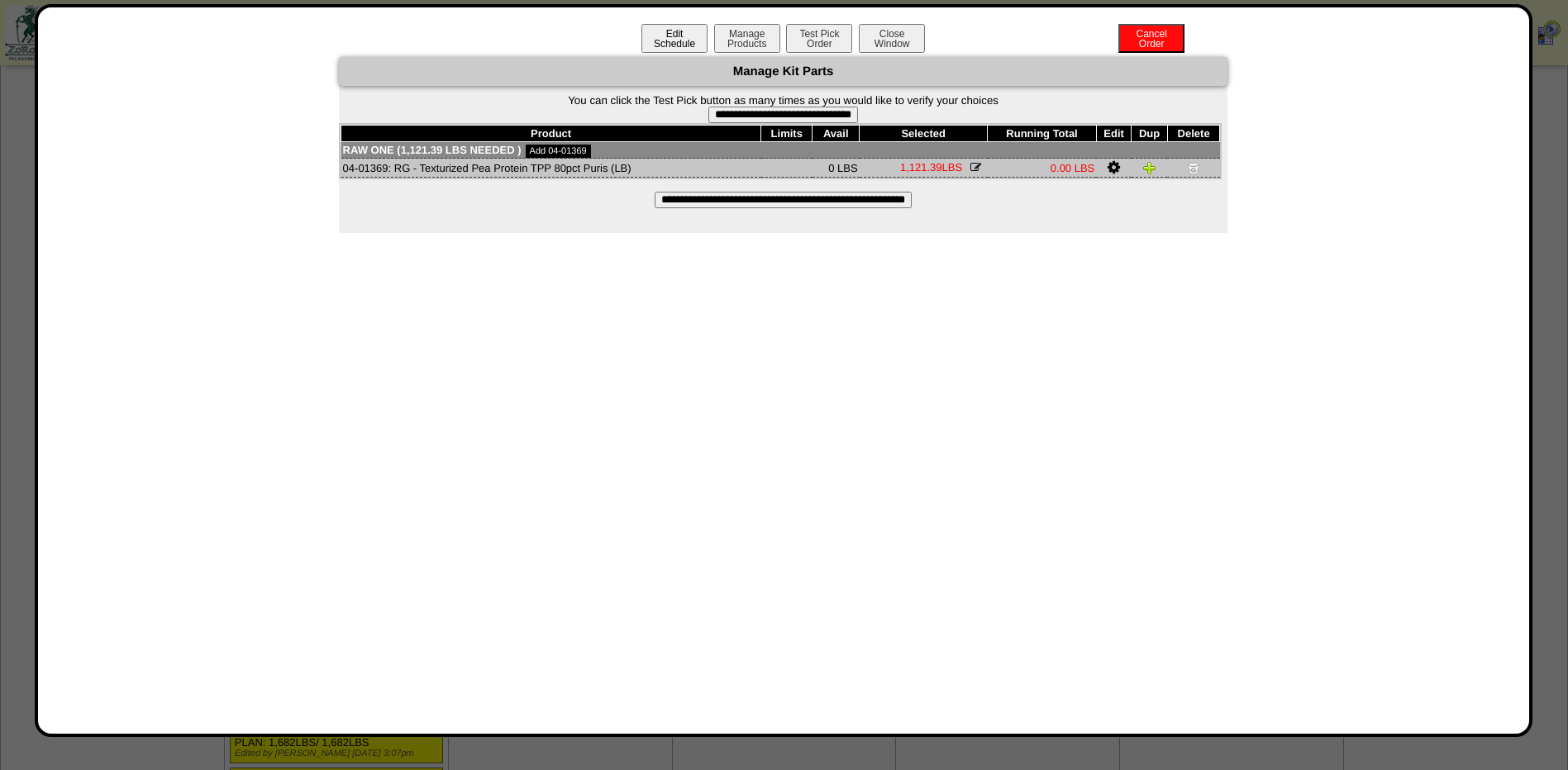
click at [679, 38] on button "Edit Schedule" at bounding box center [675, 39] width 66 height 29
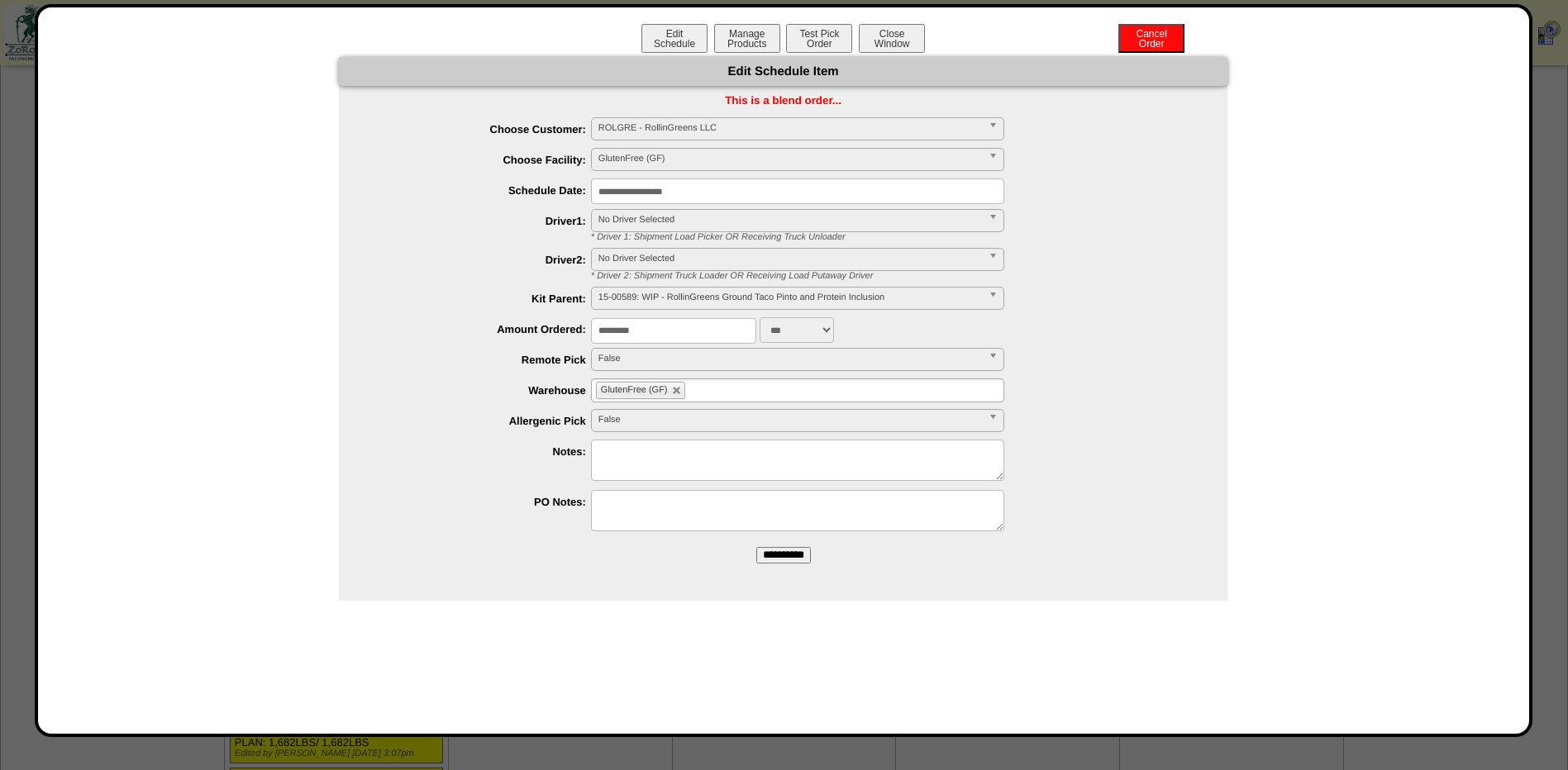
click at [704, 367] on span "False" at bounding box center [790, 358] width 384 height 20
drag, startPoint x: 357, startPoint y: 333, endPoint x: 667, endPoint y: 397, distance: 316.5
click at [360, 333] on ul "**********" at bounding box center [784, 327] width 889 height 418
click at [754, 395] on ul "GlutenFree (GF)" at bounding box center [797, 390] width 413 height 24
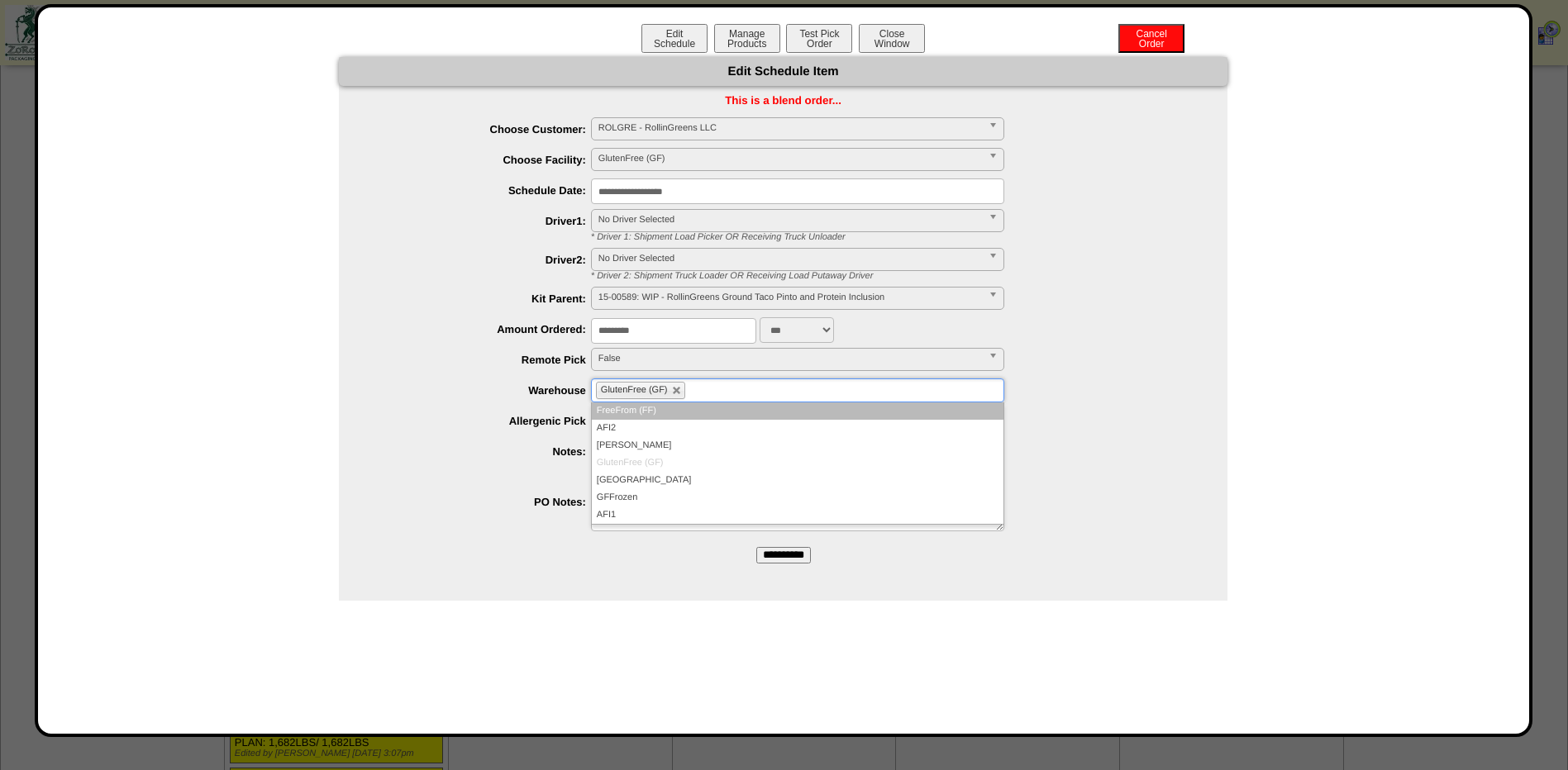
click at [679, 413] on li "FreeFrom (FF)" at bounding box center [797, 412] width 412 height 17
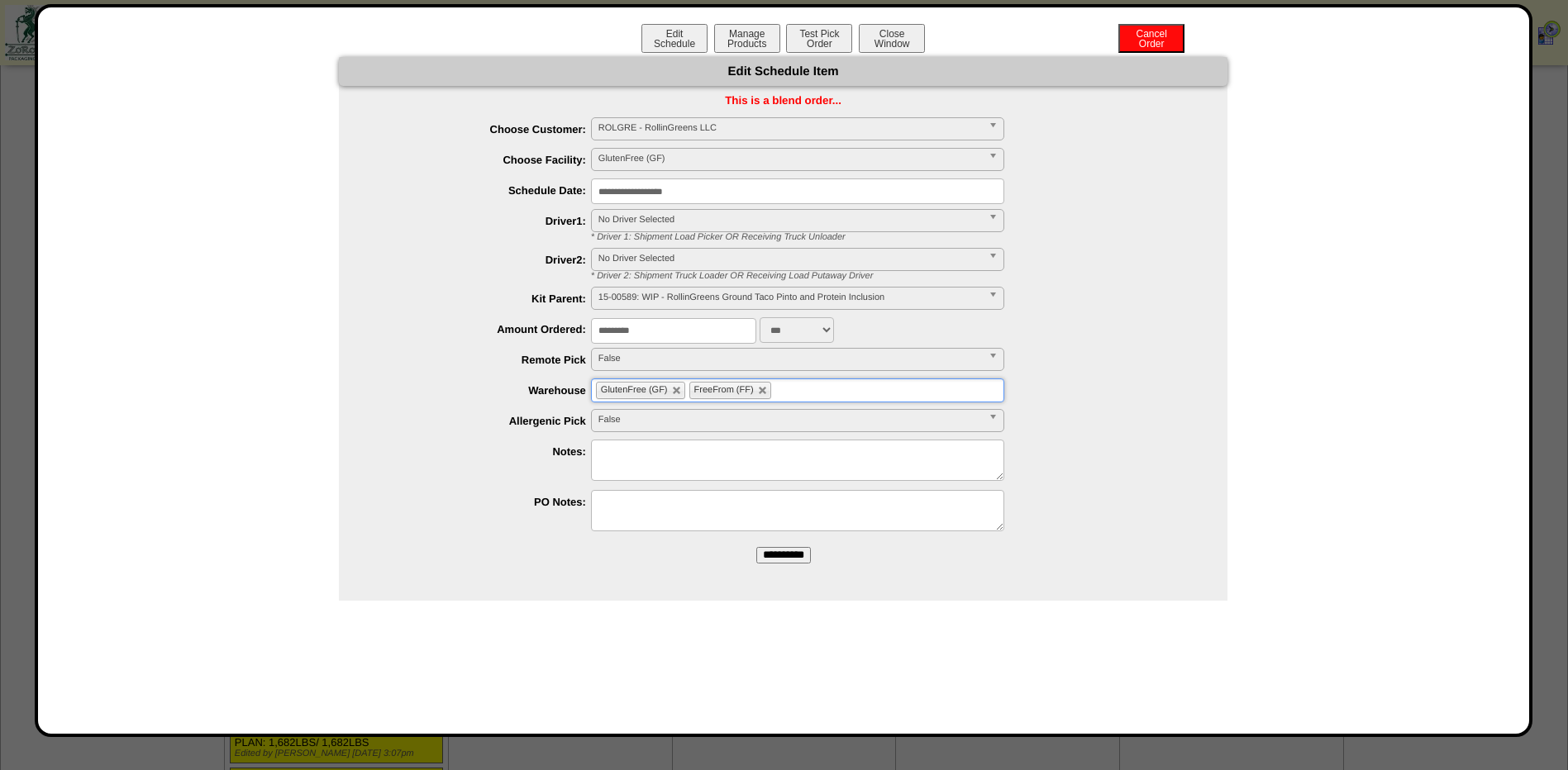
click at [779, 547] on input "**********" at bounding box center [784, 555] width 55 height 16
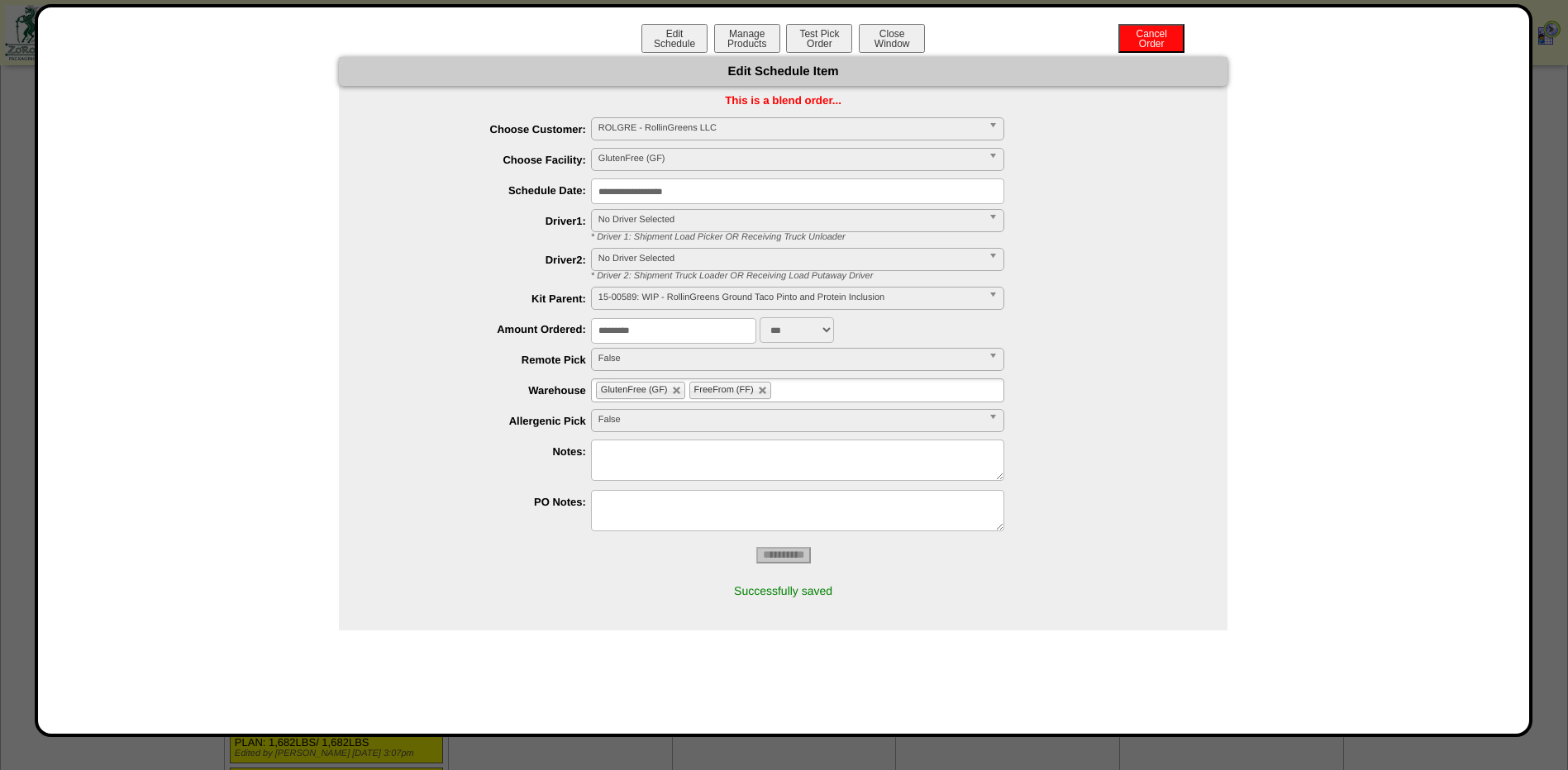
drag, startPoint x: 764, startPoint y: 43, endPoint x: 752, endPoint y: 55, distance: 17.0
click at [764, 43] on button "Manage Products" at bounding box center [747, 39] width 66 height 29
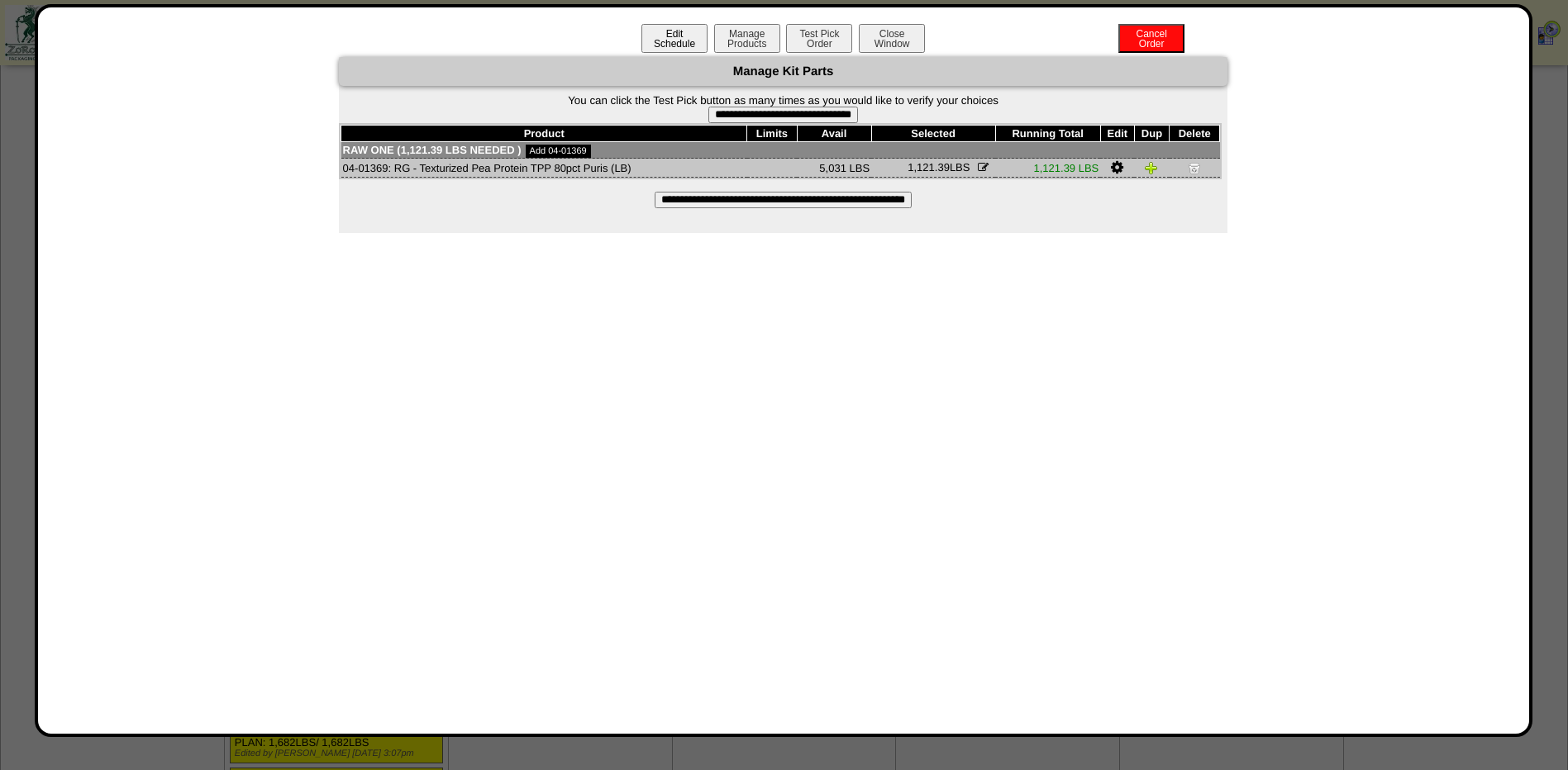
click at [734, 45] on button "Manage Products" at bounding box center [747, 39] width 66 height 29
click at [740, 33] on button "Manage Products" at bounding box center [747, 39] width 66 height 29
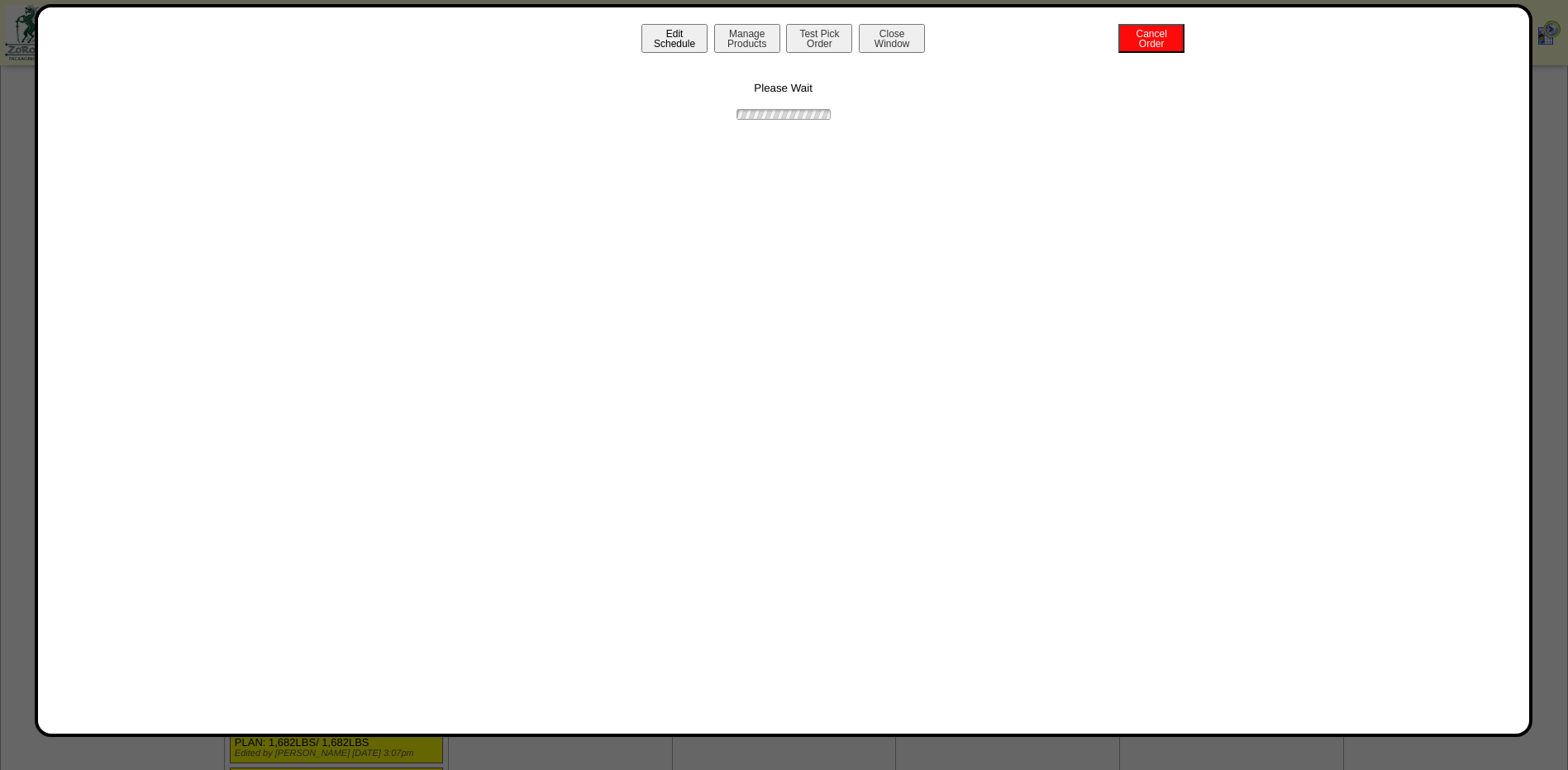
click at [661, 49] on button "Edit Schedule" at bounding box center [675, 39] width 66 height 29
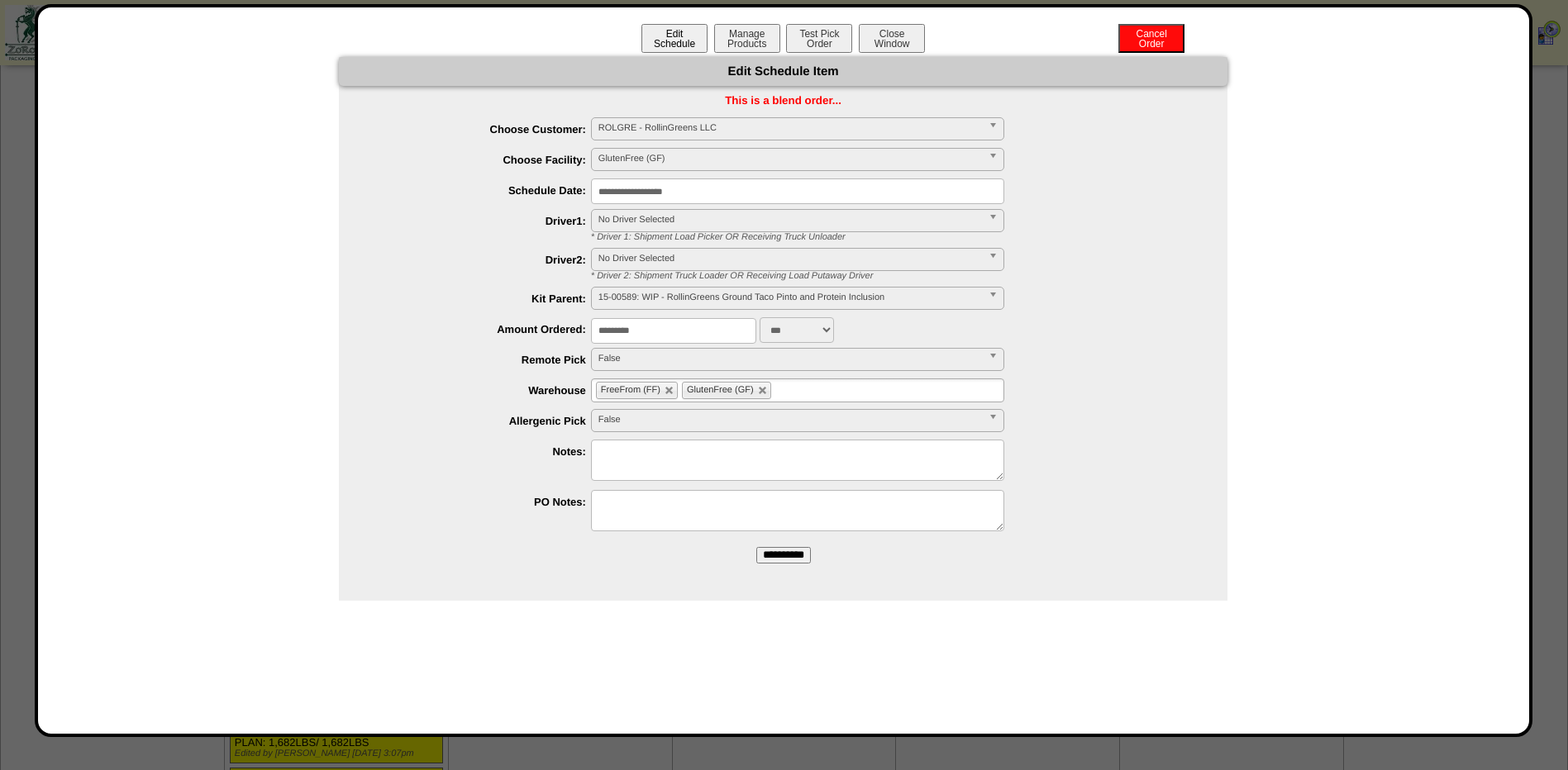
click at [664, 48] on button "Edit Schedule" at bounding box center [675, 39] width 66 height 29
click at [665, 47] on button "Edit Schedule" at bounding box center [675, 39] width 66 height 29
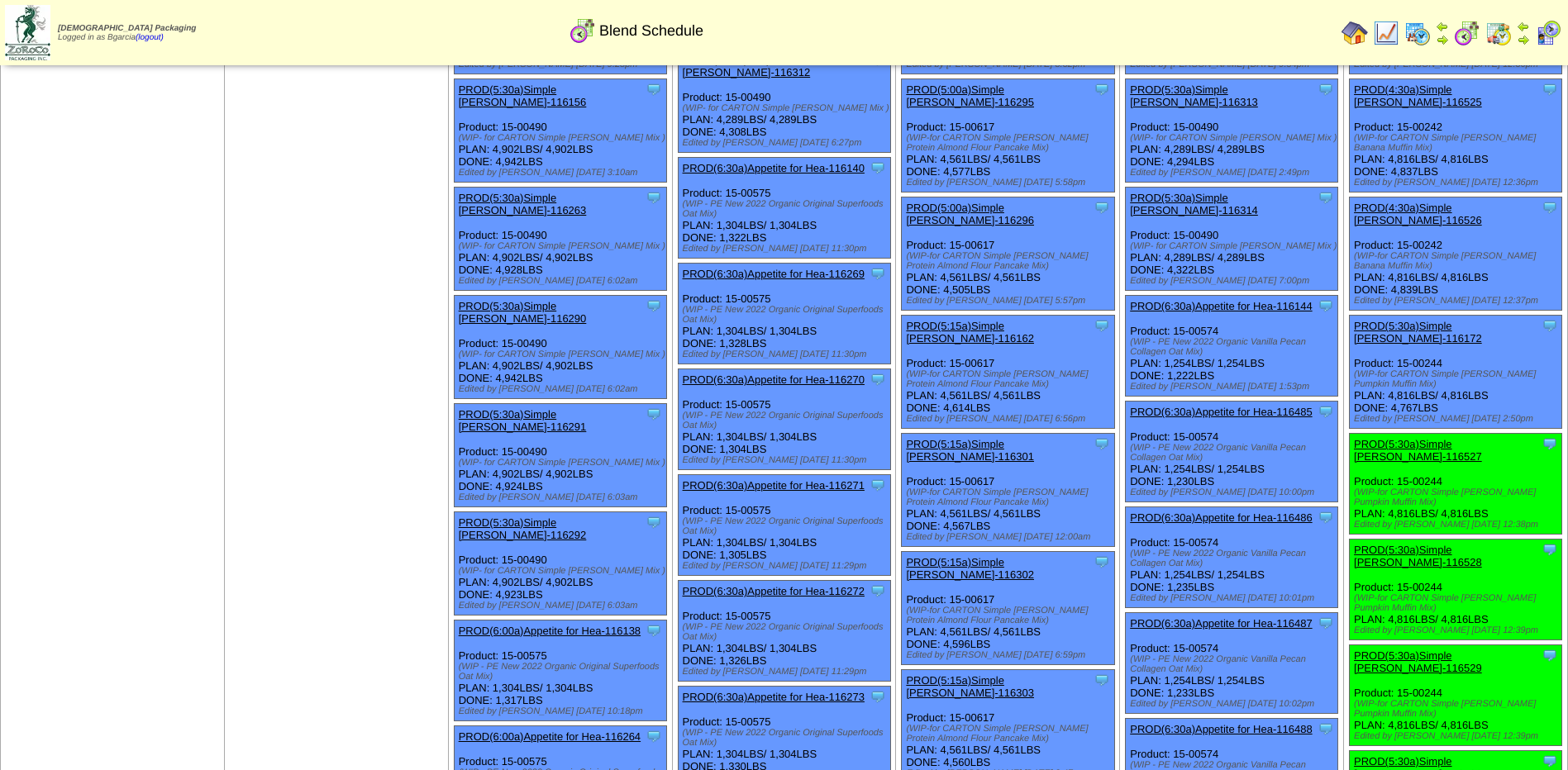
scroll to position [413, 0]
click at [1387, 438] on link "PROD(5:30a)Simple [PERSON_NAME]-116527" at bounding box center [1418, 450] width 128 height 25
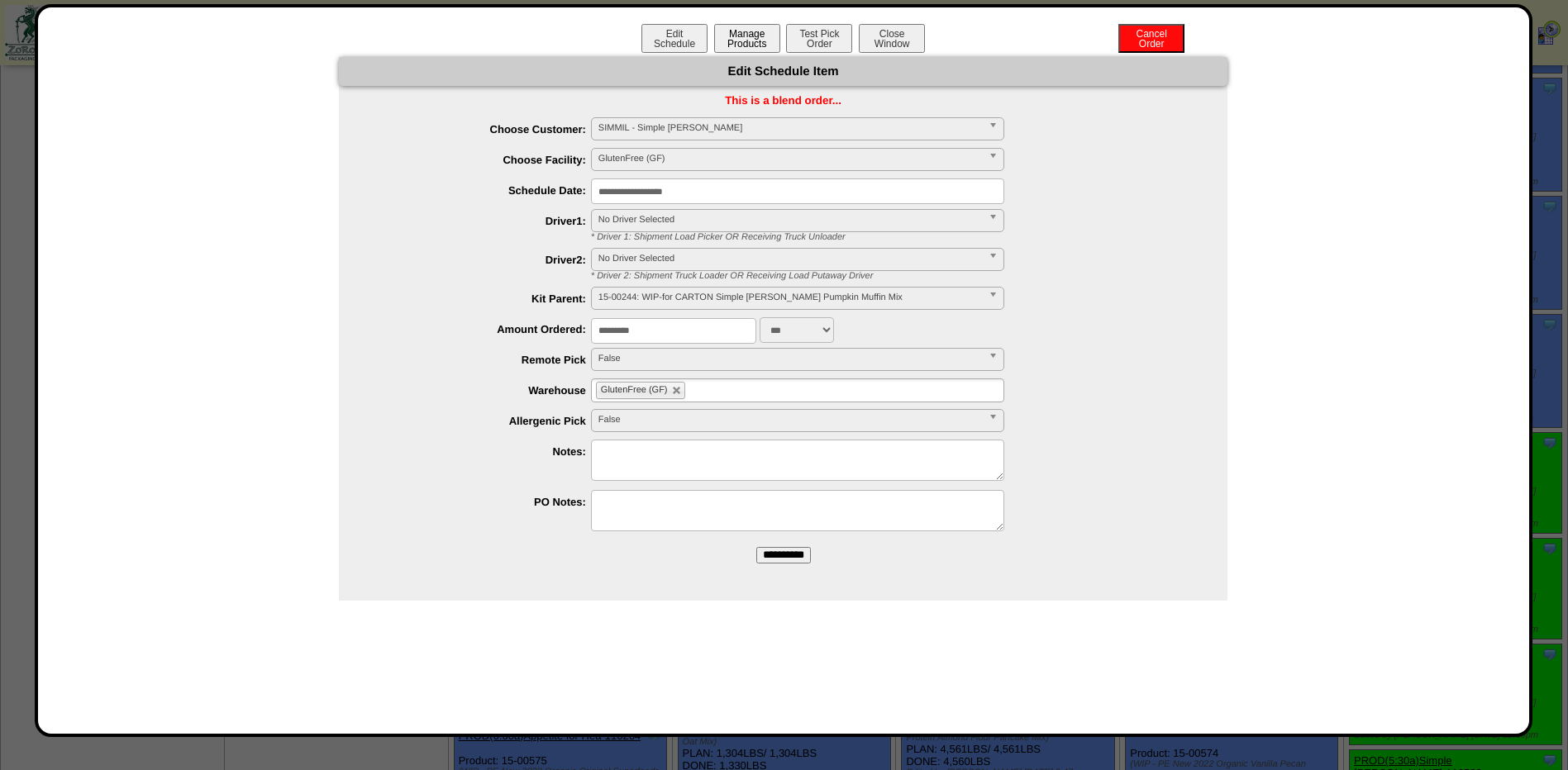
click at [763, 37] on button "Manage Products" at bounding box center [747, 39] width 66 height 29
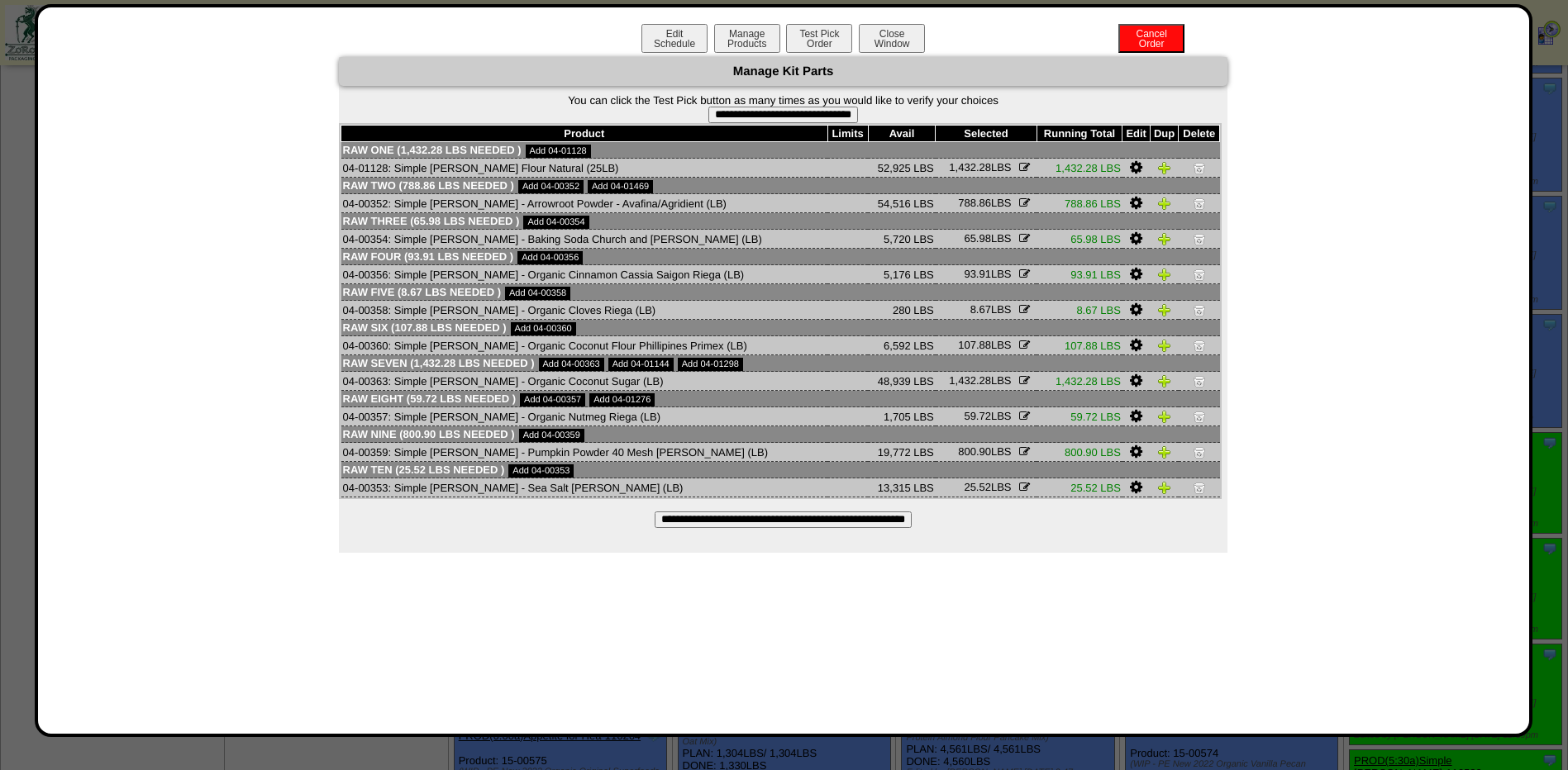
click at [811, 109] on input "**********" at bounding box center [783, 115] width 149 height 16
type input "**********"
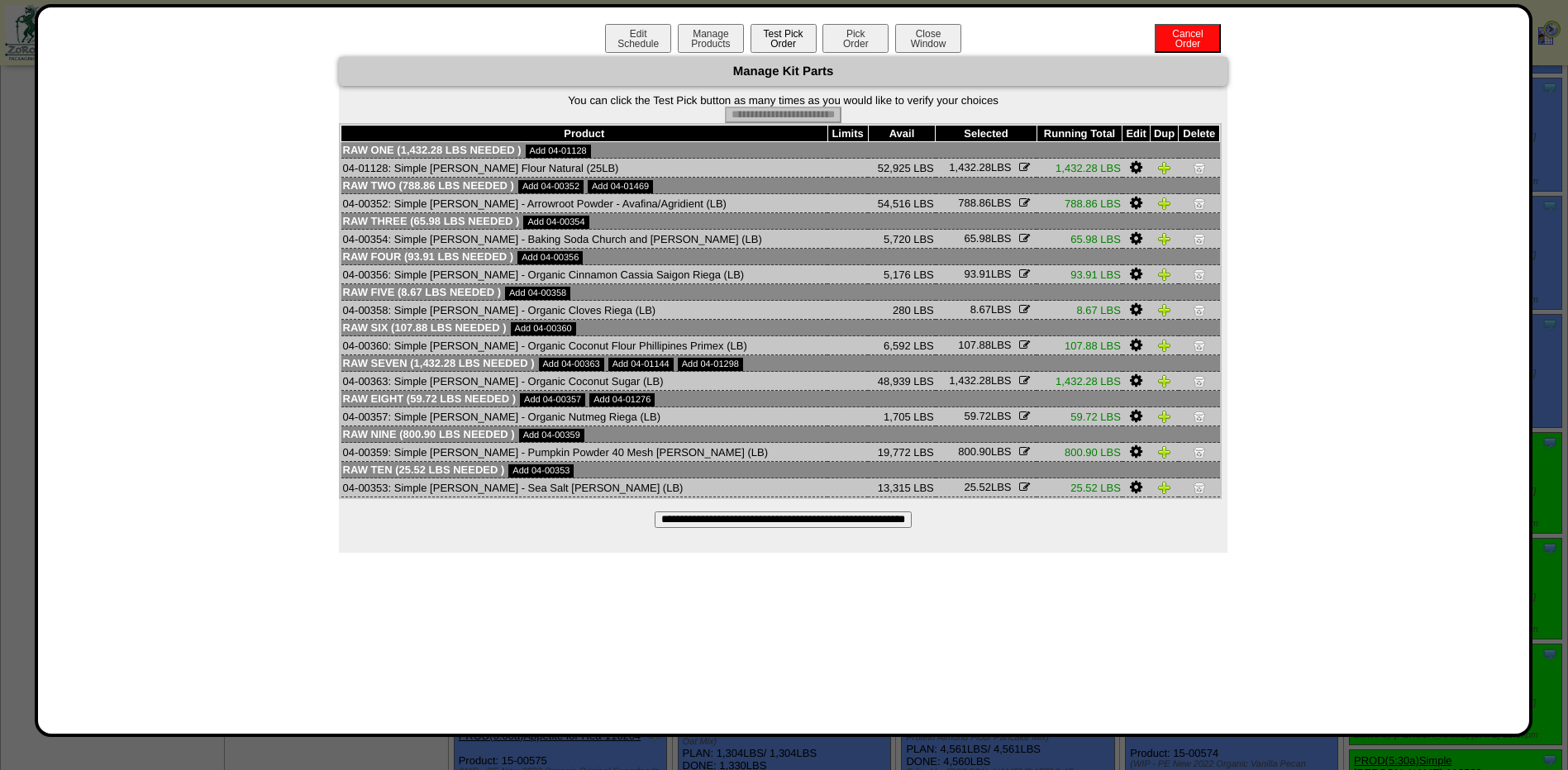
click at [846, 42] on button "Pick Order" at bounding box center [855, 39] width 66 height 29
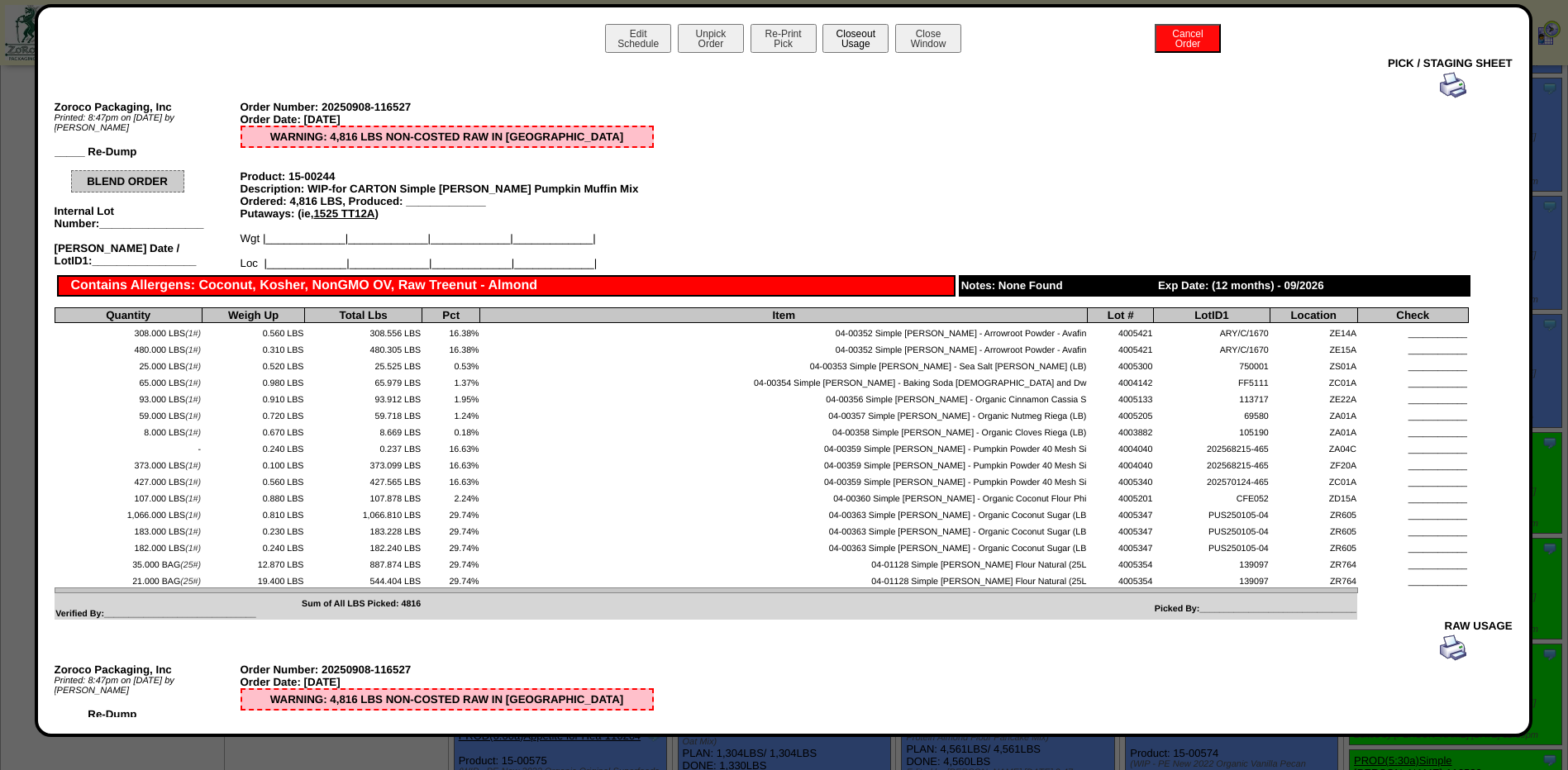
click at [824, 41] on button "Closeout Usage" at bounding box center [855, 39] width 66 height 29
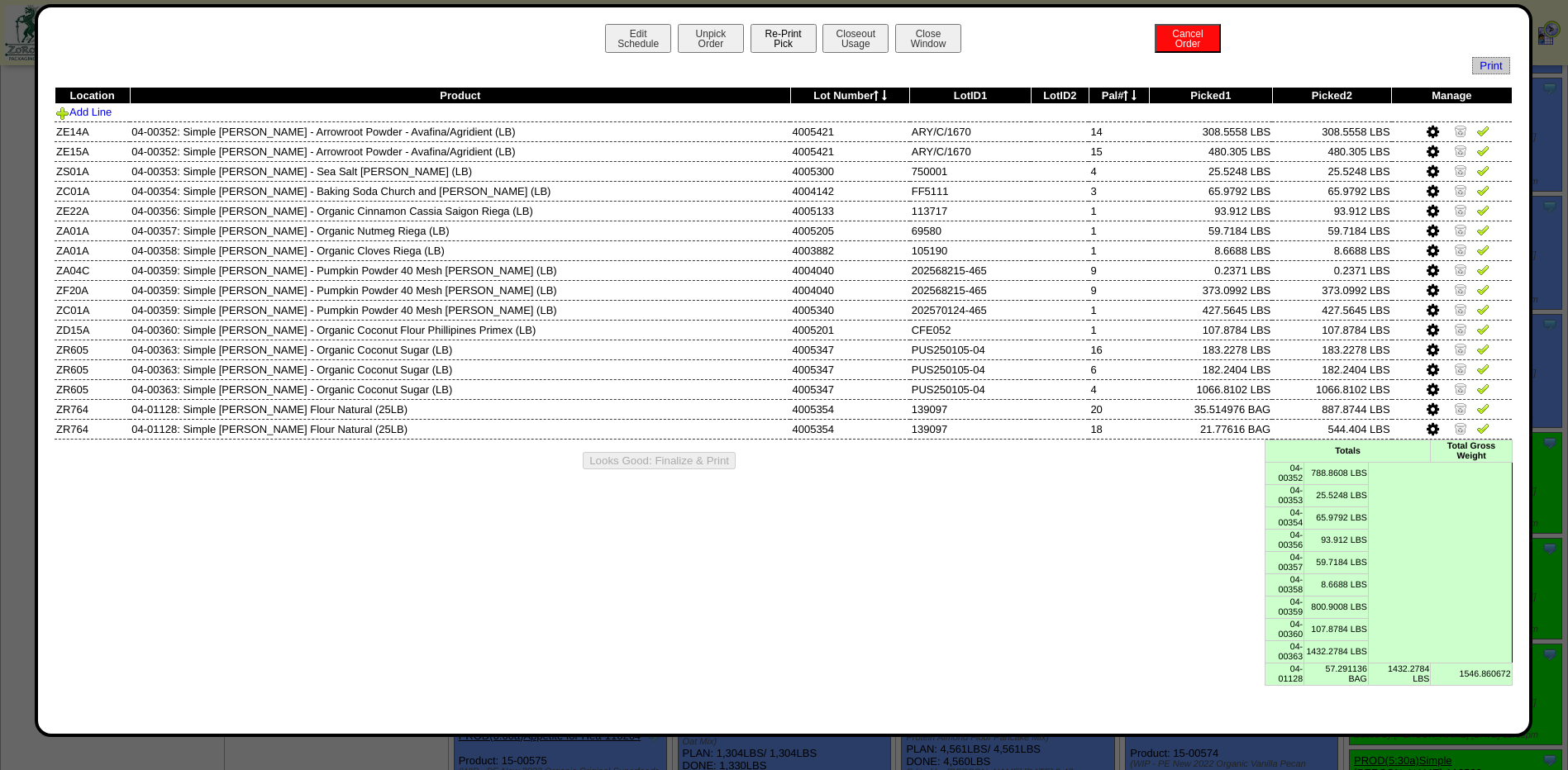
click at [767, 36] on button "Re-Print Pick" at bounding box center [784, 39] width 66 height 29
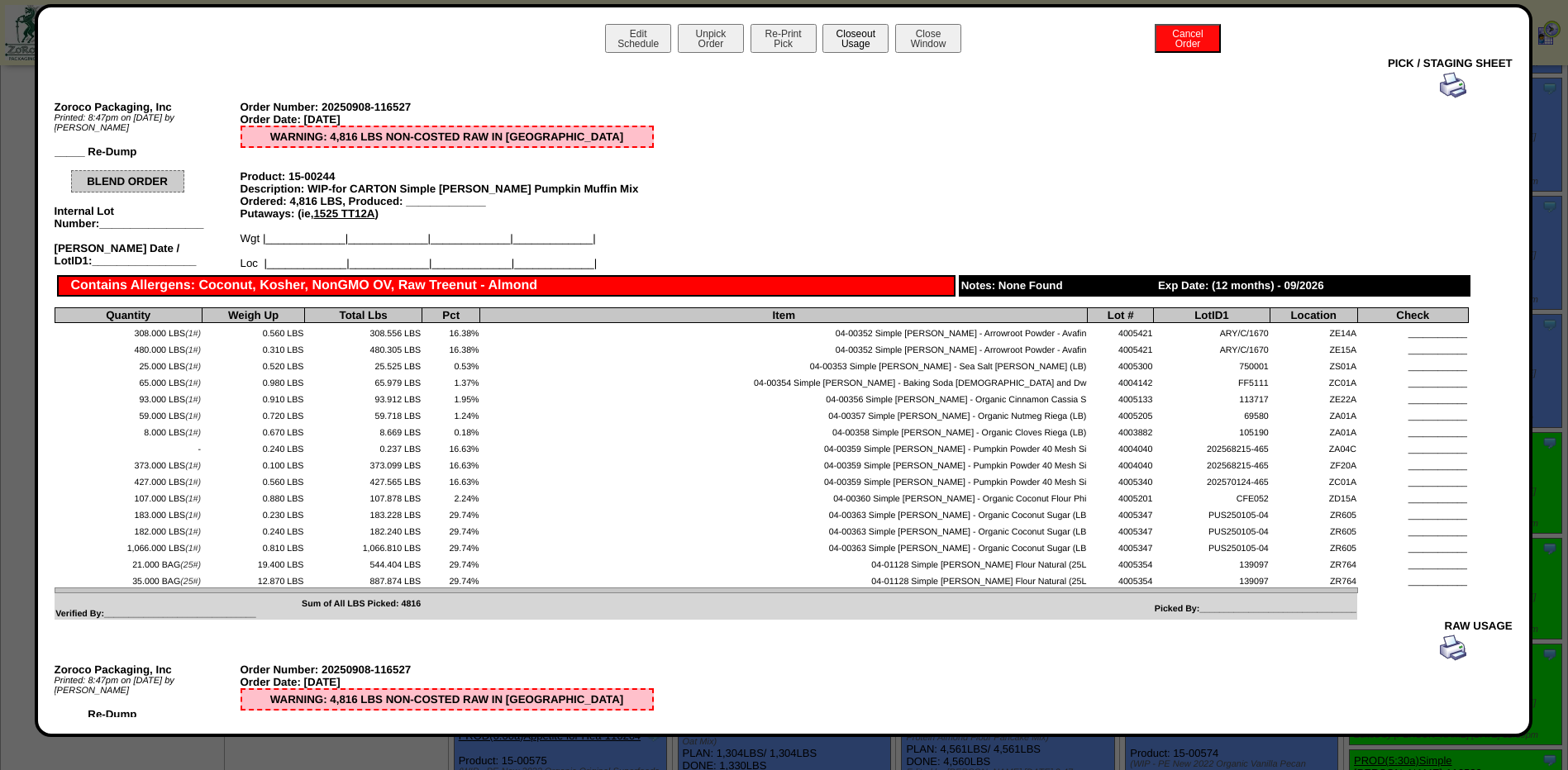
click at [848, 43] on button "Closeout Usage" at bounding box center [855, 39] width 66 height 29
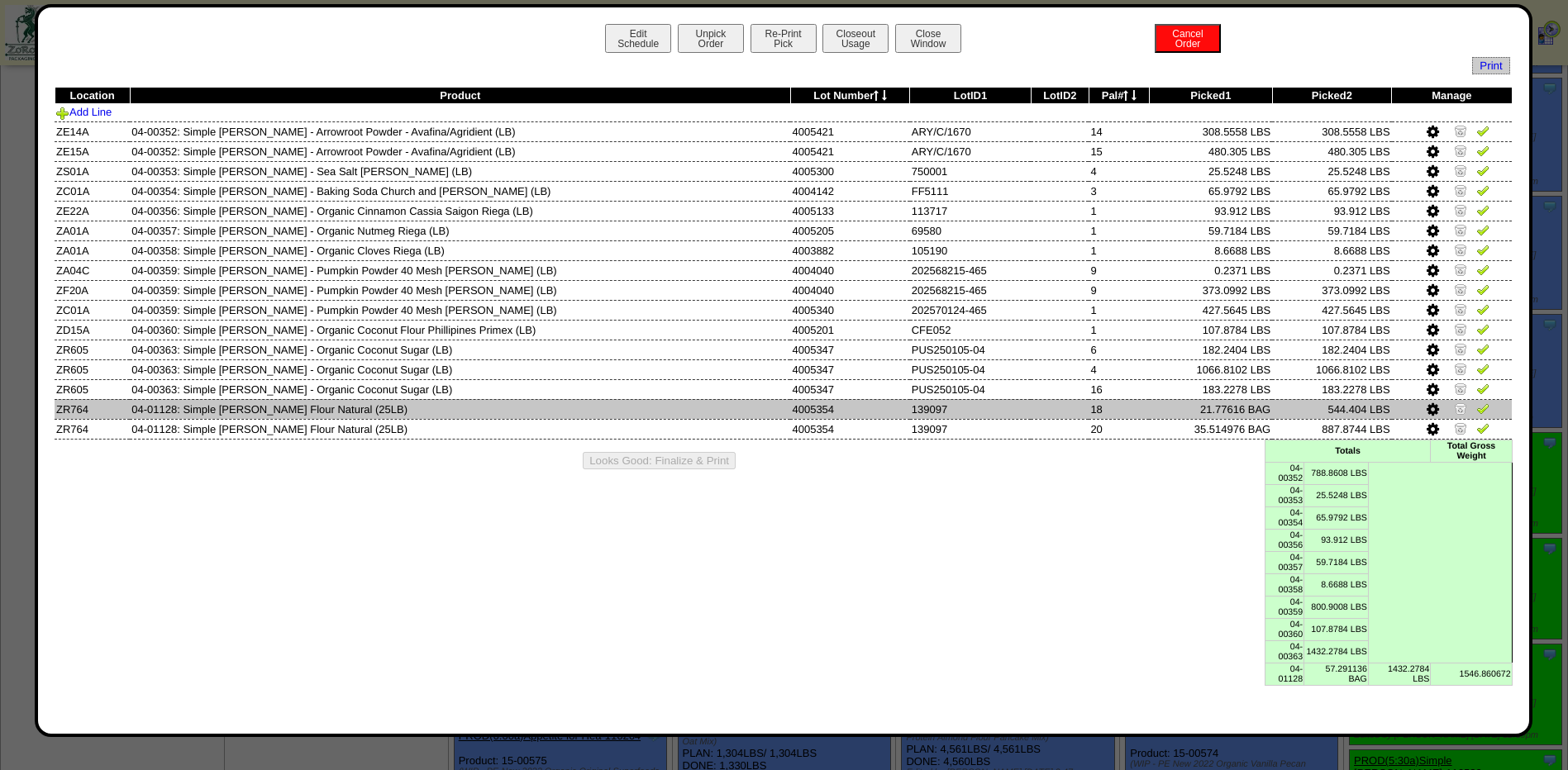
drag, startPoint x: 1474, startPoint y: 433, endPoint x: 1473, endPoint y: 406, distance: 27.0
click at [1476, 433] on img at bounding box center [1483, 428] width 13 height 13
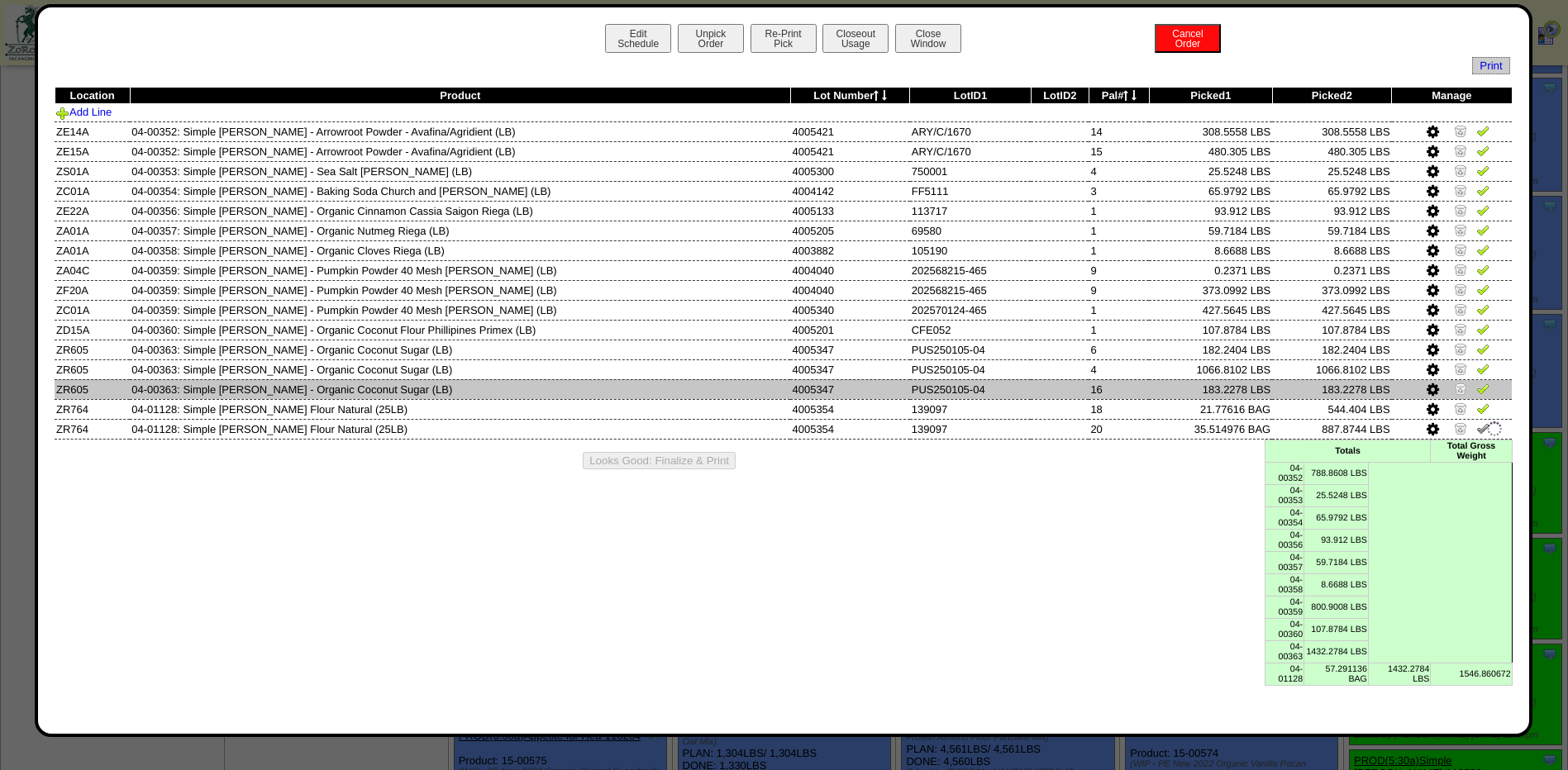
click at [1476, 394] on img at bounding box center [1483, 388] width 13 height 13
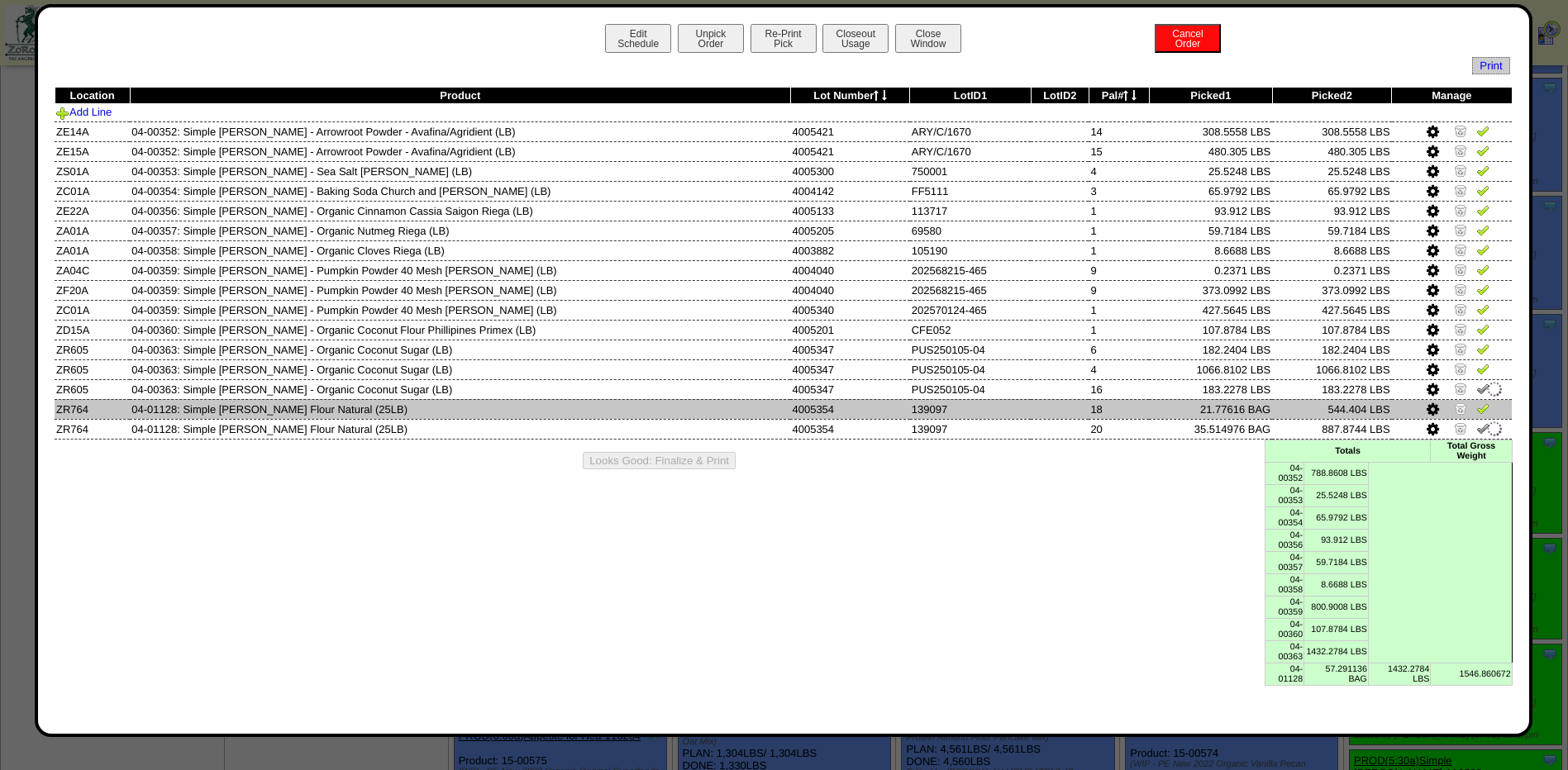
click at [1477, 415] on link at bounding box center [1483, 411] width 13 height 13
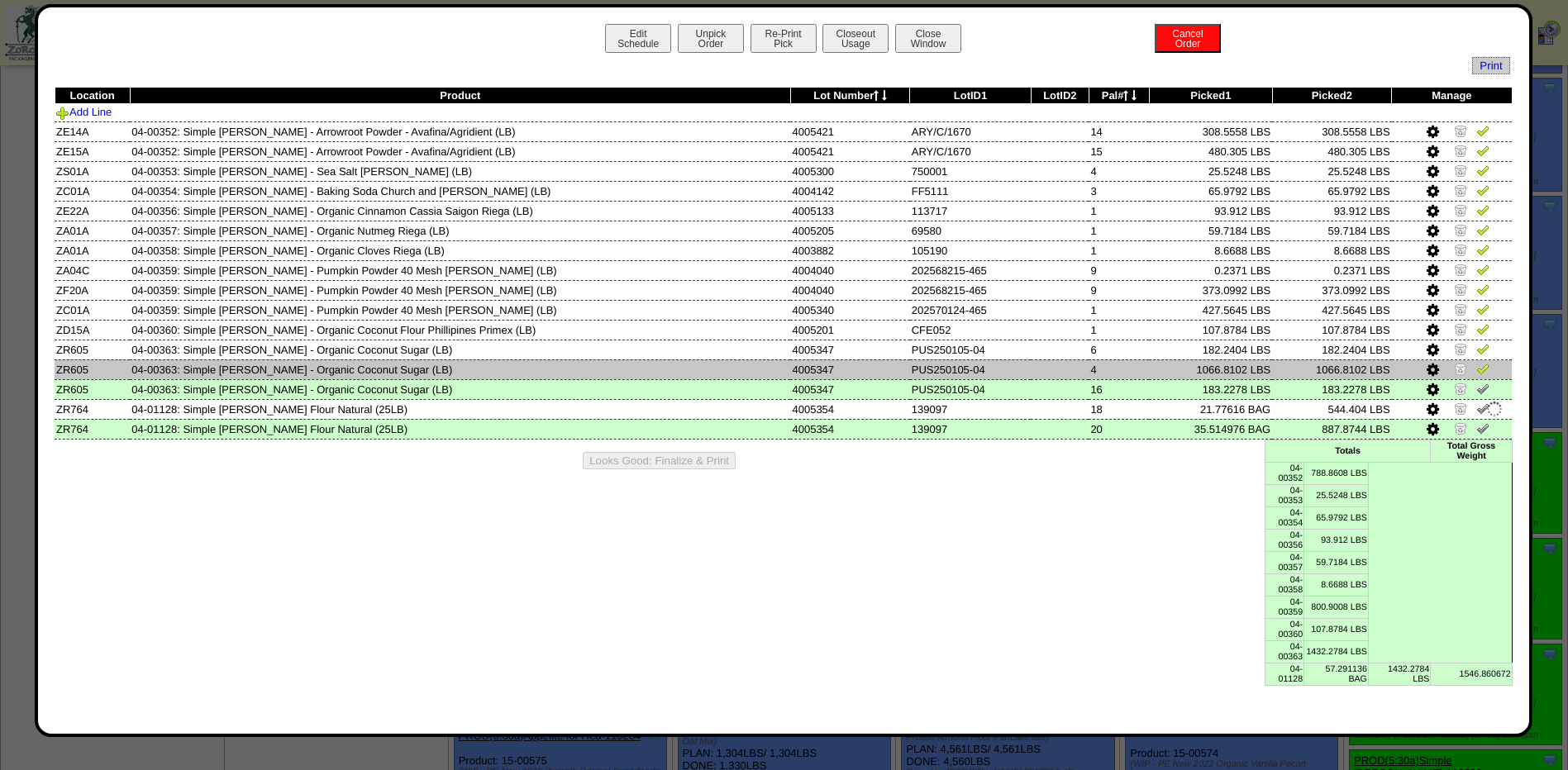
click at [1478, 368] on img at bounding box center [1483, 369] width 13 height 13
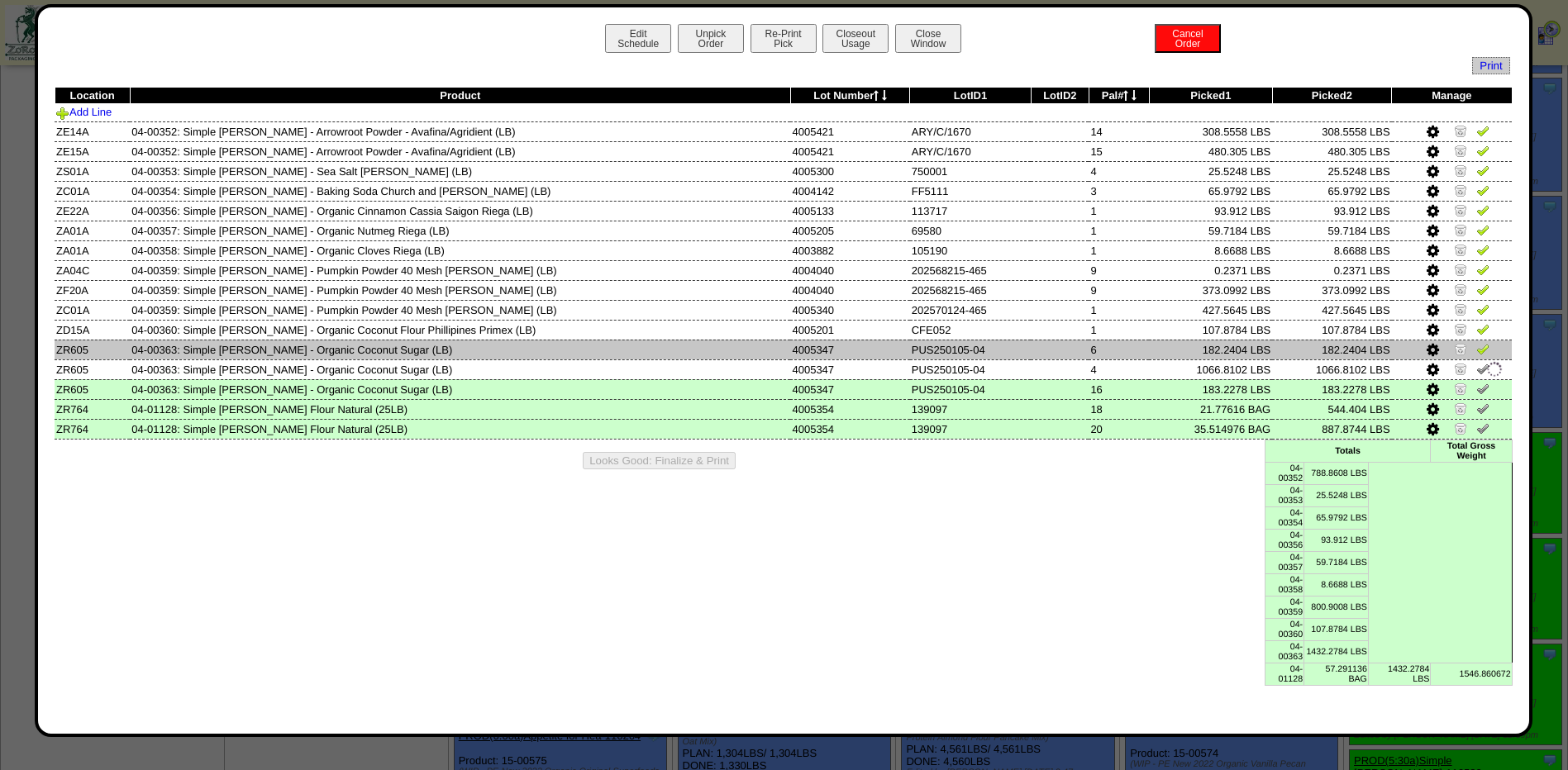
click at [1477, 350] on img at bounding box center [1483, 349] width 13 height 13
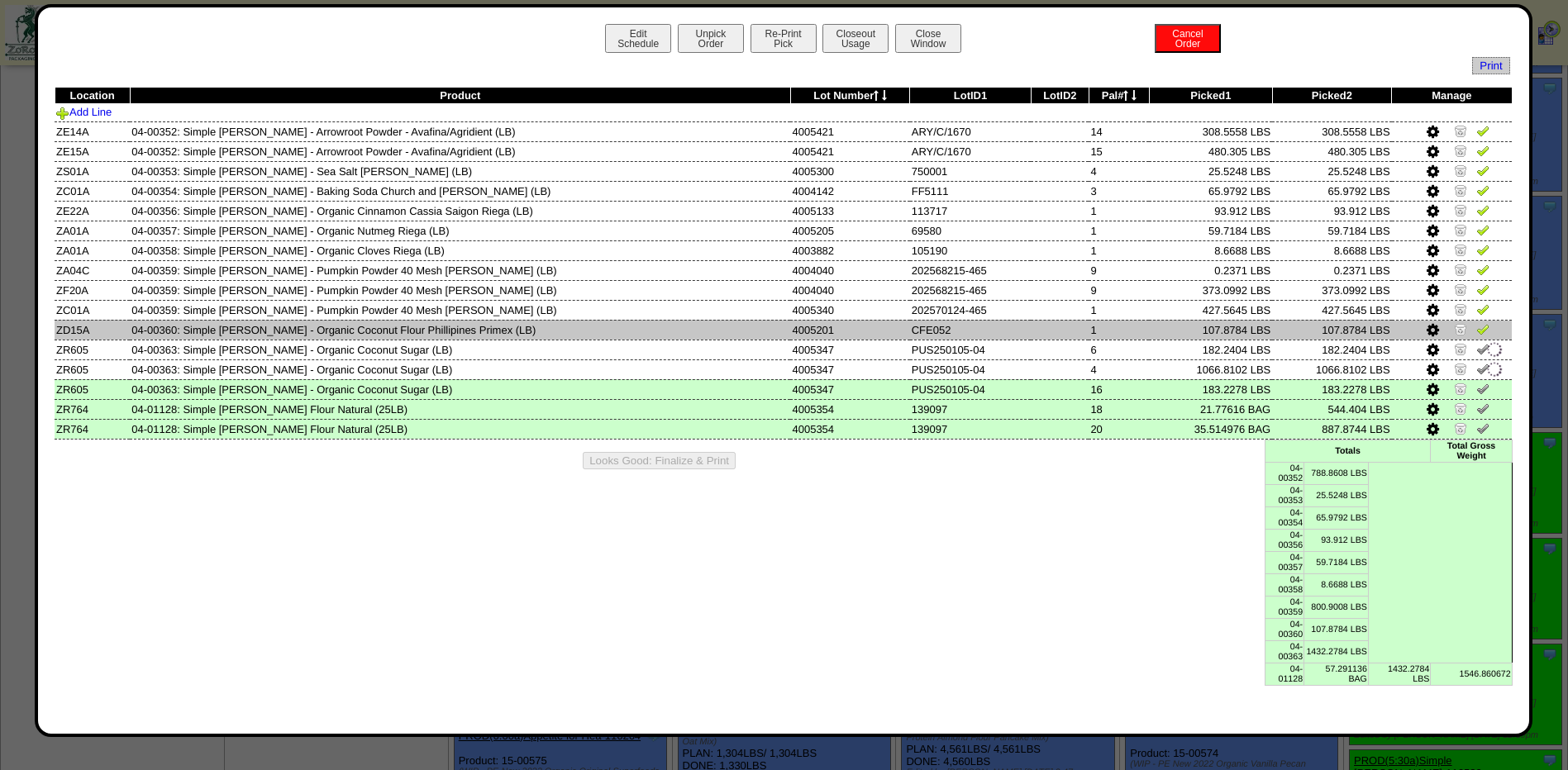
click at [1478, 322] on img at bounding box center [1483, 329] width 13 height 13
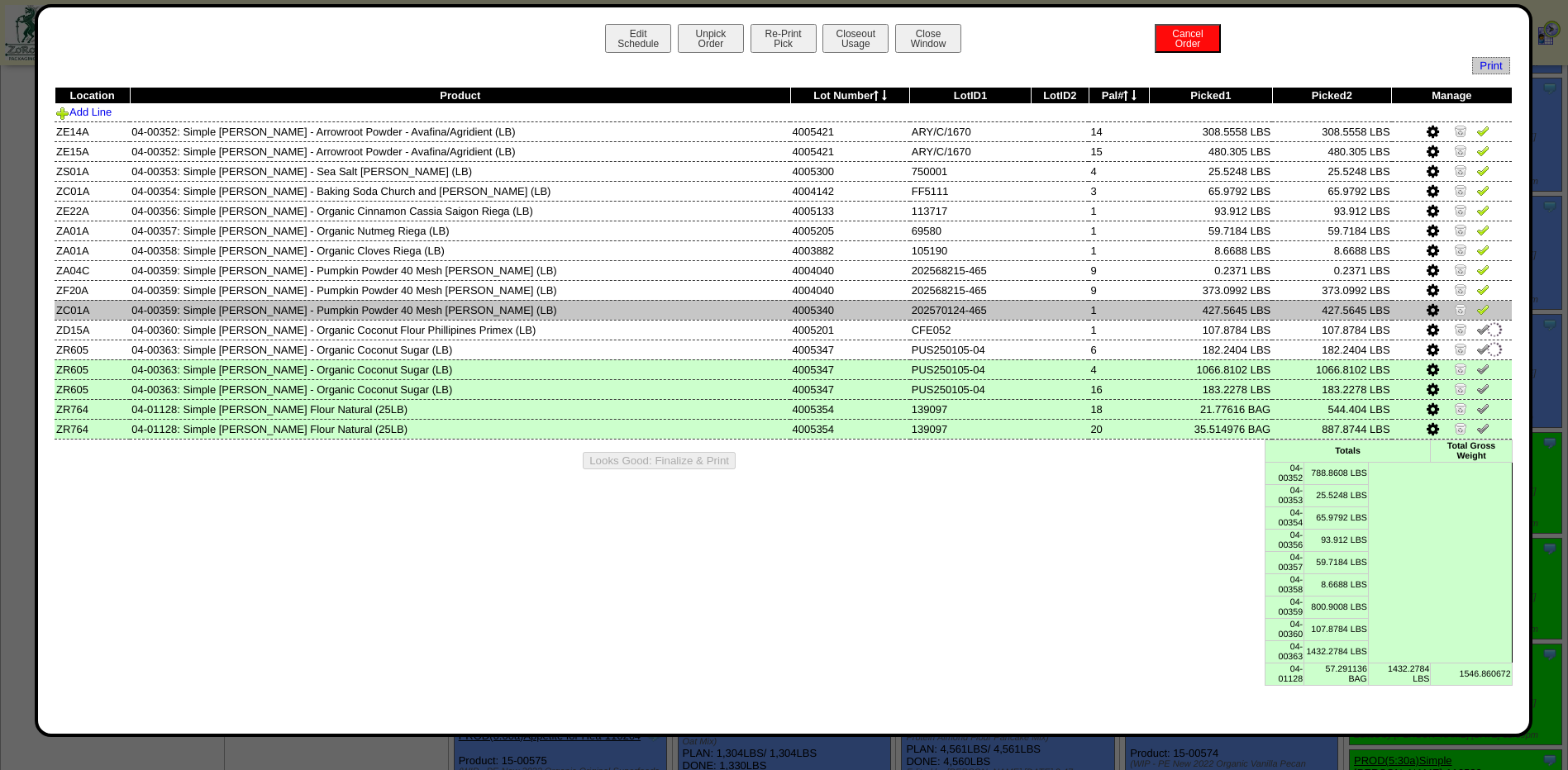
click at [1477, 310] on img at bounding box center [1483, 309] width 13 height 13
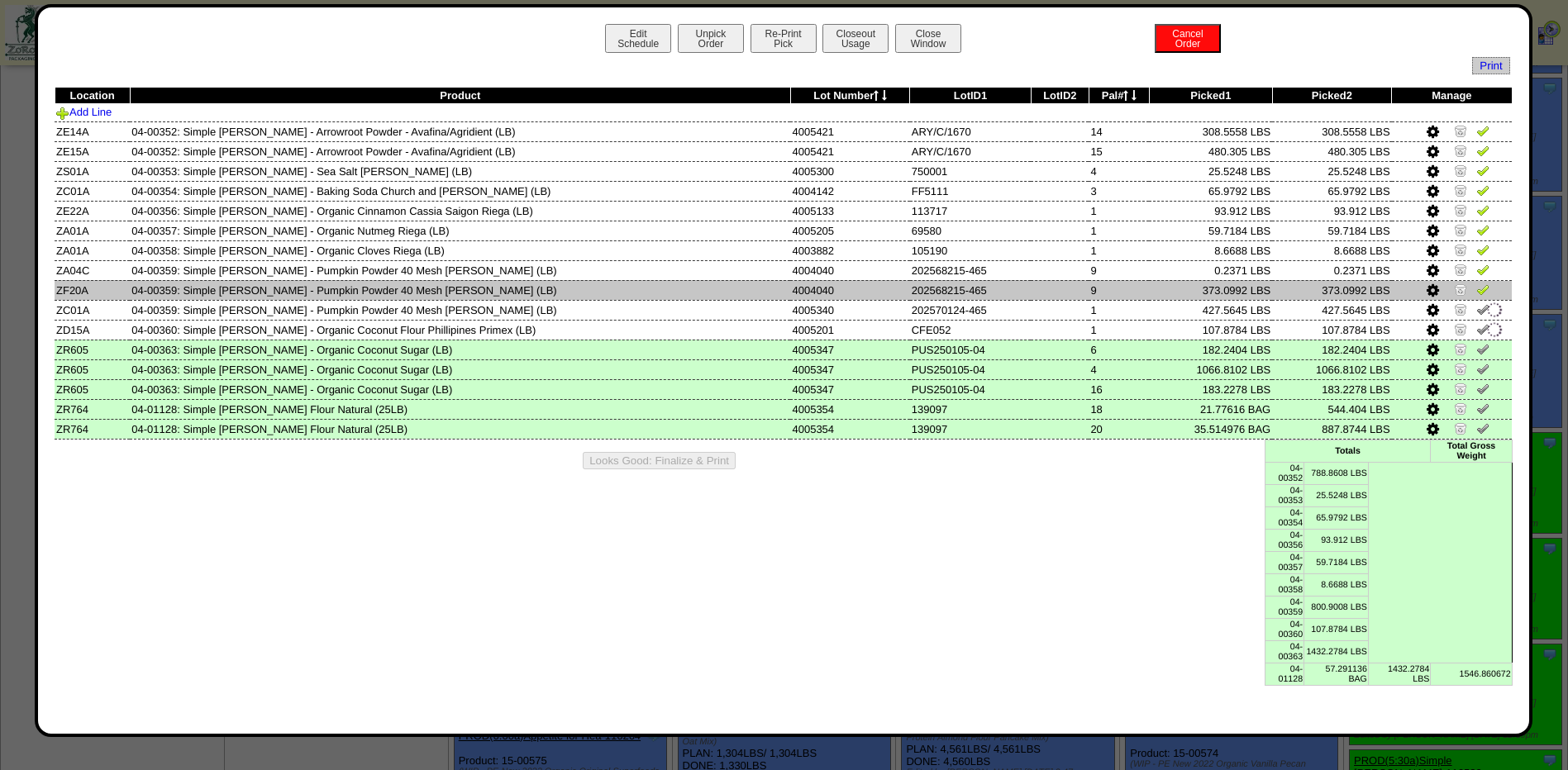
click at [1476, 289] on img at bounding box center [1483, 289] width 13 height 13
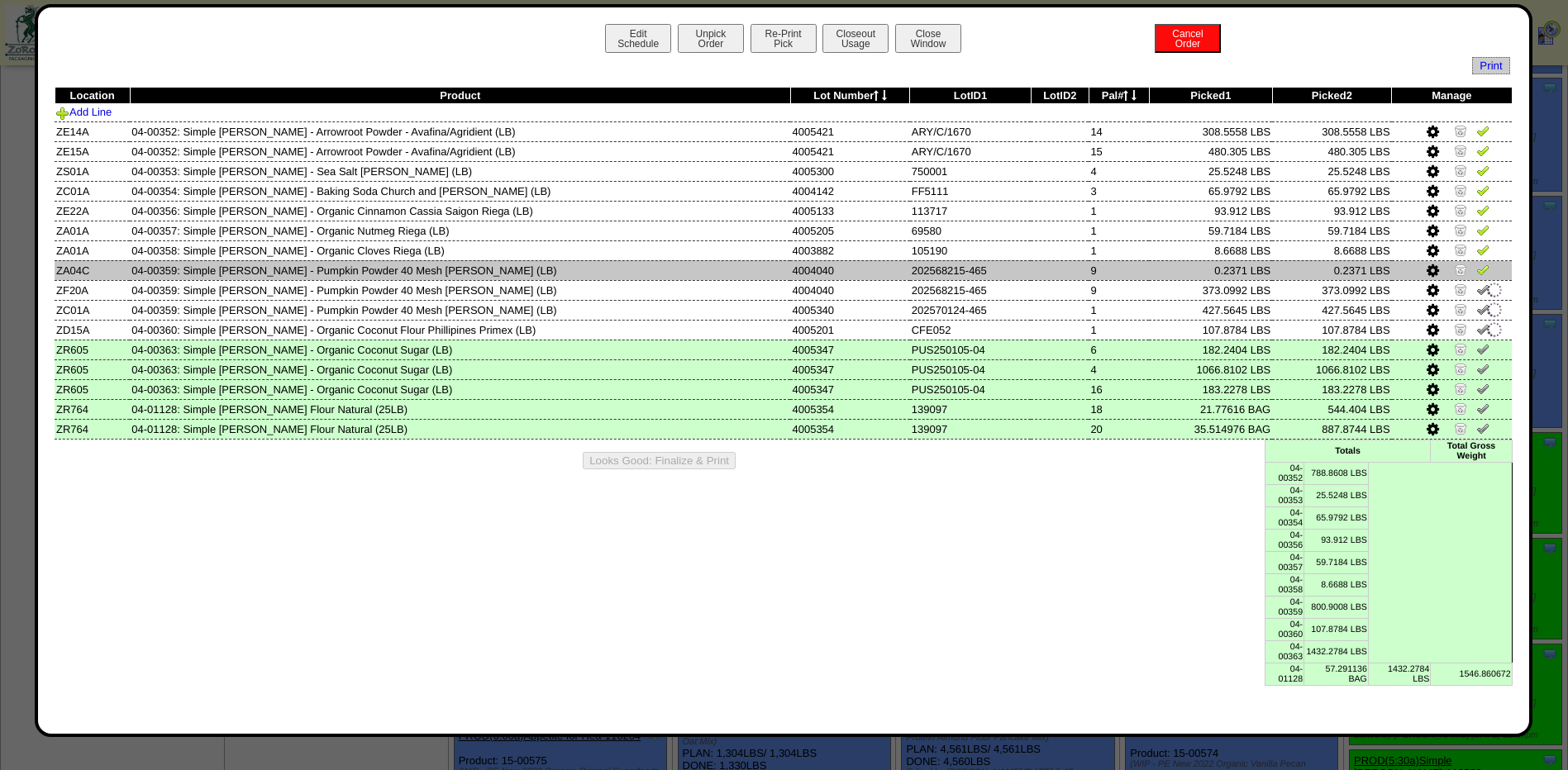
click at [1478, 265] on img at bounding box center [1483, 270] width 13 height 13
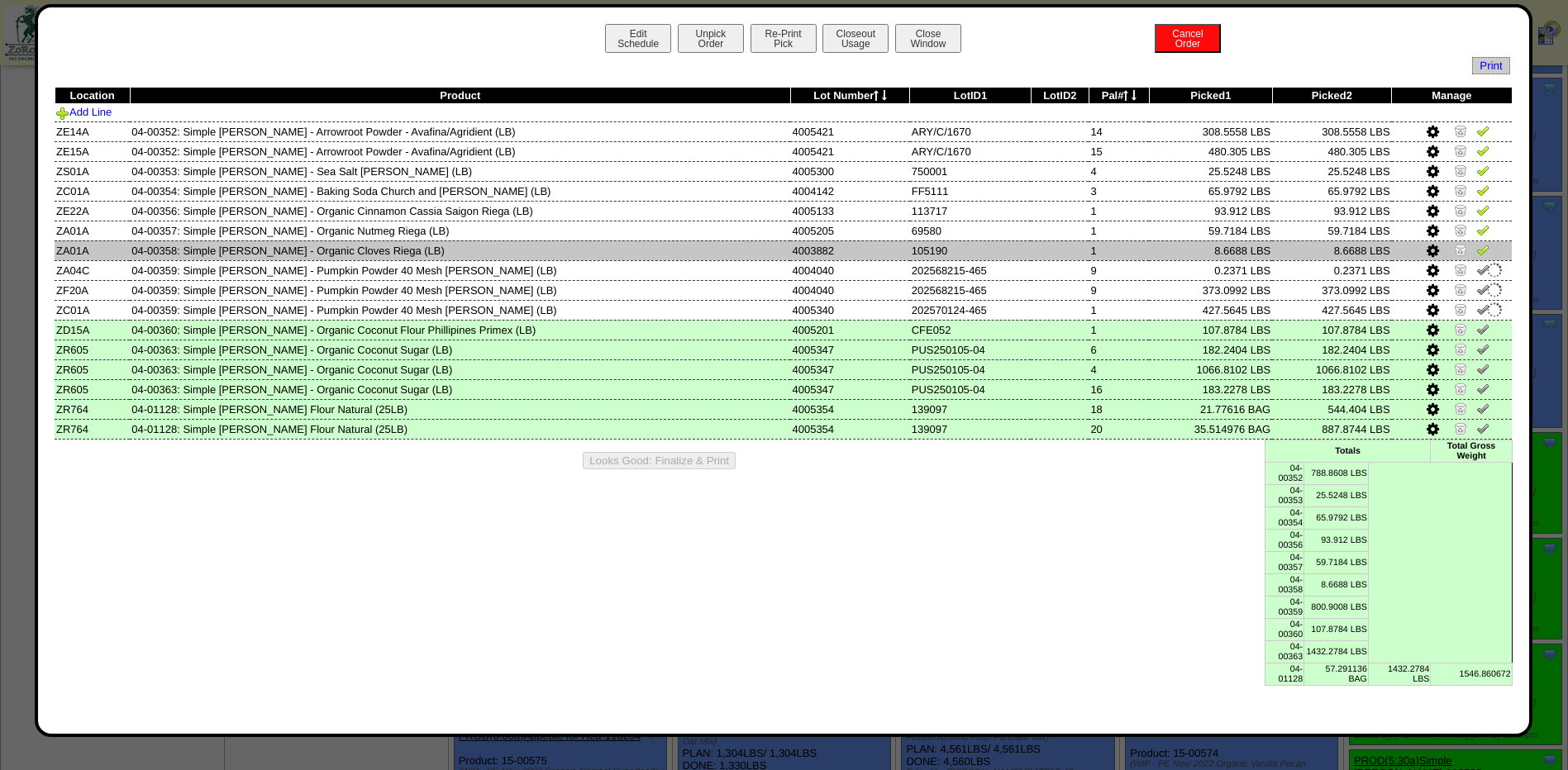
click at [1478, 256] on link at bounding box center [1483, 252] width 13 height 13
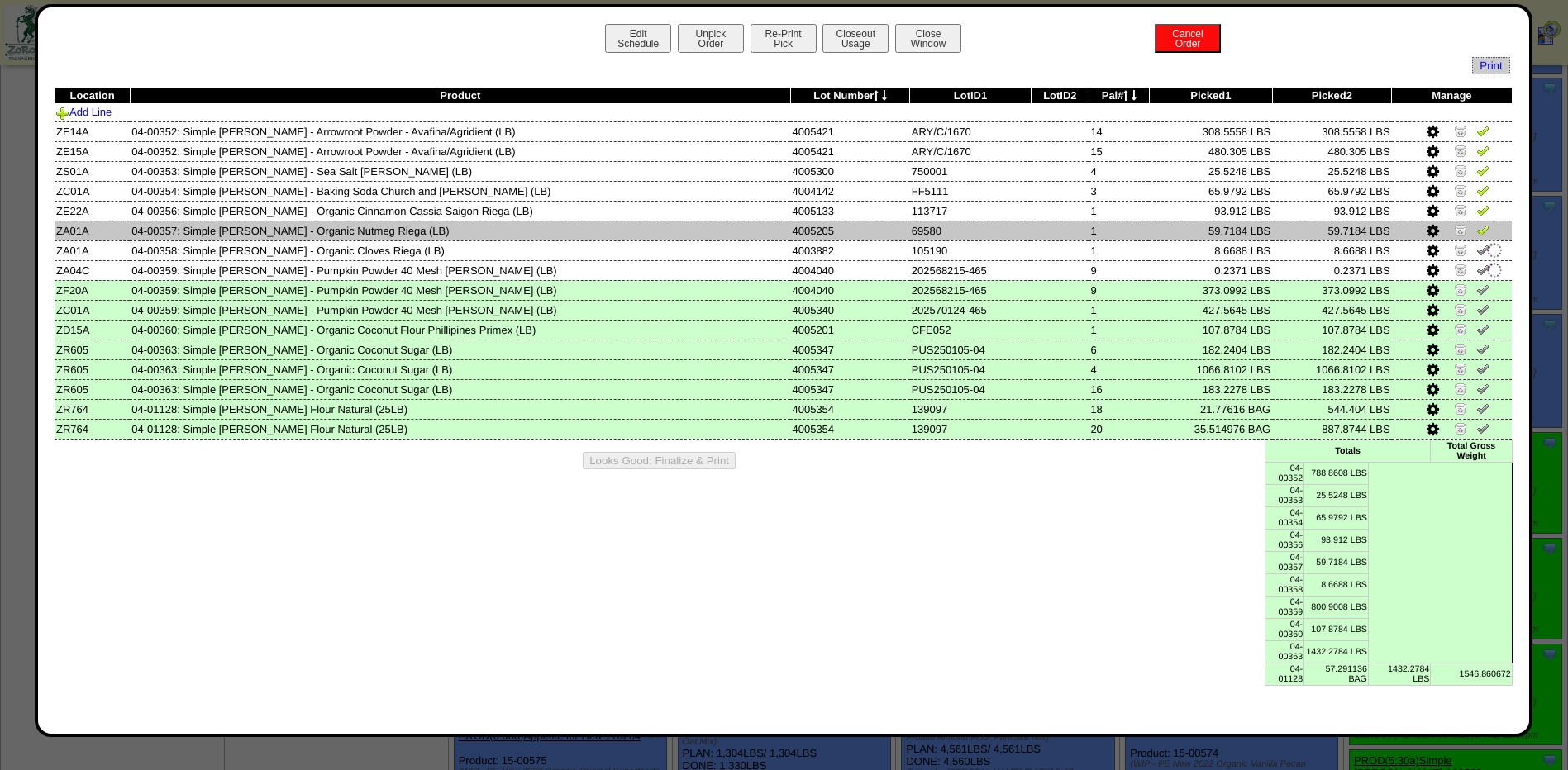
click at [1476, 229] on img at bounding box center [1483, 230] width 13 height 13
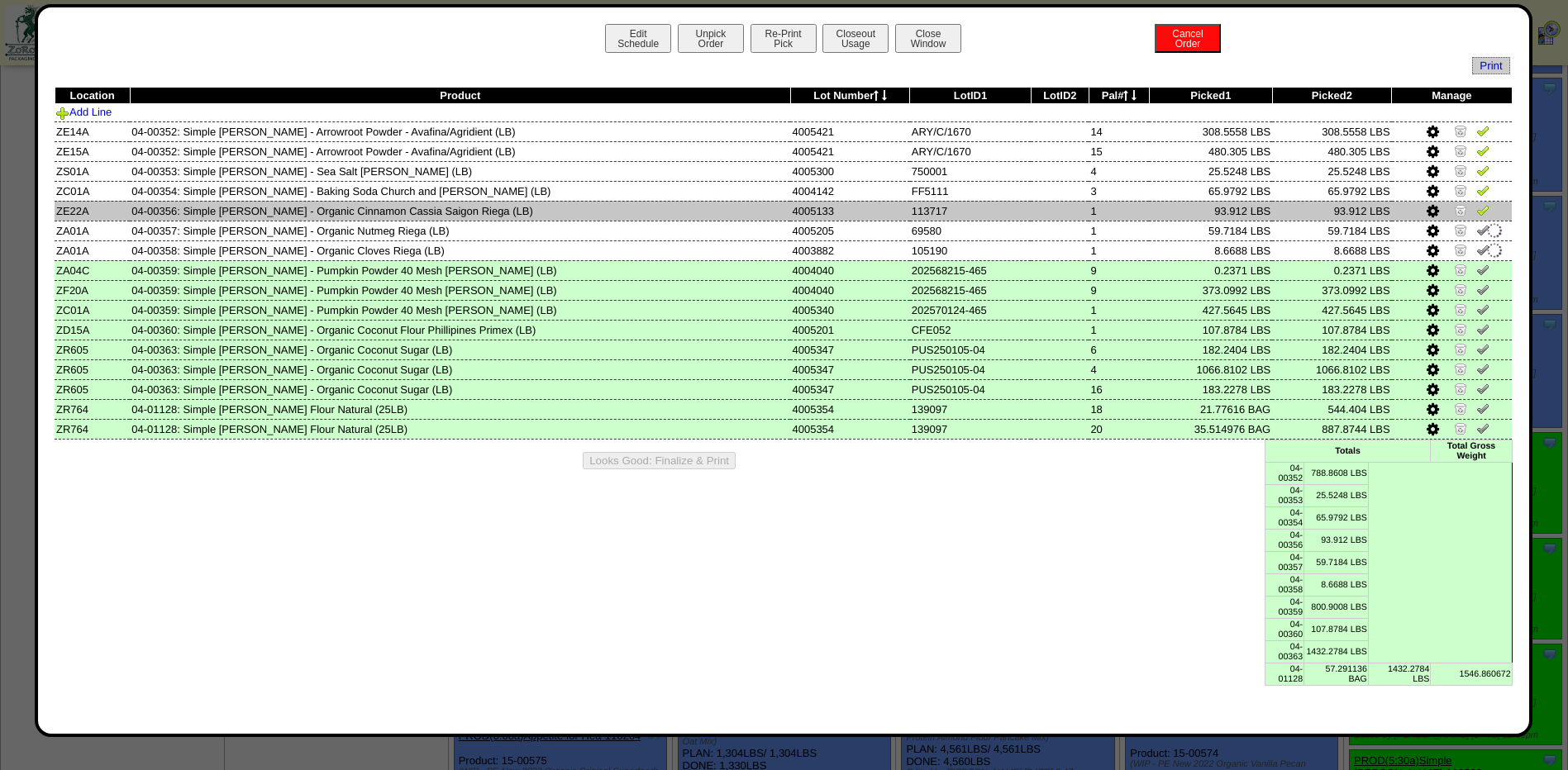
click at [1476, 213] on img at bounding box center [1483, 210] width 13 height 13
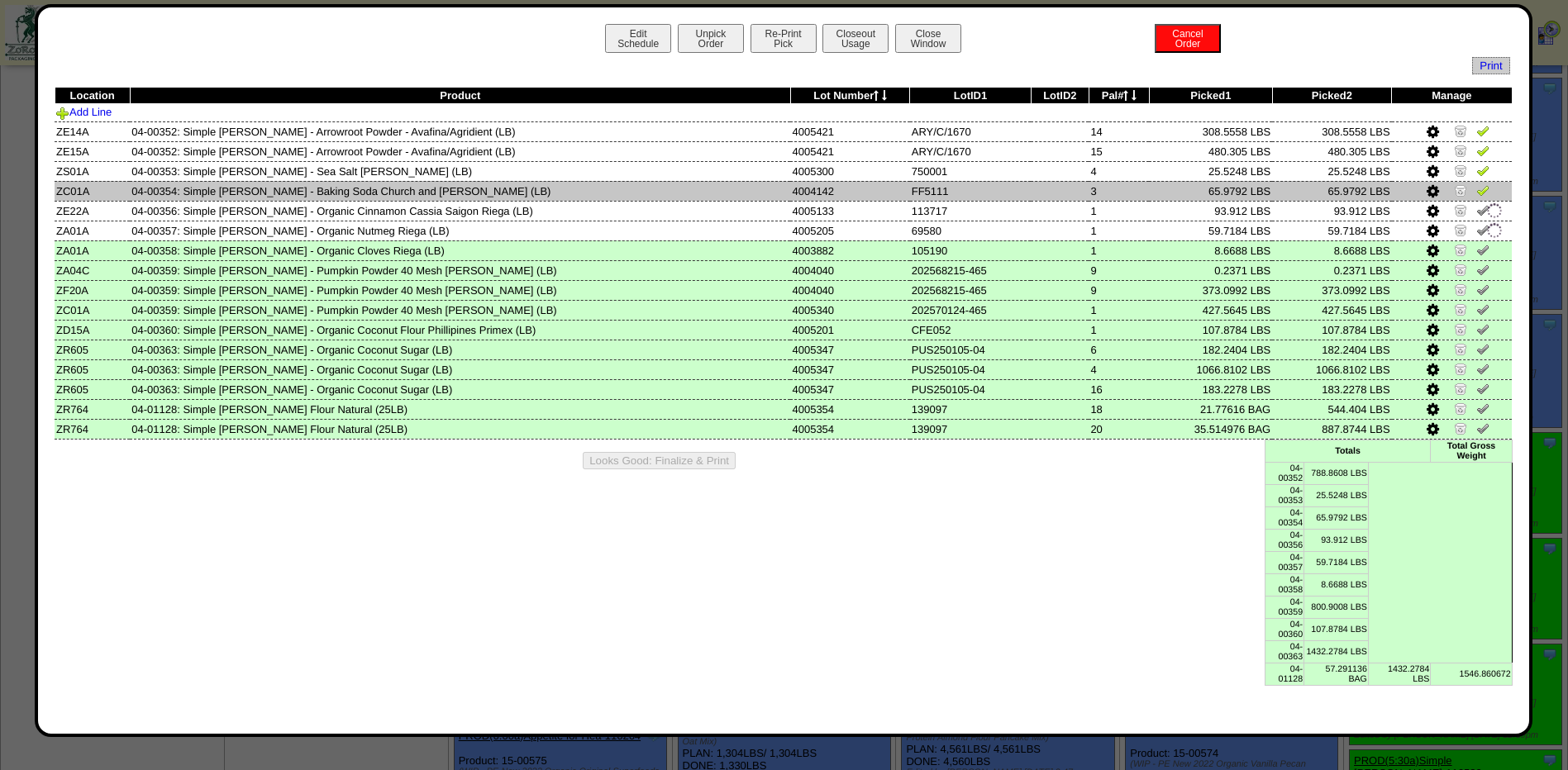
click at [1478, 190] on img at bounding box center [1483, 190] width 13 height 13
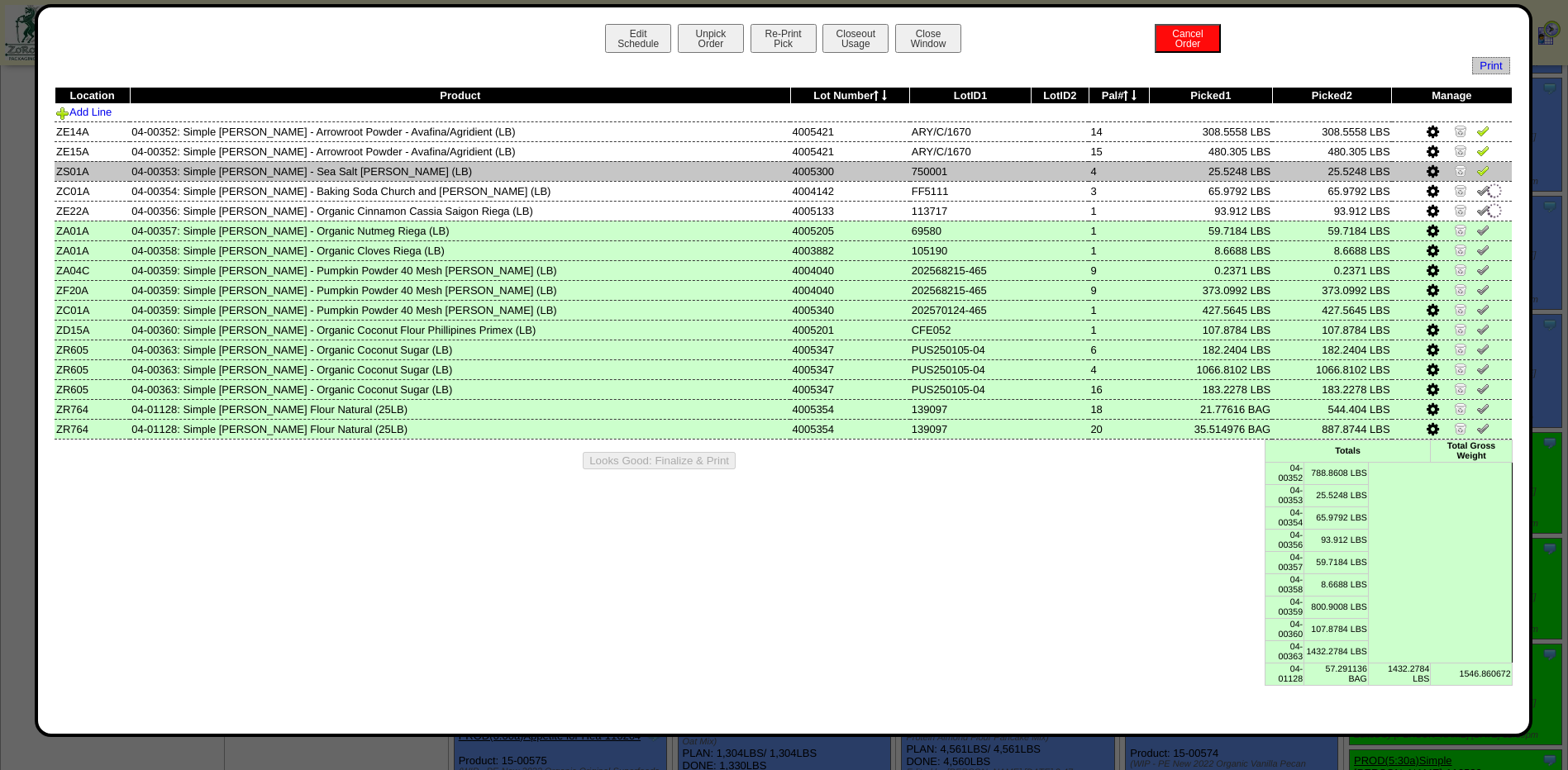
click at [1477, 174] on img at bounding box center [1483, 171] width 13 height 13
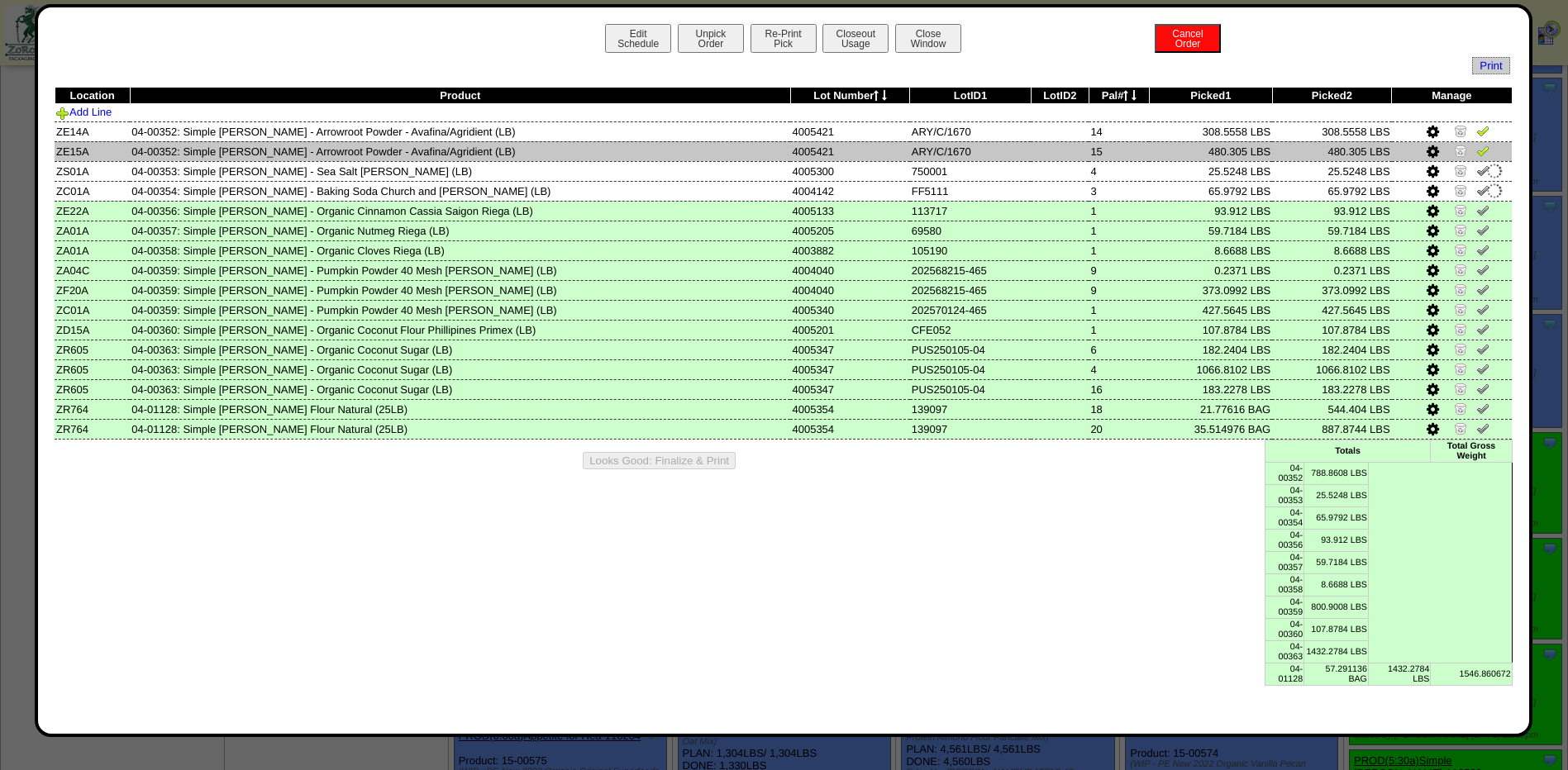
click at [1476, 157] on link at bounding box center [1483, 153] width 13 height 13
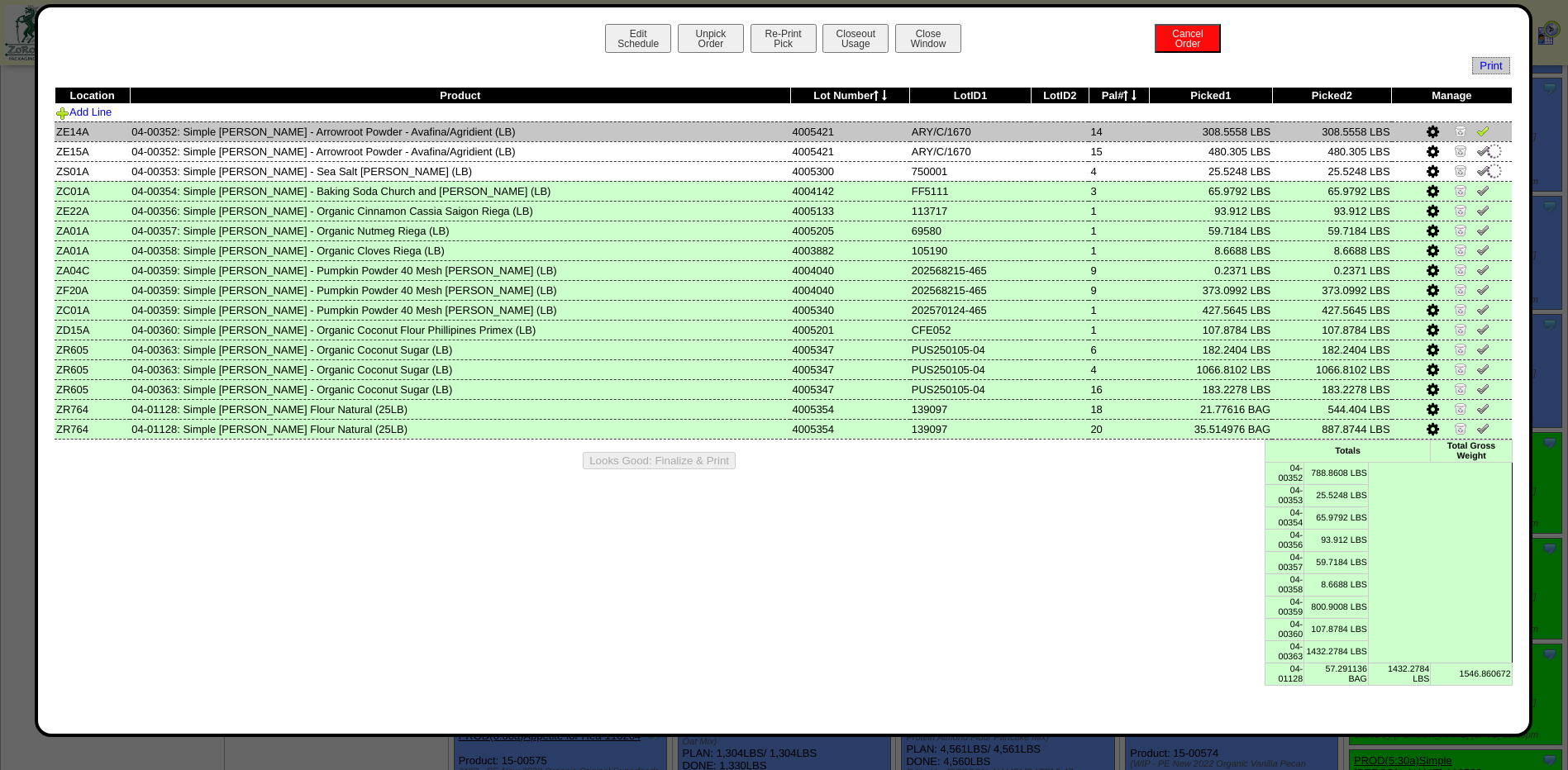
click at [1476, 137] on img at bounding box center [1483, 131] width 13 height 13
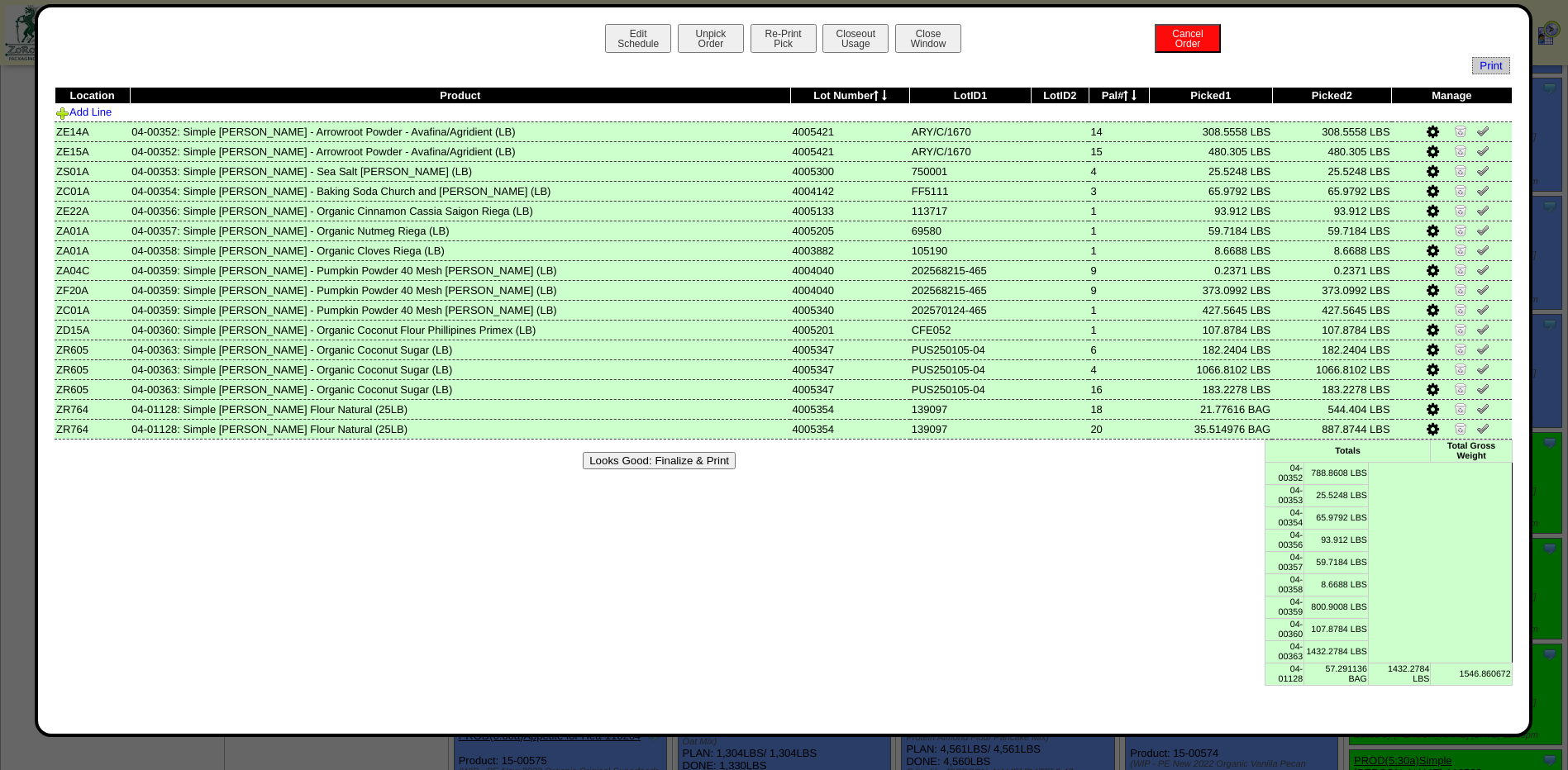
click at [712, 464] on button "Looks Good: Finalize & Print" at bounding box center [659, 461] width 153 height 17
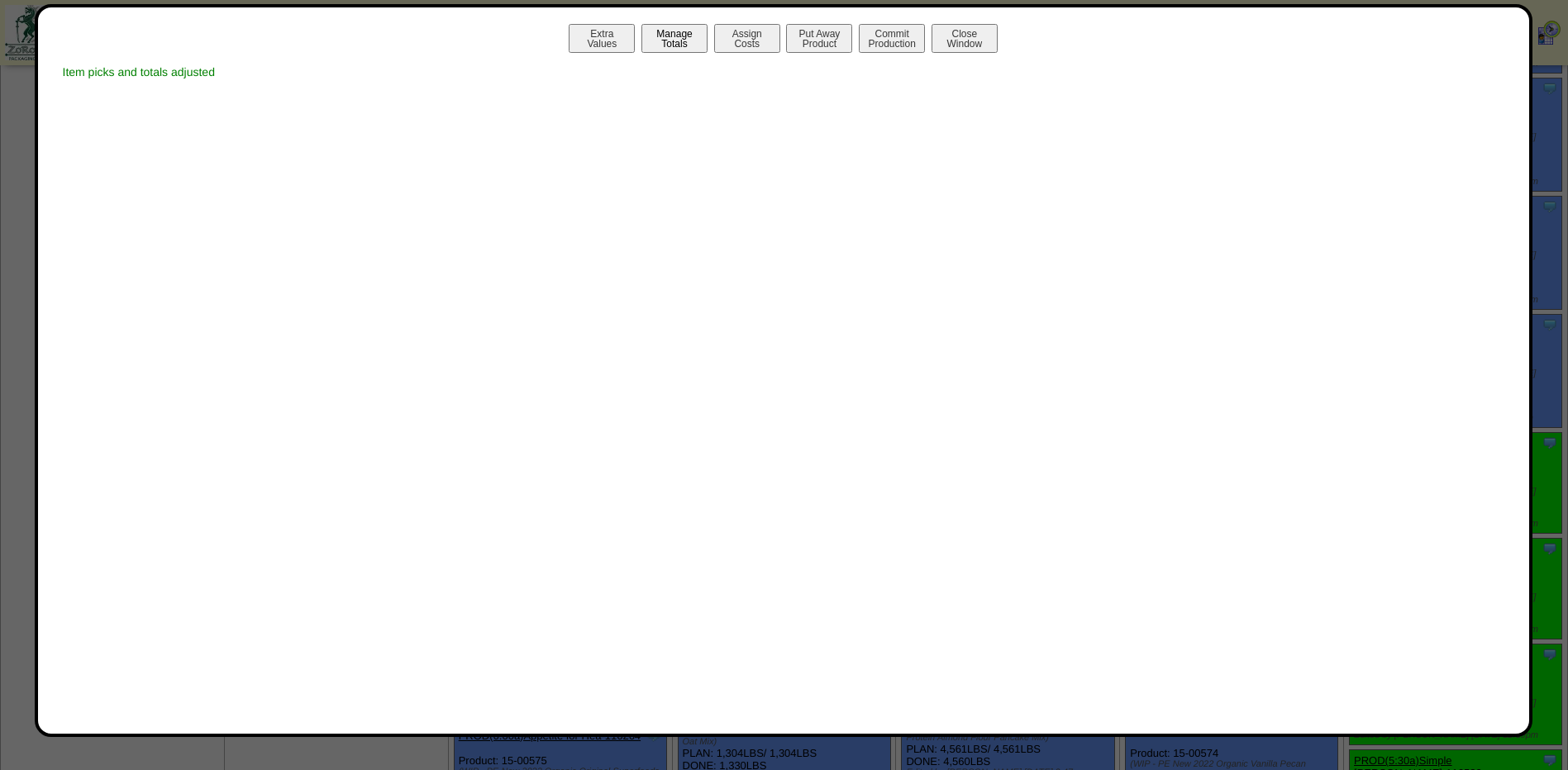
click at [704, 44] on button "Manage Totals" at bounding box center [675, 39] width 66 height 29
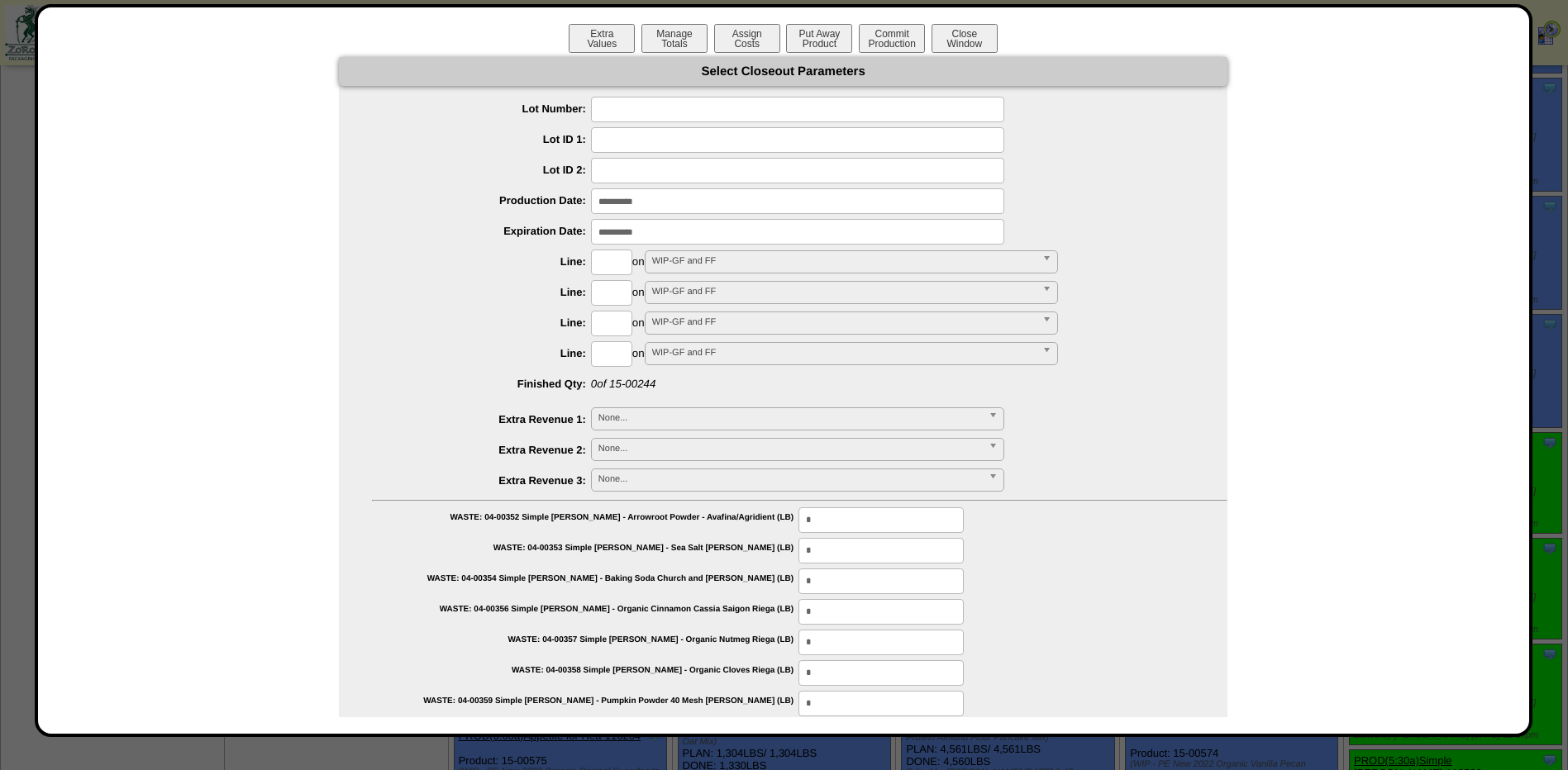
click at [769, 110] on input "text" at bounding box center [797, 109] width 413 height 26
type input "*******"
click at [656, 204] on input "input" at bounding box center [797, 201] width 413 height 26
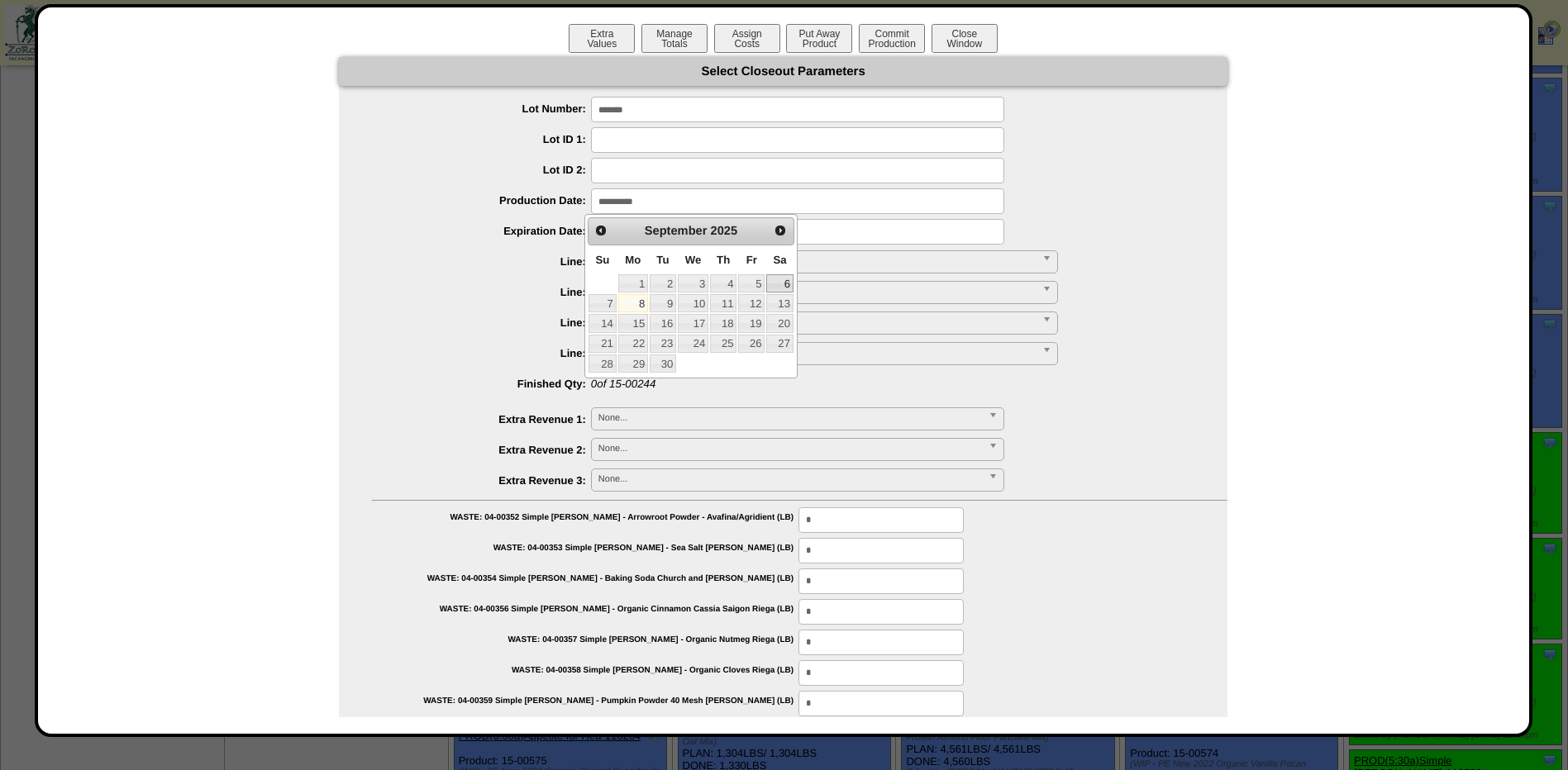
click at [789, 280] on link "6" at bounding box center [779, 283] width 26 height 18
type input "**********"
drag, startPoint x: 678, startPoint y: 229, endPoint x: 709, endPoint y: 241, distance: 33.2
click at [678, 229] on input "input" at bounding box center [797, 231] width 413 height 26
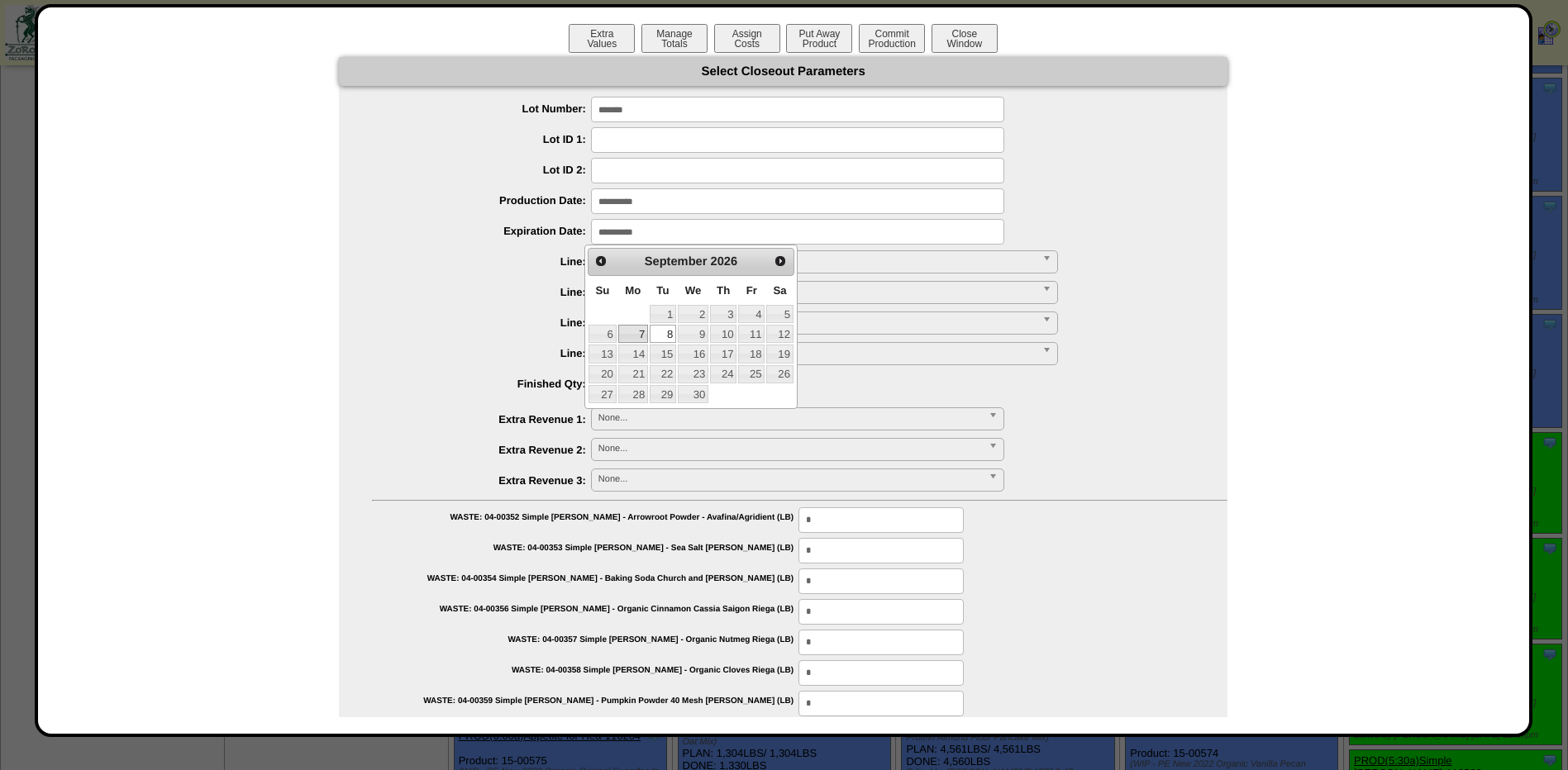
click at [605, 339] on link "6" at bounding box center [602, 333] width 27 height 18
type input "**********"
click at [622, 270] on input "text" at bounding box center [611, 262] width 41 height 26
type input "****"
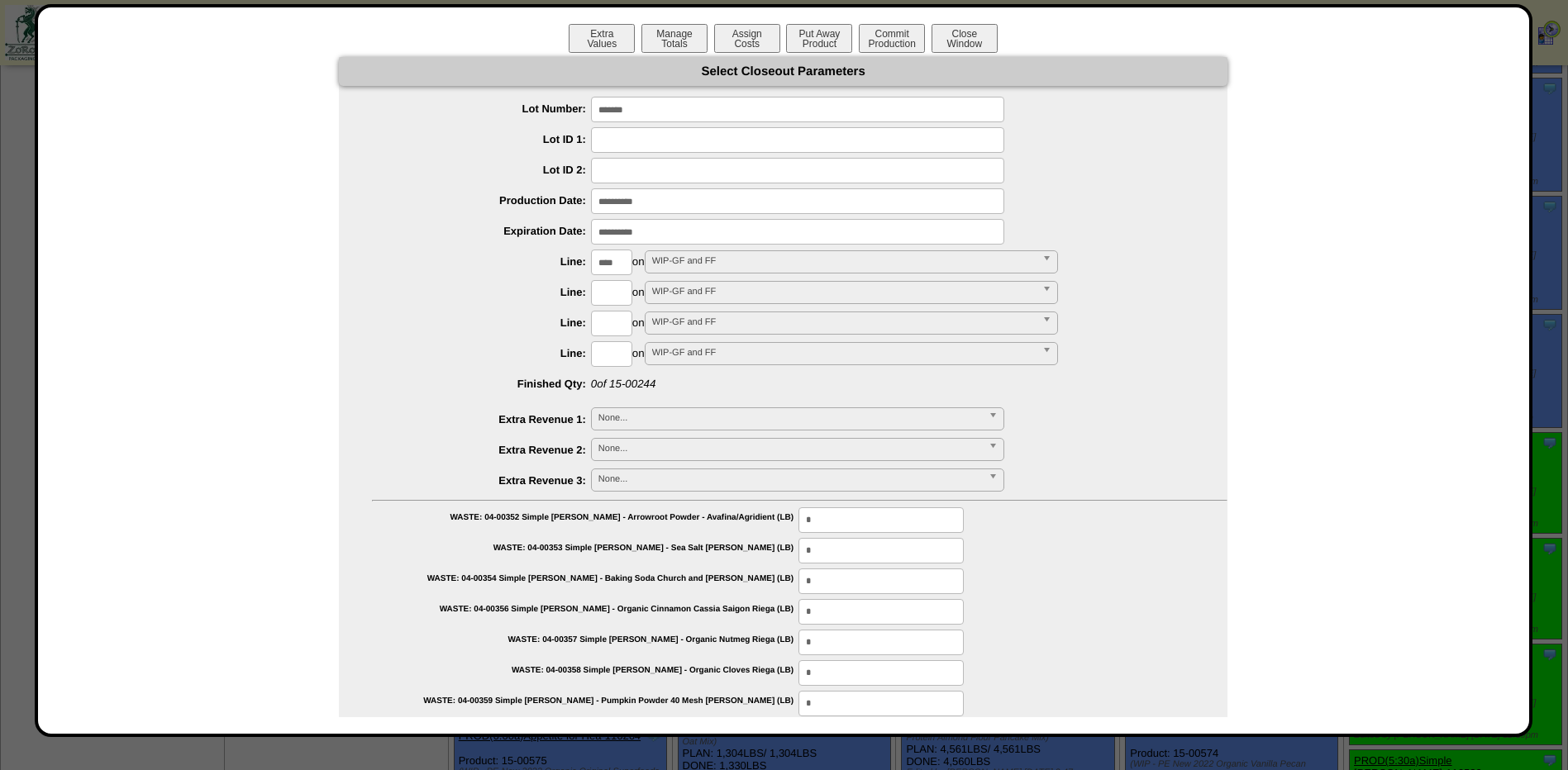
type input "*********"
click at [809, 40] on button "Put Away Product" at bounding box center [819, 39] width 66 height 29
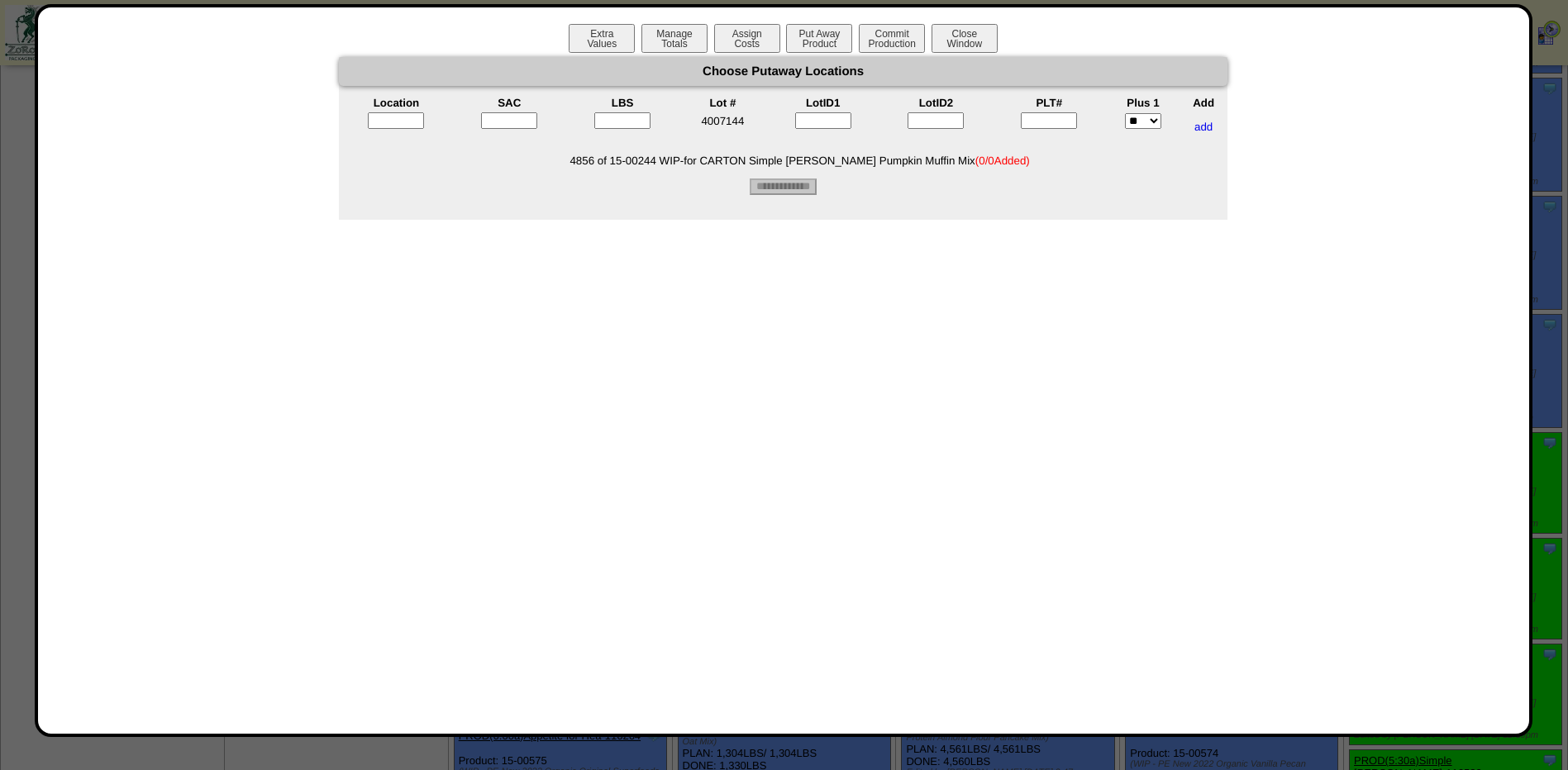
click at [385, 130] on div at bounding box center [396, 127] width 110 height 29
click at [385, 120] on input "text" at bounding box center [396, 120] width 56 height 16
type input "*****"
click at [1064, 119] on input"] "text" at bounding box center [1049, 120] width 56 height 16
click at [1059, 119] on input"] "text" at bounding box center [1049, 120] width 56 height 16
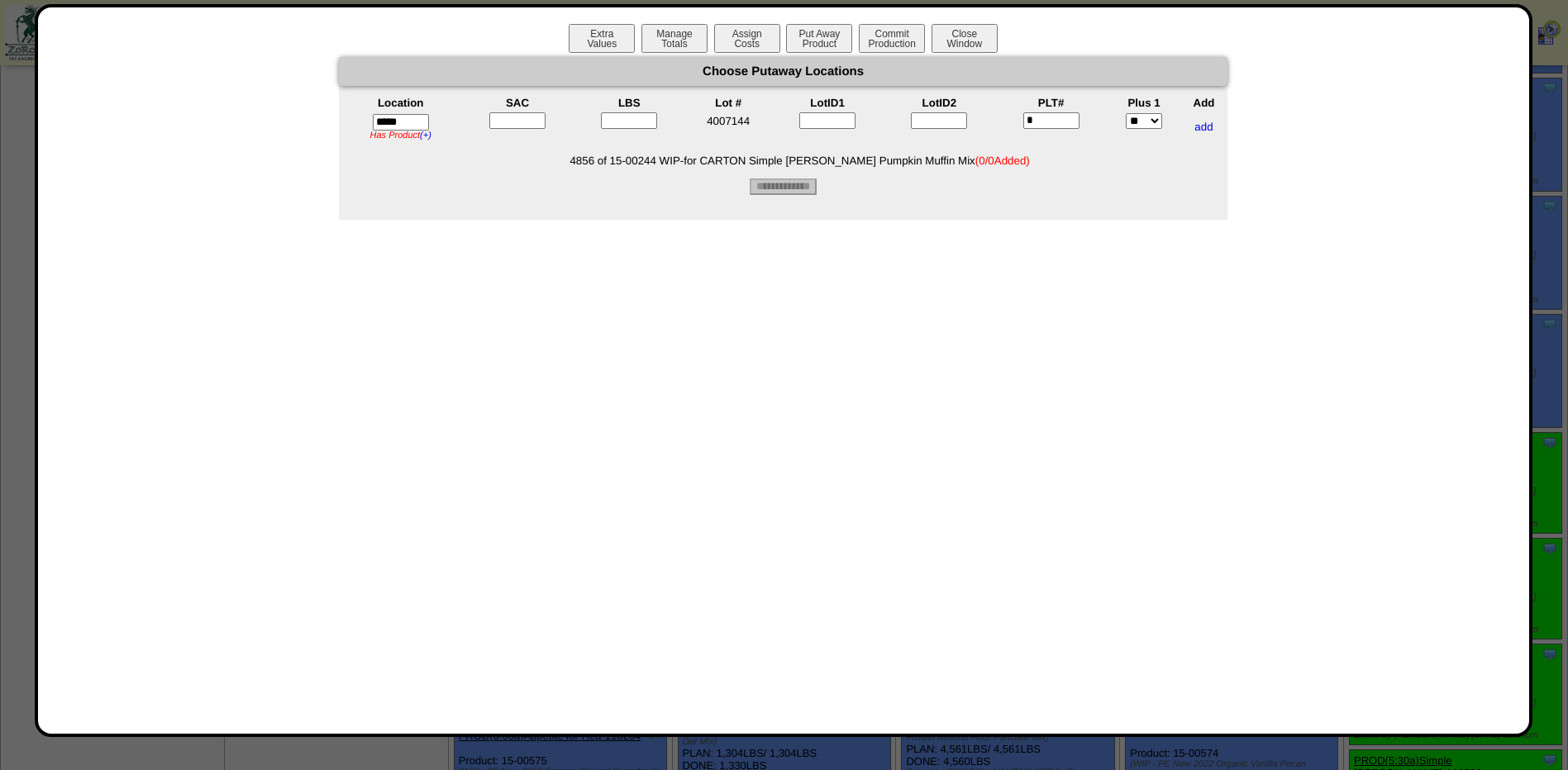
type input"] "*"
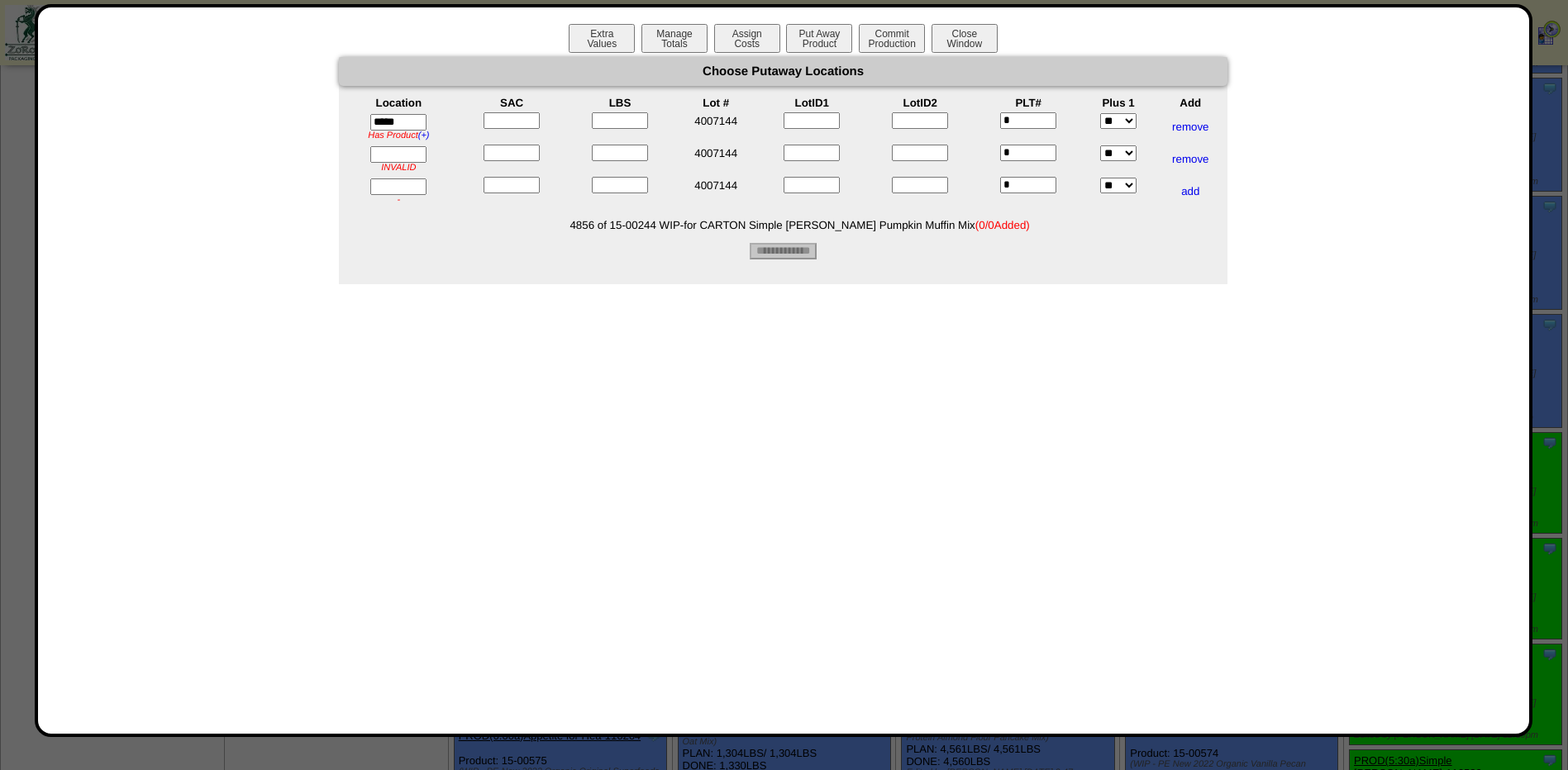
drag, startPoint x: 423, startPoint y: 152, endPoint x: 394, endPoint y: 156, distance: 29.3
click at [394, 156] on input "text" at bounding box center [398, 154] width 56 height 16
type input "*****"
click at [408, 188] on input "text" at bounding box center [398, 186] width 56 height 16
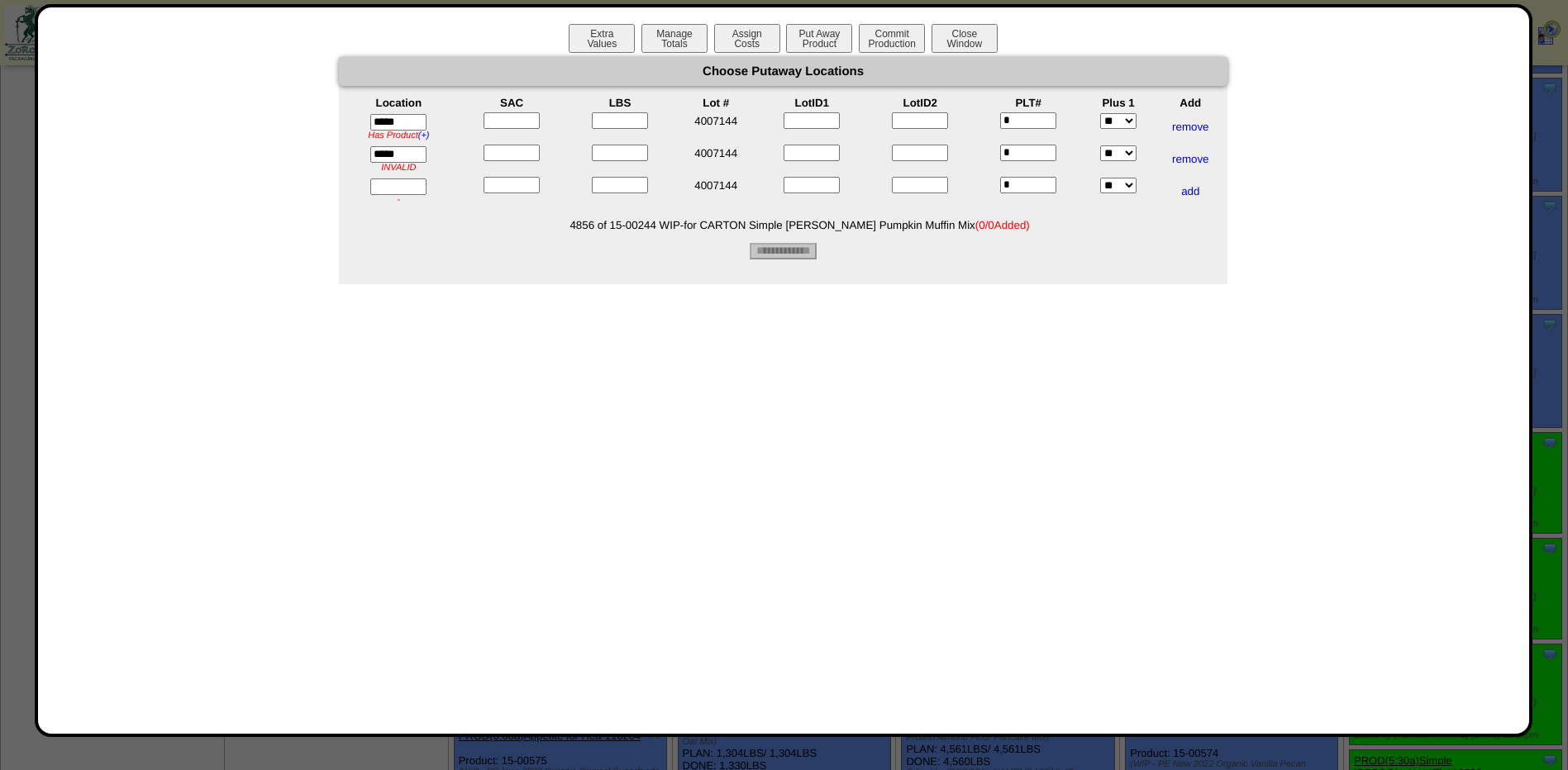
click at [409, 188] on input "text" at bounding box center [398, 186] width 56 height 16
type input "*****"
click at [539, 126] on input"] "text" at bounding box center [512, 120] width 56 height 16
click at [539, 125] on input"] "text" at bounding box center [512, 120] width 56 height 16
type input"] "*"
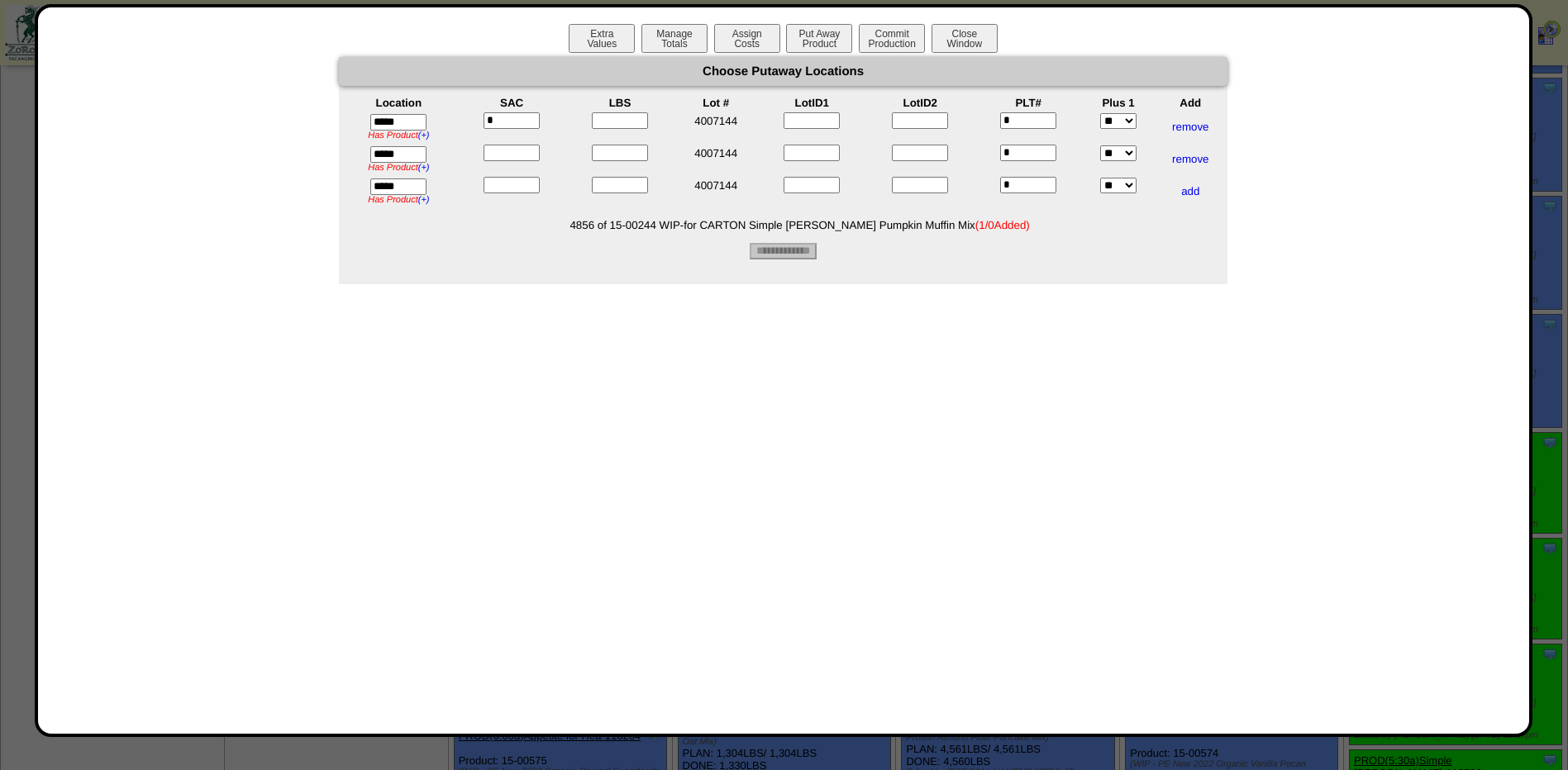
click at [519, 156] on input"] "text" at bounding box center [512, 152] width 56 height 16
type input"] "*"
click at [518, 184] on input"] "text" at bounding box center [512, 185] width 56 height 16
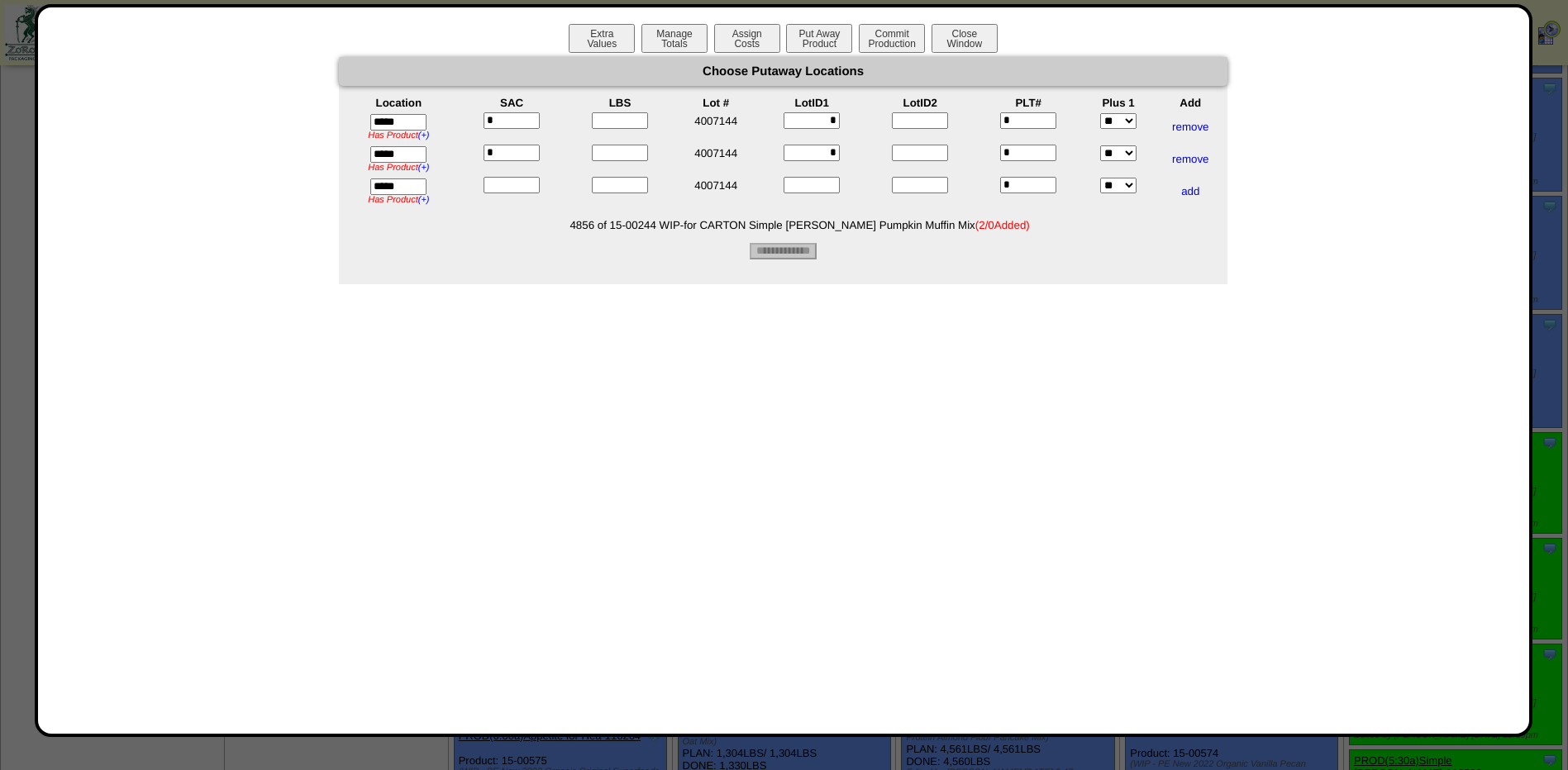
type input"] "*"
click at [605, 119] on input"] "text" at bounding box center [620, 120] width 56 height 16
type input"] "****"
click at [620, 144] on table "Location SAC LBS Lot # LotID1 LotID2 PLT# Plus 1 Add ***** Has Product (+) ZS01…" at bounding box center [784, 151] width 889 height 114
click at [620, 147] on input"] "text" at bounding box center [620, 152] width 56 height 16
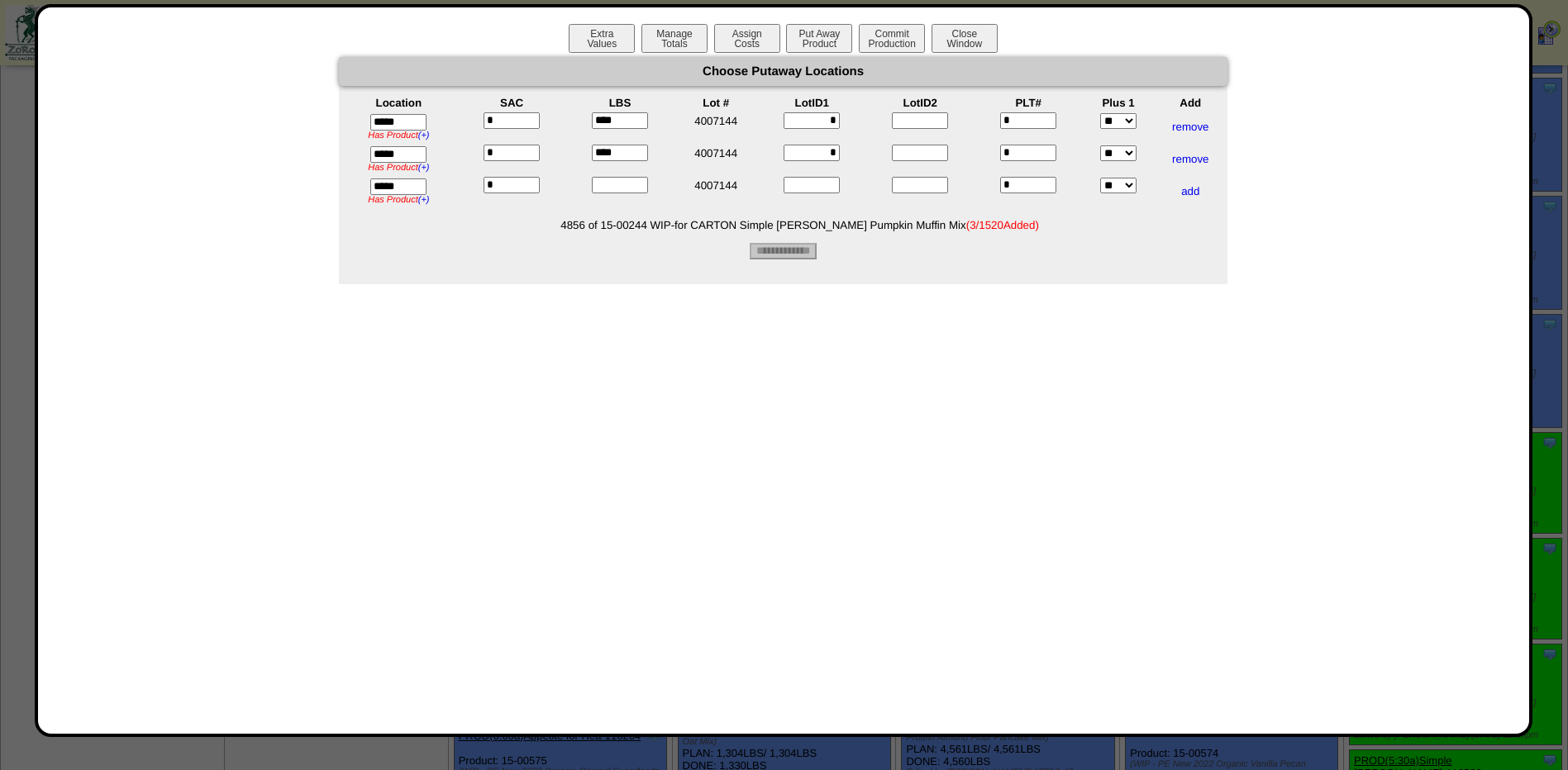
type input"] "****"
click at [612, 187] on input"] "text" at bounding box center [620, 185] width 56 height 16
type input"] "****"
click at [868, 148] on tr "***** Has Product (+) ZS01A has 2 CS of 03-01101 Step One Foods 5001 Anytime Sp…" at bounding box center [783, 159] width 886 height 31
click at [813, 157] on input"] "*" at bounding box center [811, 152] width 56 height 16
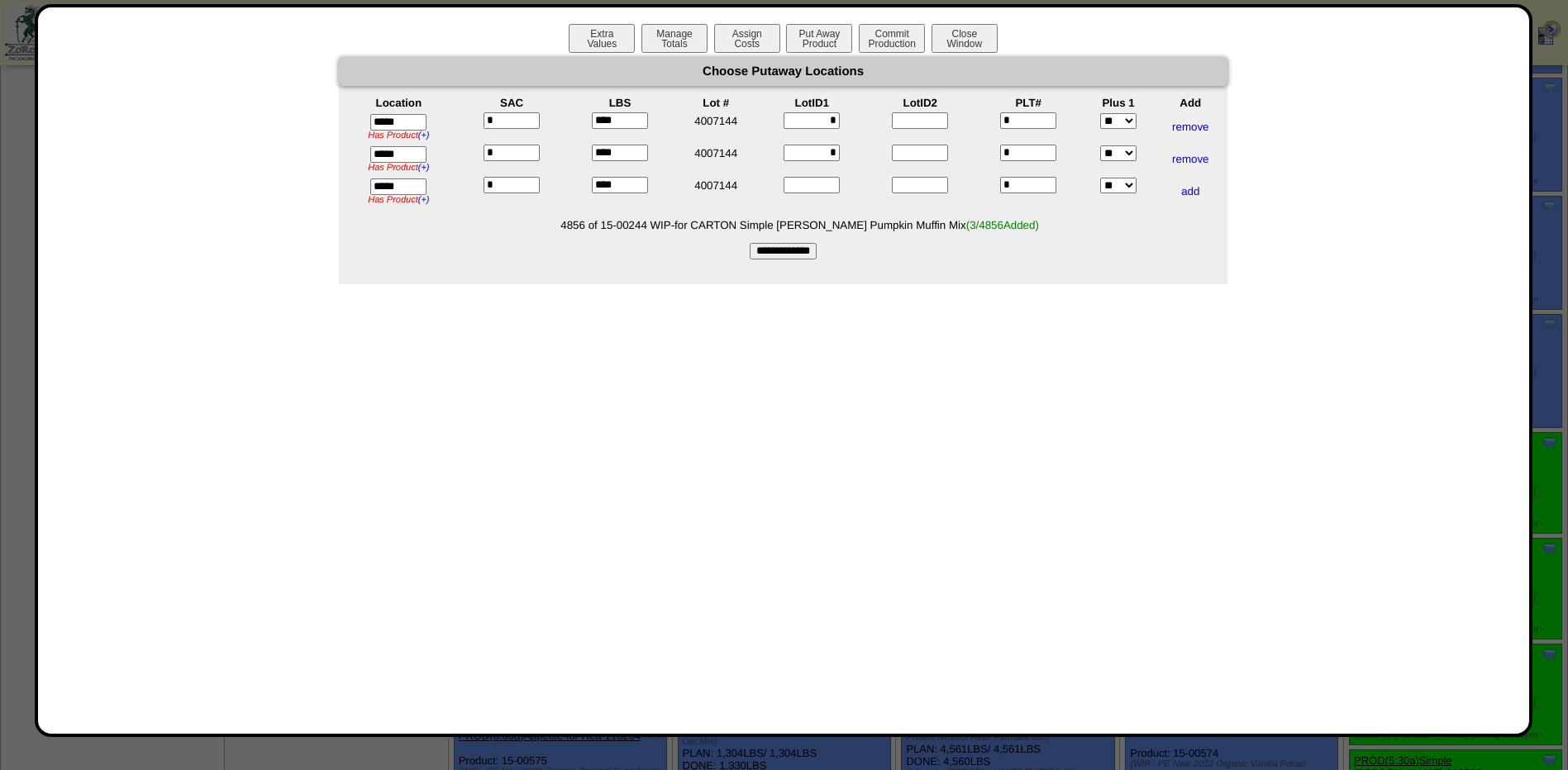
click at [816, 155] on input"] "*" at bounding box center [811, 152] width 56 height 16
click at [830, 121] on input"] "*" at bounding box center [811, 120] width 56 height 16
drag, startPoint x: 857, startPoint y: 114, endPoint x: 867, endPoint y: 119, distance: 11.2
click at [865, 114] on td "*" at bounding box center [811, 127] width 107 height 31
click at [888, 224] on li "4856 of 15-00244 WIP-for CARTON Simple Mills Pumpkin Muffin Mix ( 3/4856 Added)" at bounding box center [800, 225] width 856 height 13
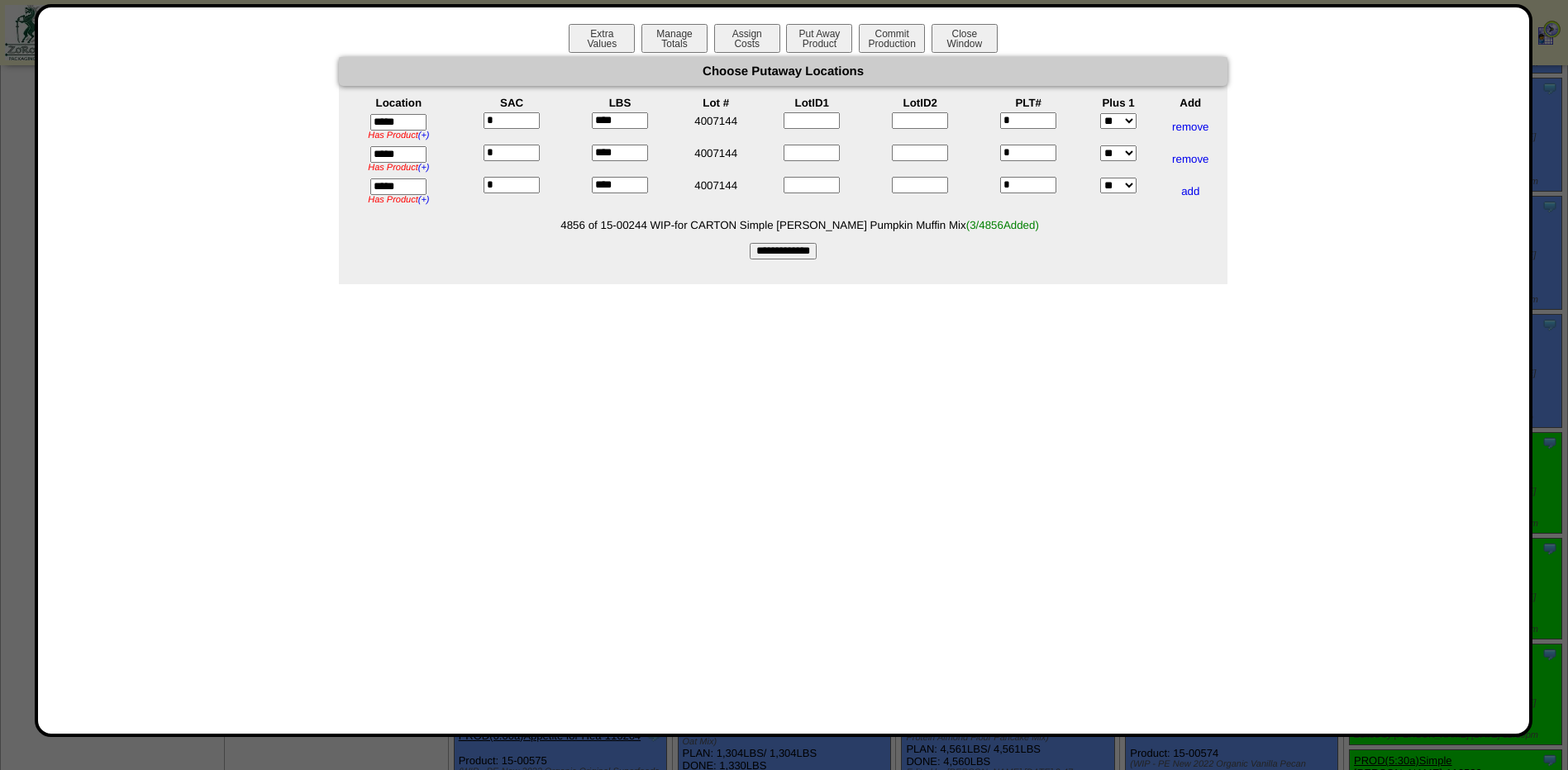
click at [805, 251] on input "**********" at bounding box center [783, 251] width 66 height 16
type input "*********"
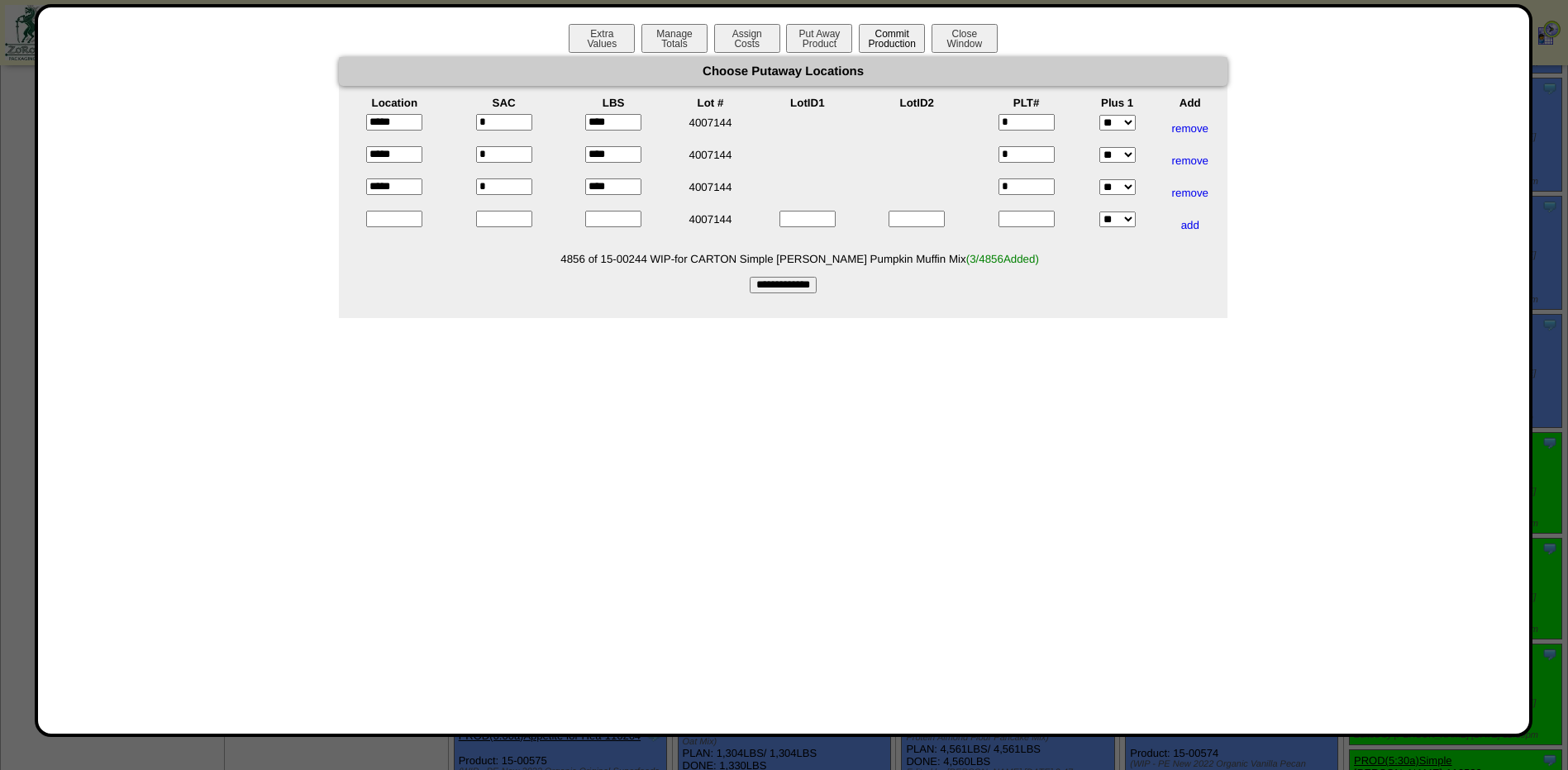
click at [880, 51] on button "Commit Production" at bounding box center [891, 39] width 66 height 29
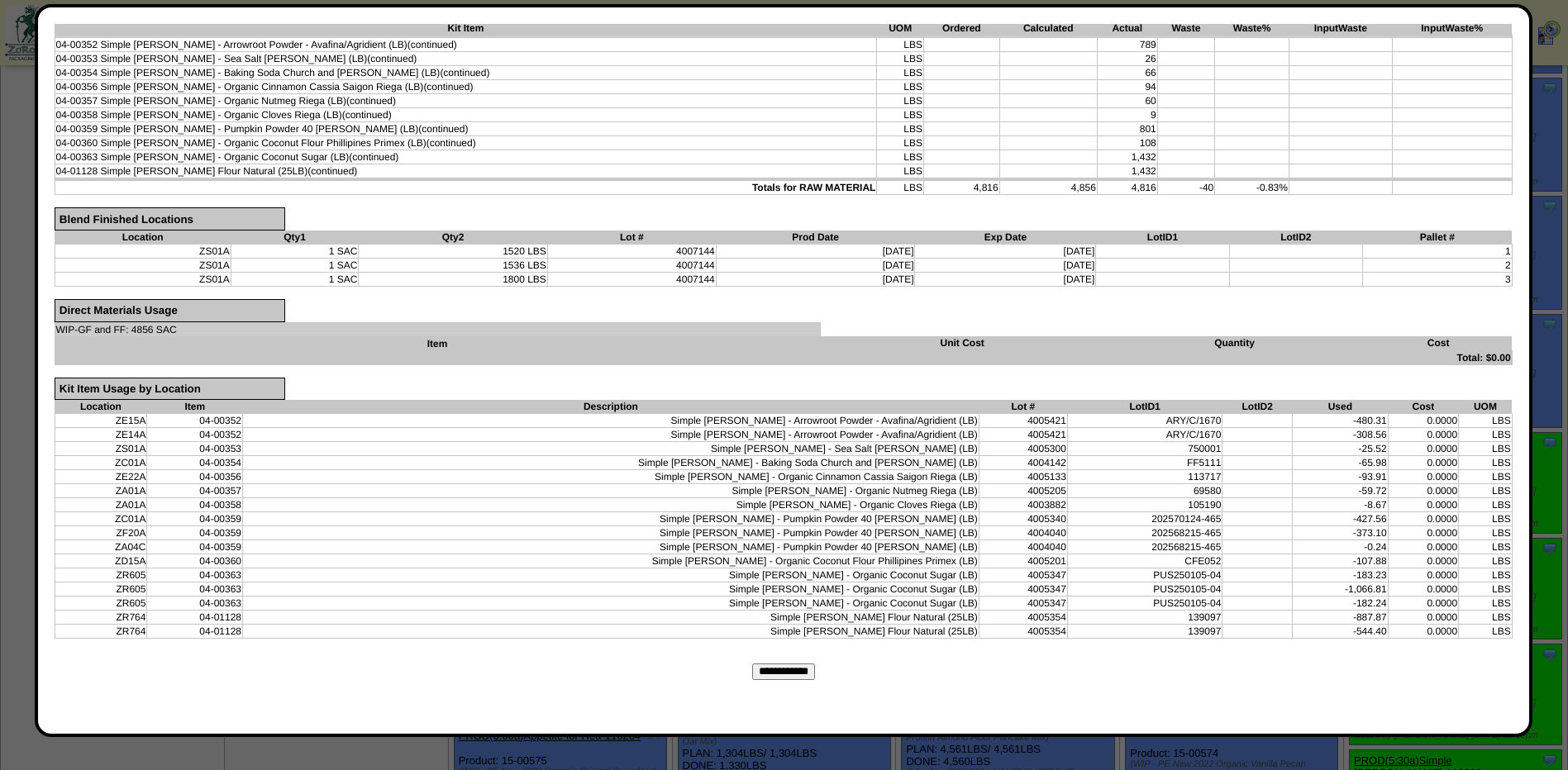
scroll to position [496, 0]
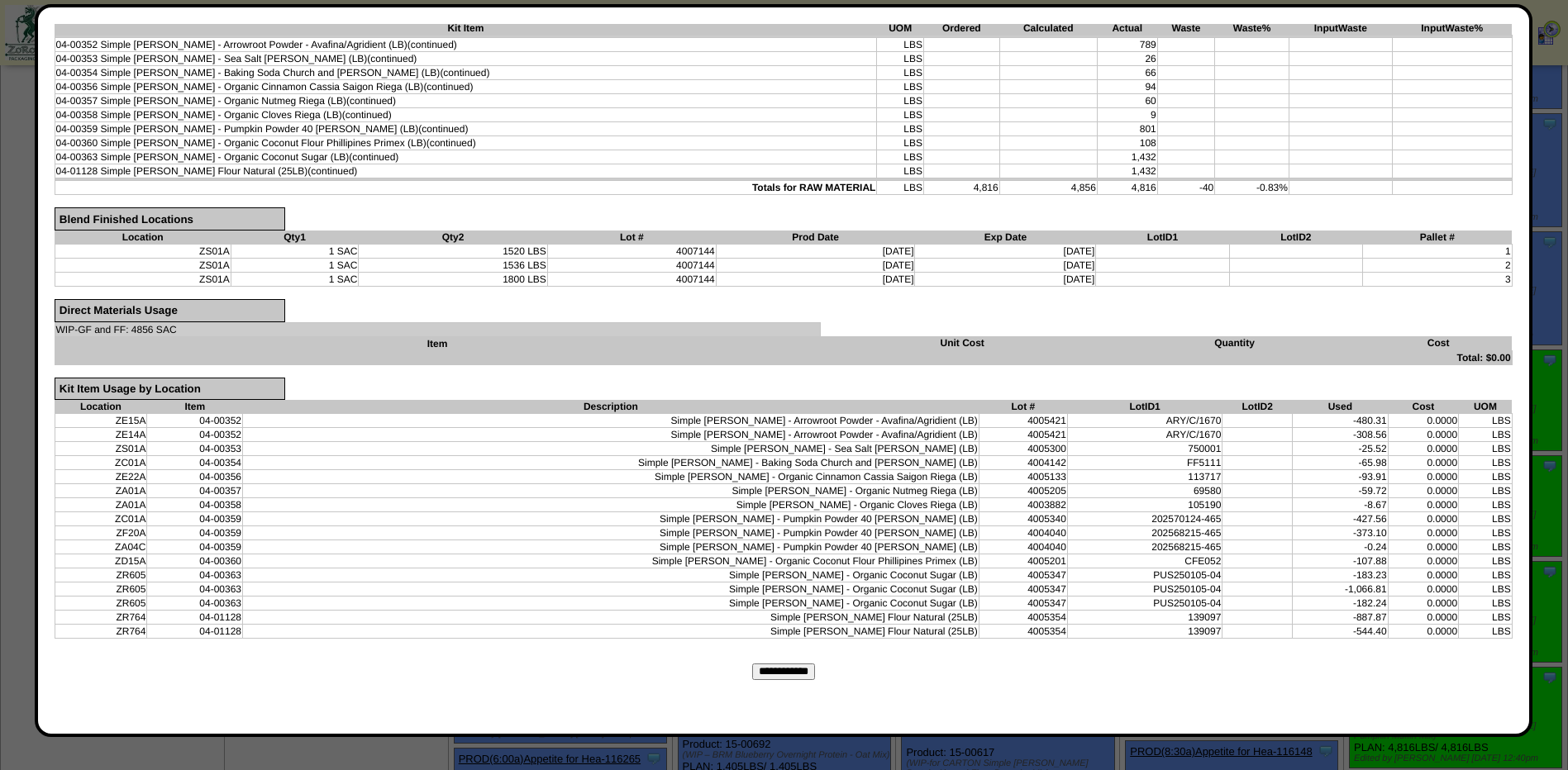
click at [761, 679] on input "**********" at bounding box center [783, 672] width 63 height 16
type input "*********"
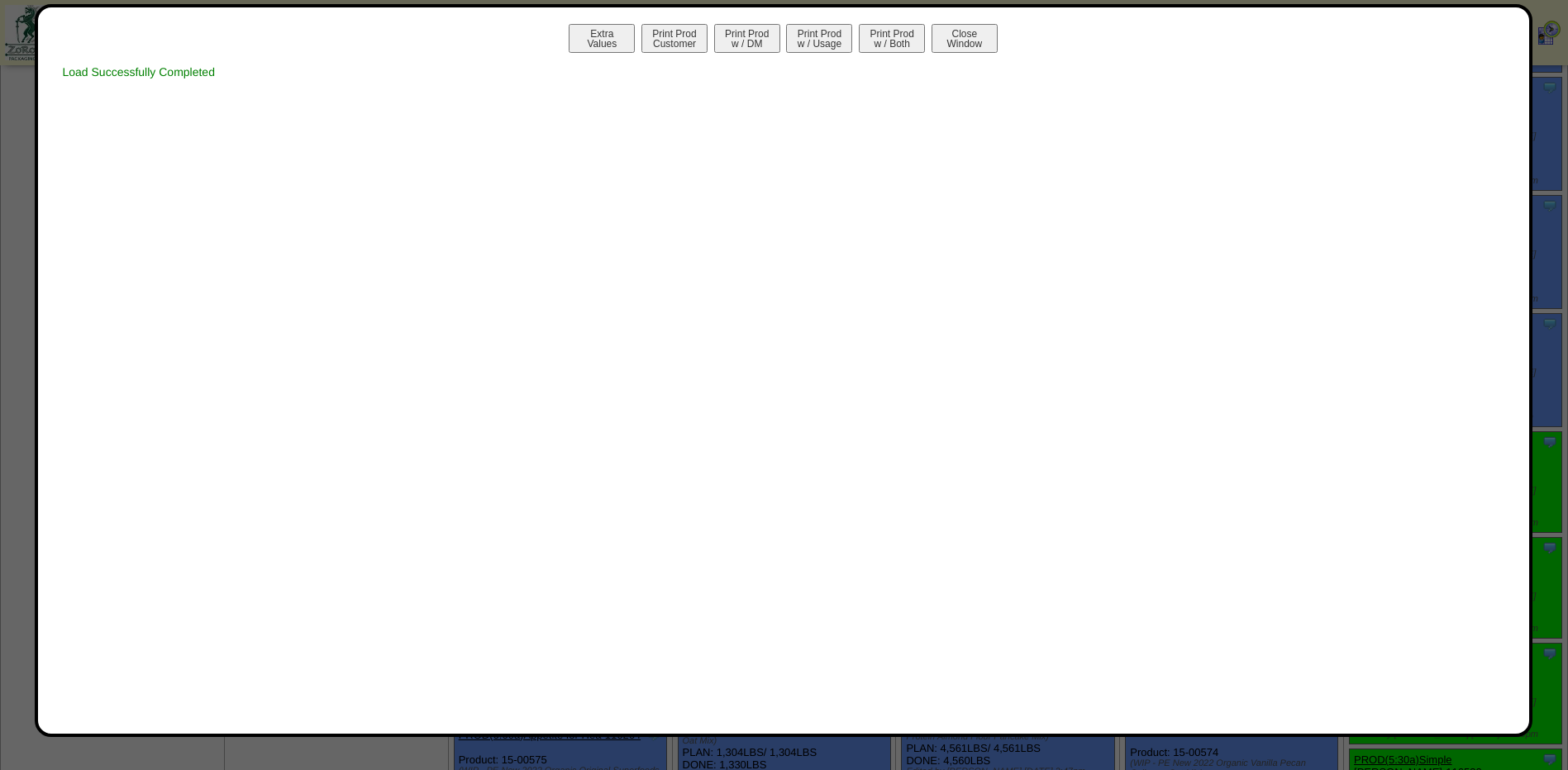
scroll to position [413, 0]
click at [891, 40] on button "Print Prod w / Both" at bounding box center [891, 39] width 66 height 29
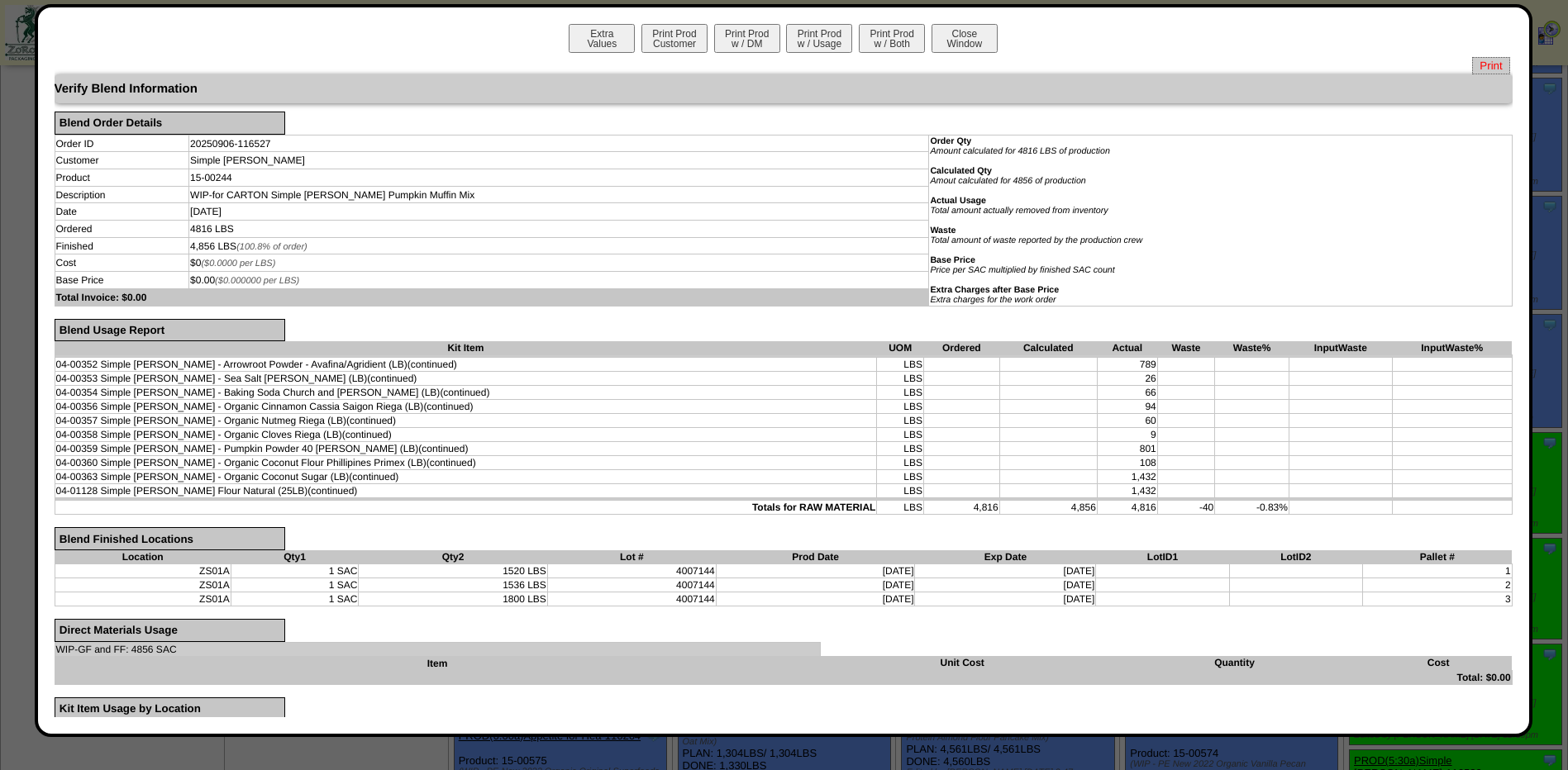
click at [1486, 65] on span "Print" at bounding box center [1491, 66] width 38 height 17
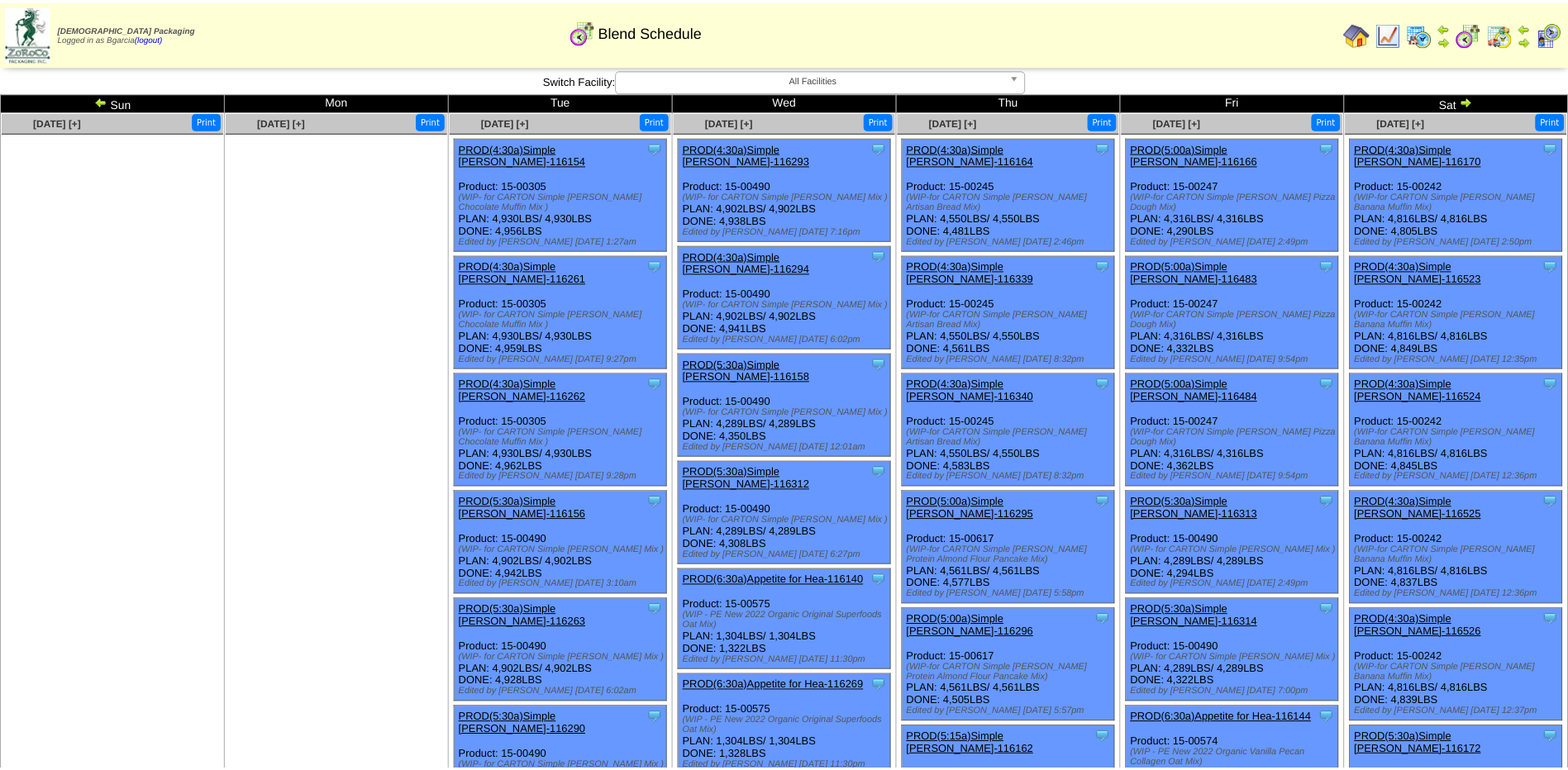
scroll to position [413, 0]
